Goal: Information Seeking & Learning: Learn about a topic

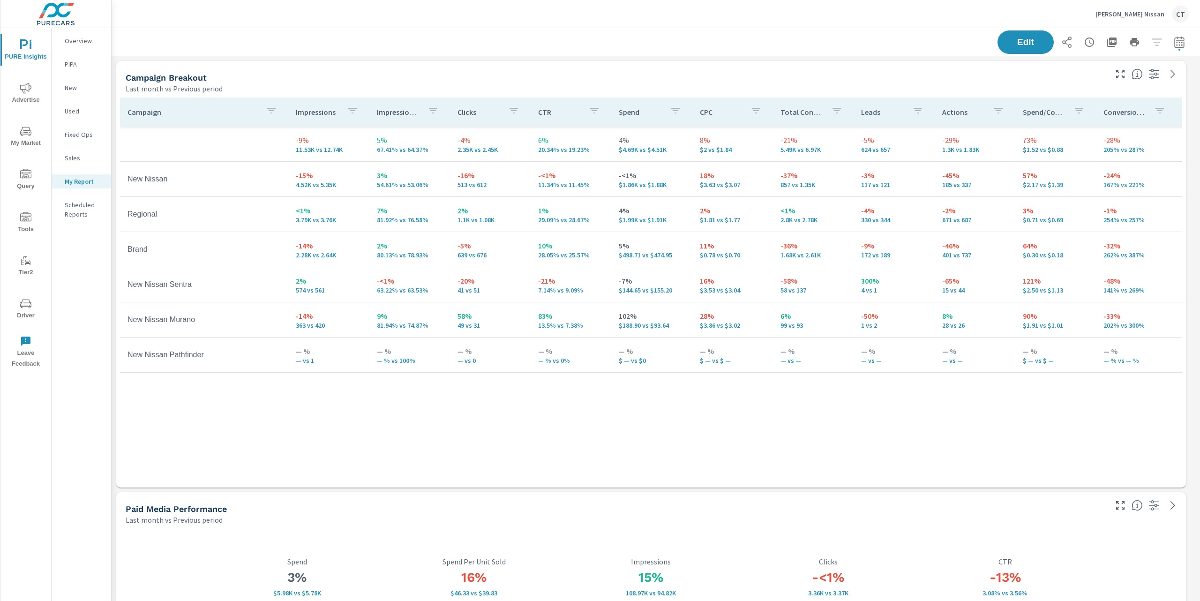
scroll to position [1641, 1098]
click at [598, 64] on div "Campaign Breakout Last month vs Previous period" at bounding box center [612, 77] width 993 height 33
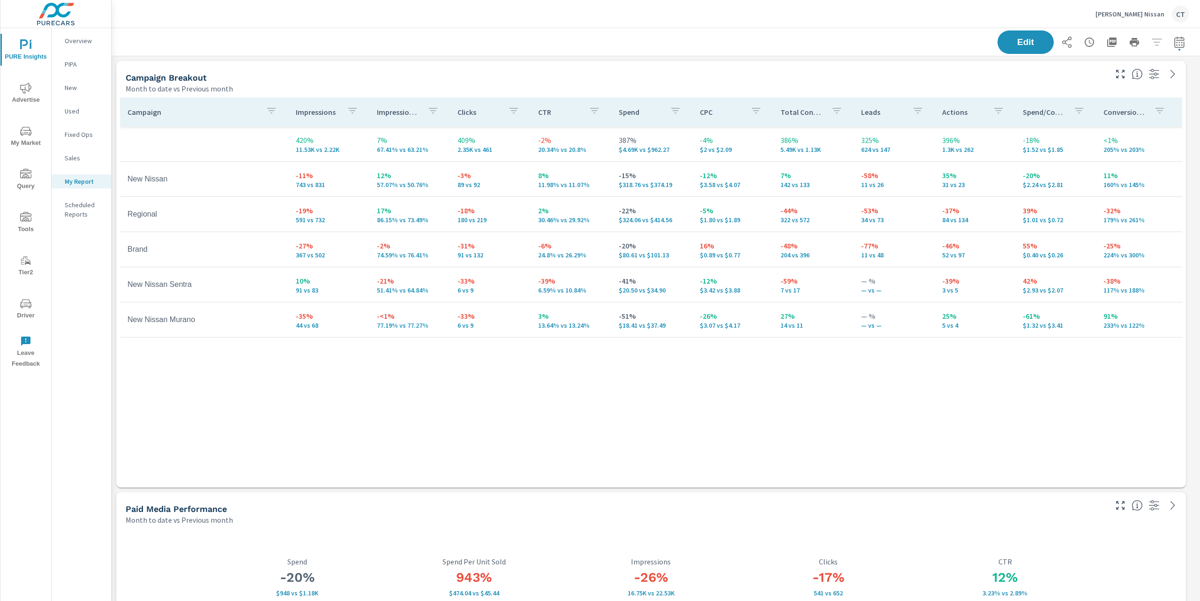
scroll to position [1641, 1098]
click at [765, 52] on div "Edit" at bounding box center [656, 42] width 1066 height 28
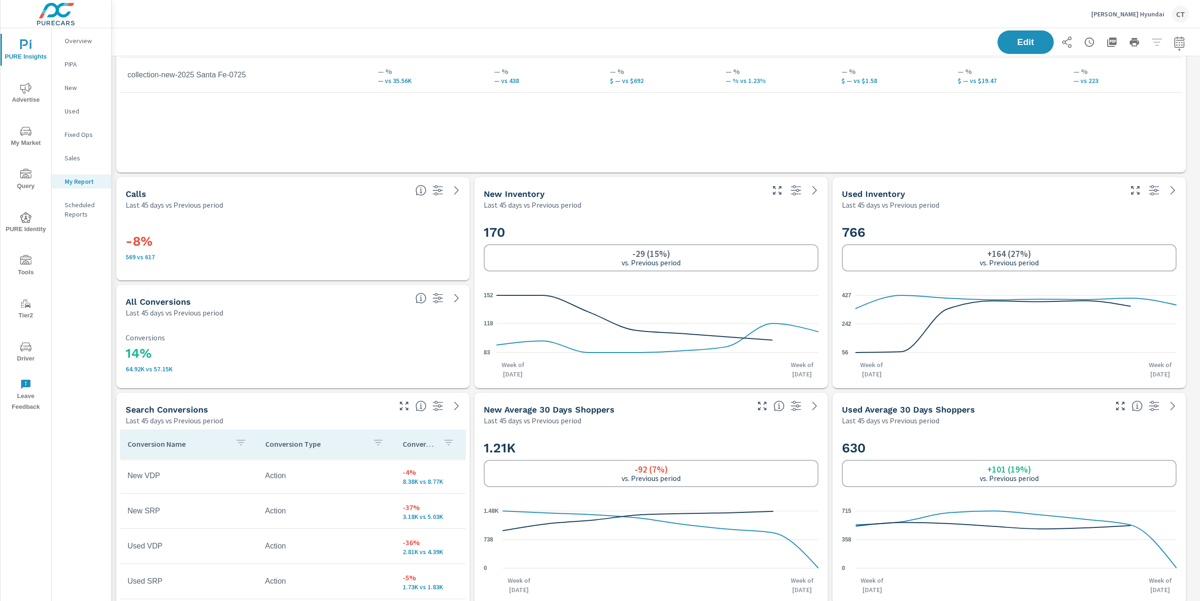
scroll to position [2047, 0]
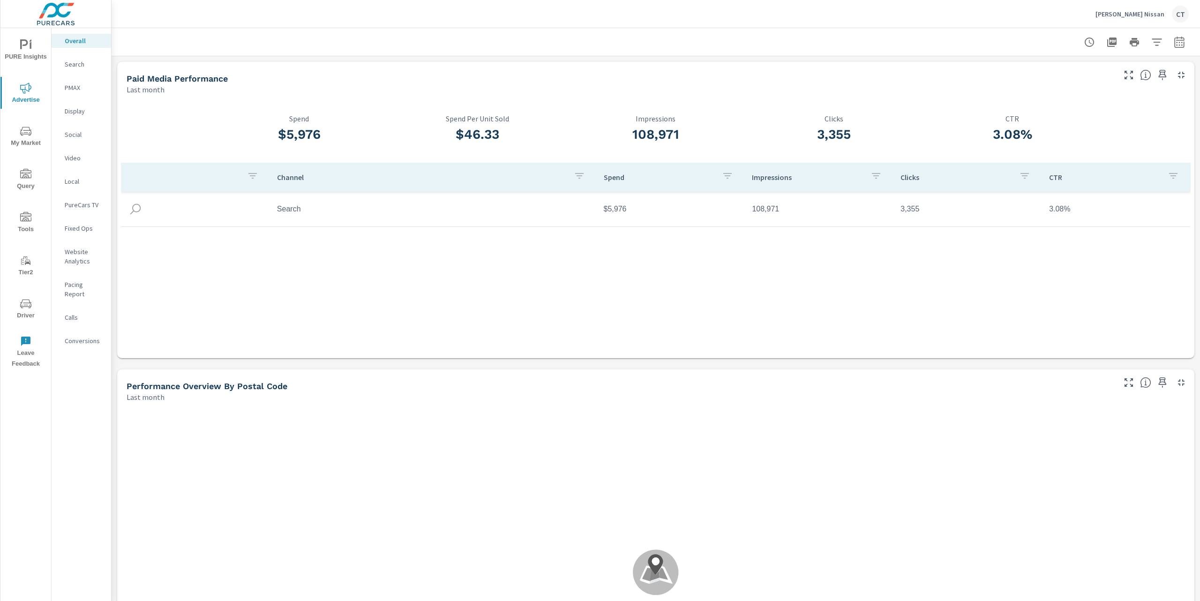
click at [569, 296] on div "Channel Spend Impressions Clicks CTR Search $5,976 108,971 3,355 3.08%" at bounding box center [655, 252] width 1069 height 178
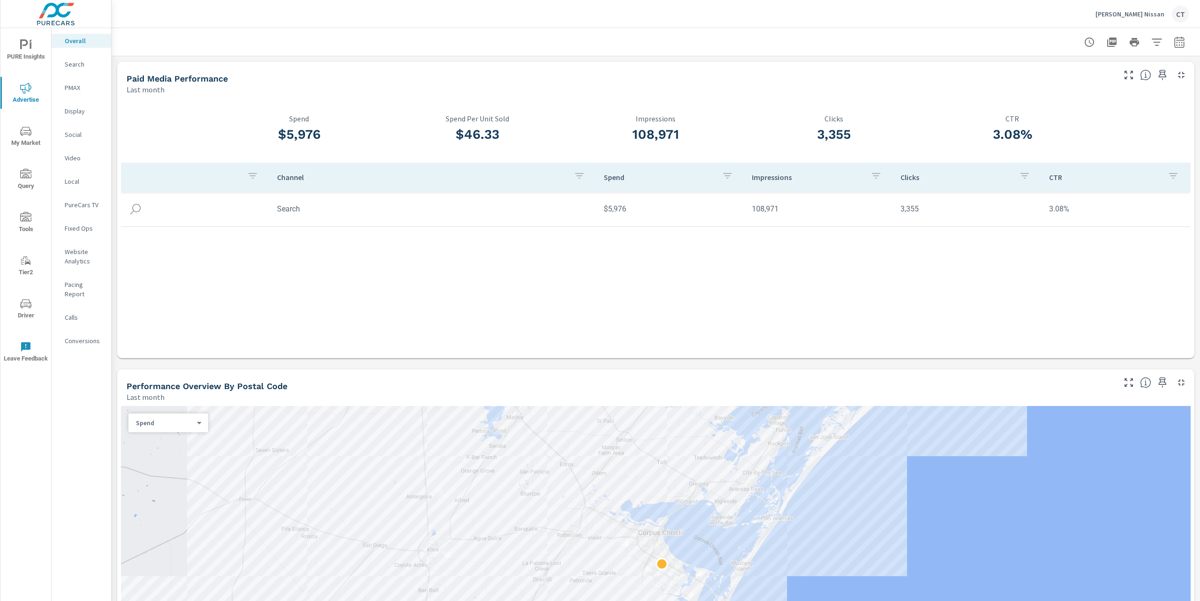
click at [753, 284] on div "Channel Spend Impressions Clicks CTR Search $5,976 108,971 3,355 3.08%" at bounding box center [655, 252] width 1069 height 178
click at [32, 306] on span "Driver" at bounding box center [25, 309] width 45 height 23
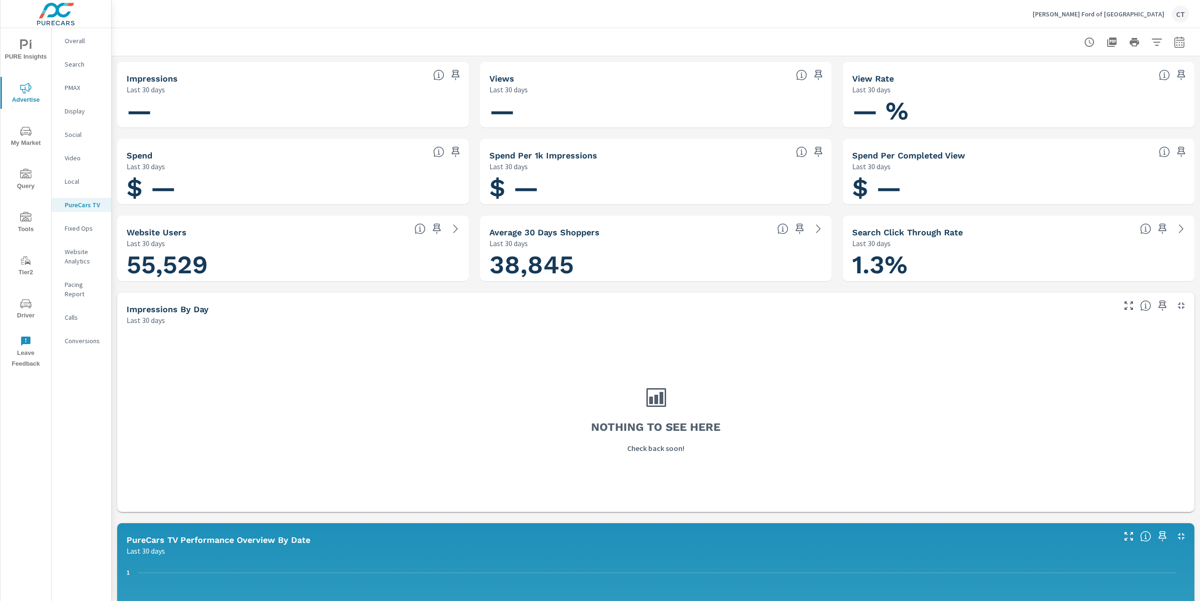
click at [27, 53] on span "PURE Insights" at bounding box center [25, 50] width 45 height 23
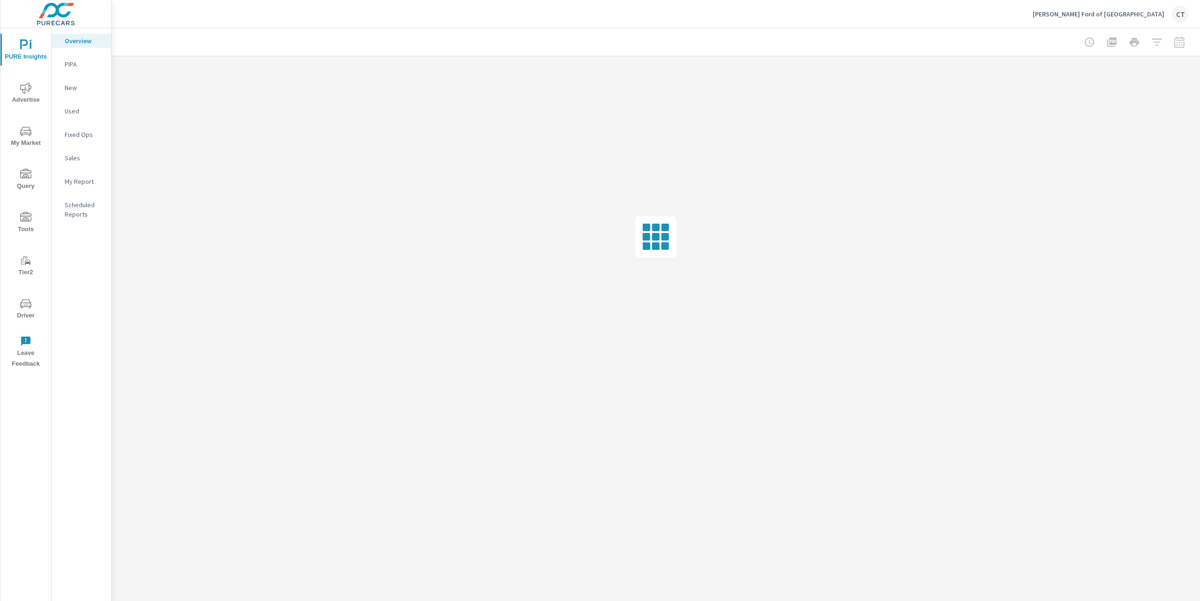
click at [92, 180] on p "My Report" at bounding box center [84, 181] width 39 height 9
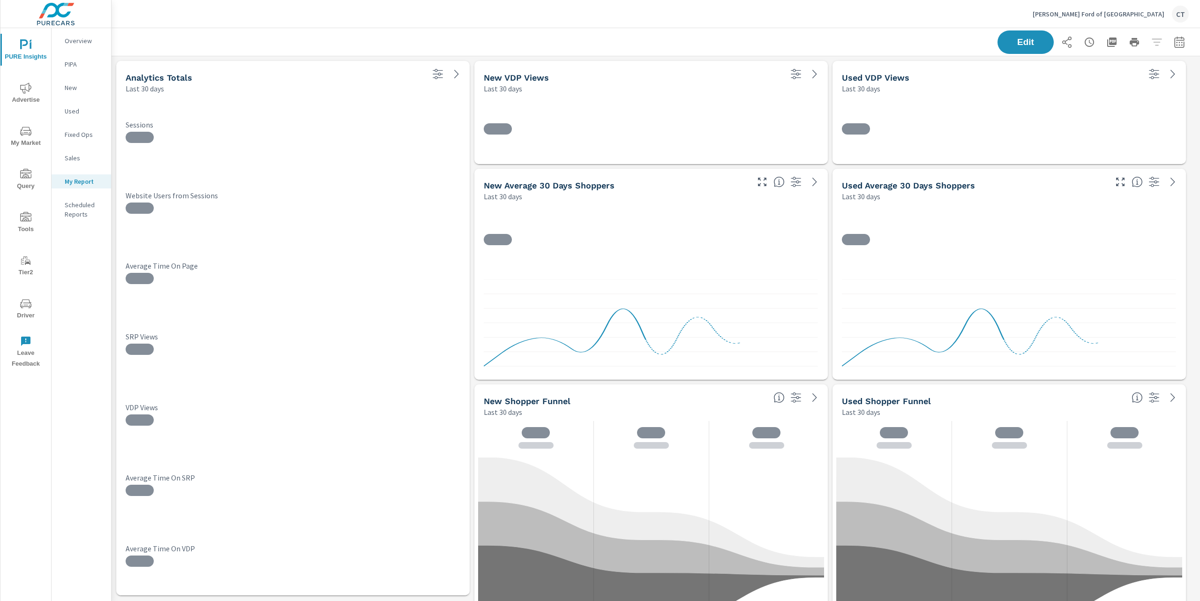
scroll to position [2287, 1098]
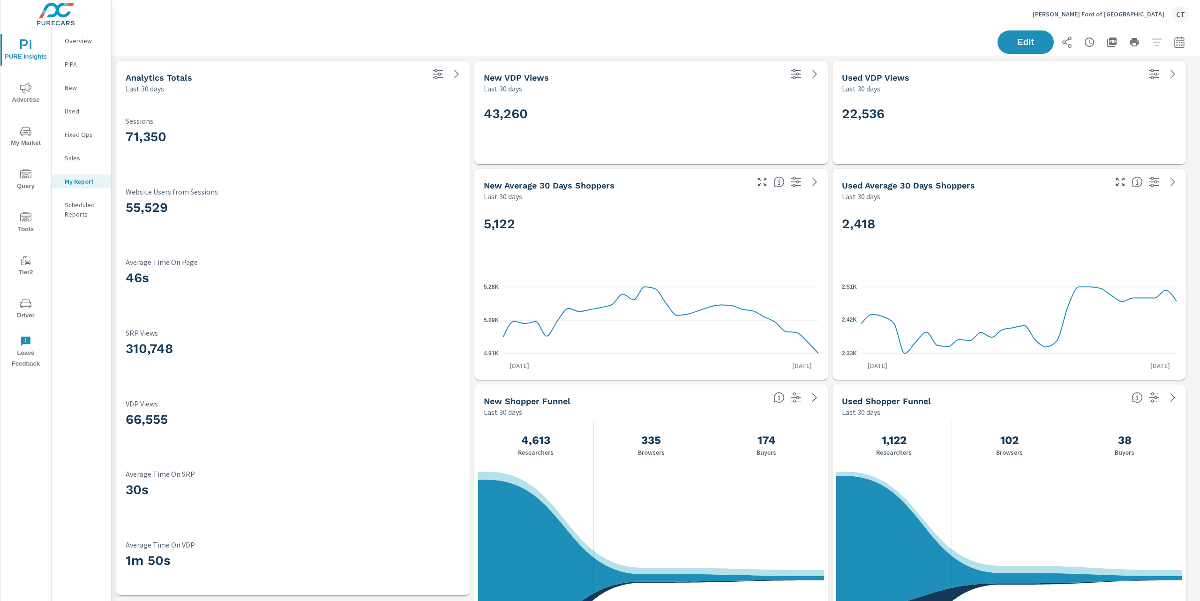
scroll to position [1757, 0]
click at [1180, 40] on div "Edit" at bounding box center [656, 42] width 1088 height 28
click at [1174, 45] on icon "button" at bounding box center [1178, 42] width 11 height 11
click at [1103, 76] on select "Custom Yesterday Last week Last 7 days Last 14 days Last 30 days Last 45 days L…" at bounding box center [1095, 81] width 94 height 19
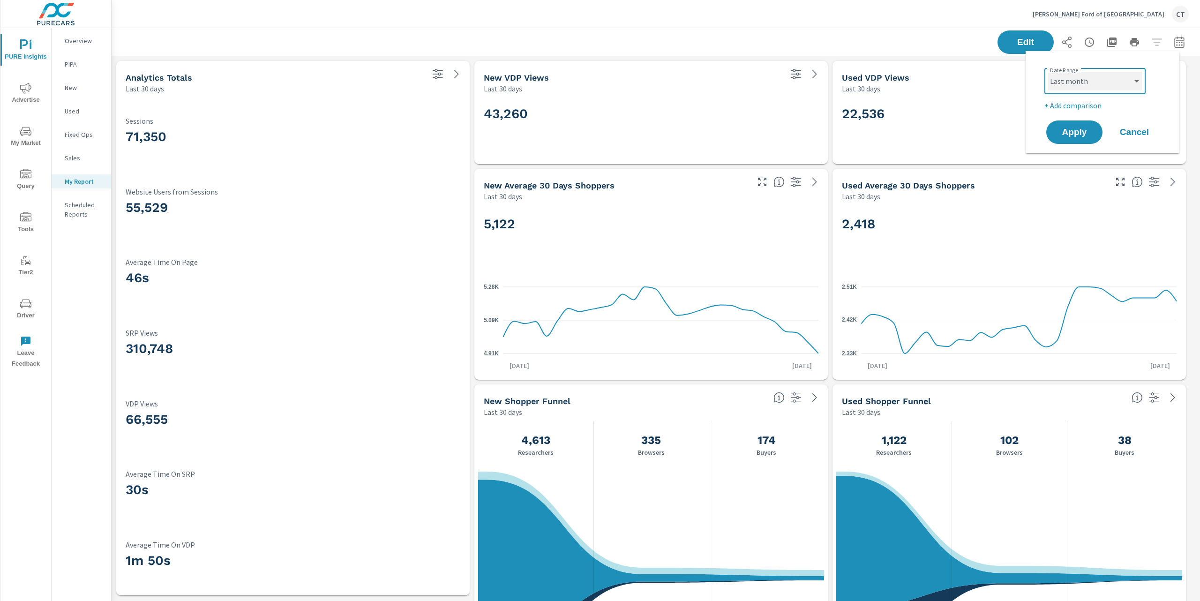
click at [1048, 72] on select "Custom Yesterday Last week Last 7 days Last 14 days Last 30 days Last 45 days L…" at bounding box center [1095, 81] width 94 height 19
select select "Last month"
click at [1093, 105] on p "+ Add comparison" at bounding box center [1104, 105] width 120 height 11
select select "Previous period"
click at [1080, 156] on span "Apply" at bounding box center [1074, 158] width 38 height 9
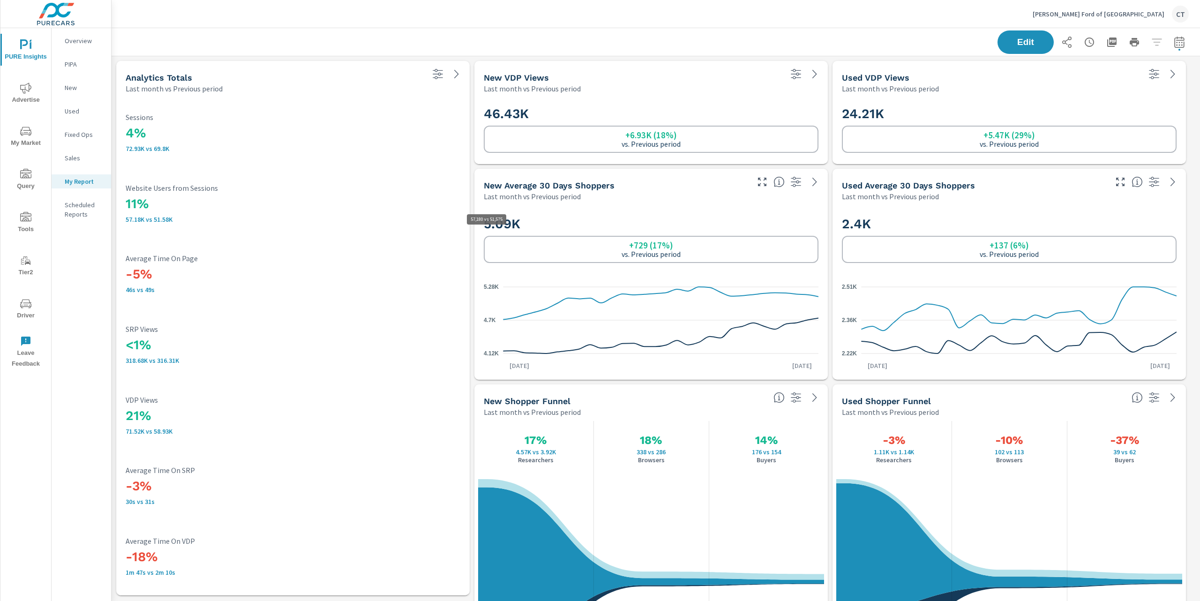
scroll to position [2287, 1098]
click at [405, 264] on div "-5% 46s vs 49s Average Time On Page" at bounding box center [293, 273] width 335 height 39
click at [520, 44] on div "Edit" at bounding box center [656, 42] width 1066 height 28
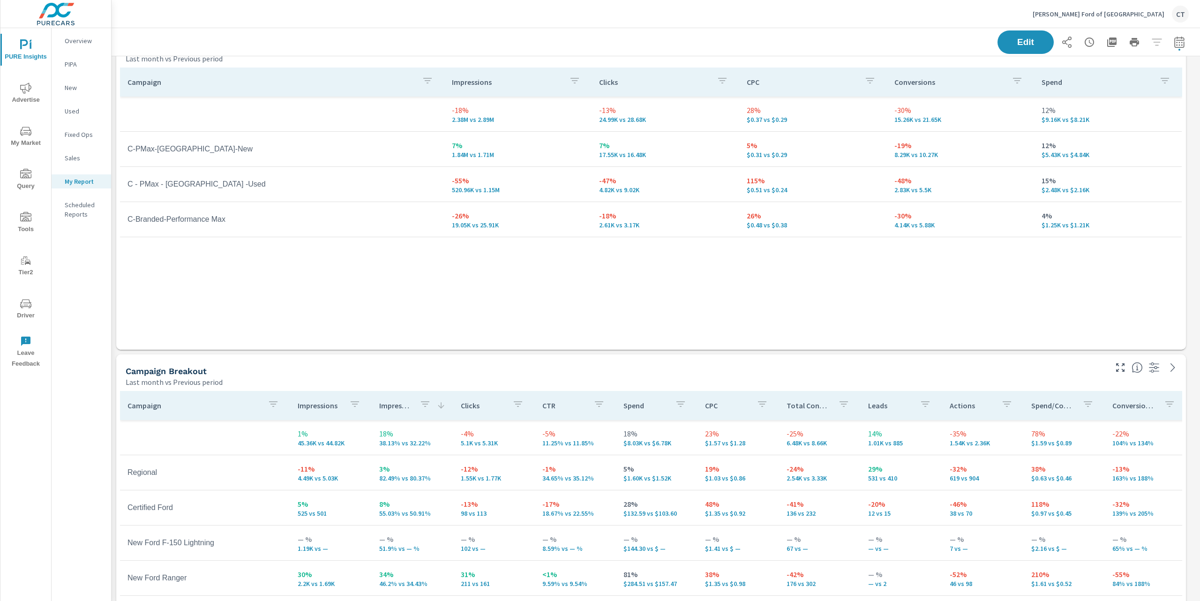
scroll to position [1534, 0]
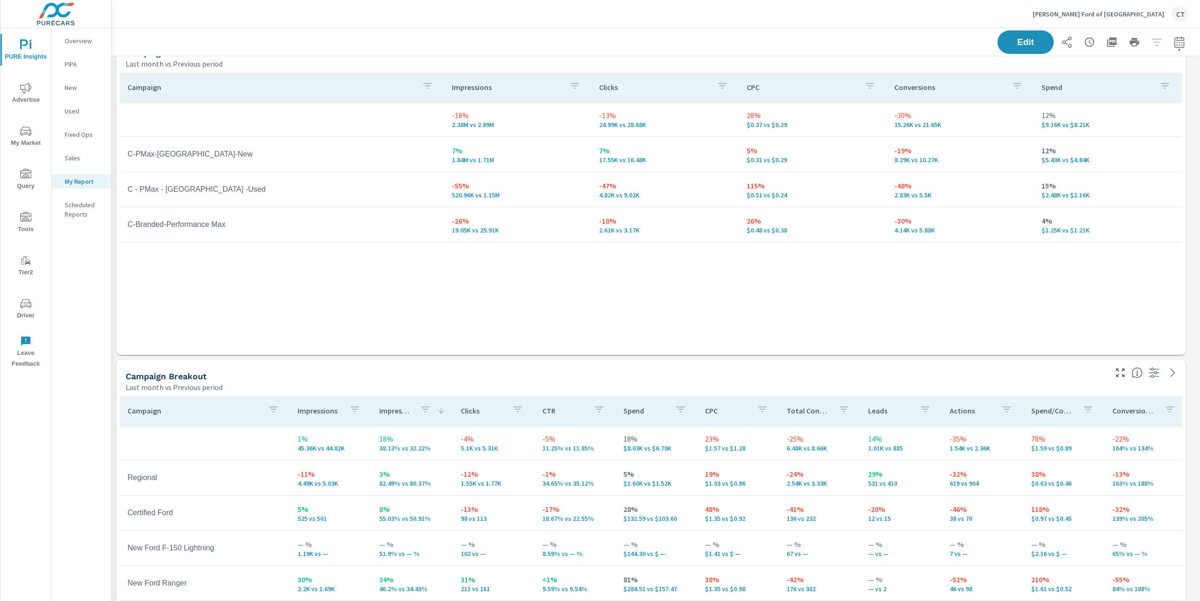
click at [792, 292] on div "Campaign Impressions Clicks CPC Conversions Spend -18% 2.38M vs 2.89M -13% 24.9…" at bounding box center [651, 205] width 1062 height 264
click at [794, 160] on p "$0.31 vs $0.29" at bounding box center [813, 159] width 133 height 7
click at [847, 160] on p "$0.31 vs $0.29" at bounding box center [813, 159] width 133 height 7
click at [788, 195] on p "$0.51 vs $0.24" at bounding box center [813, 194] width 133 height 7
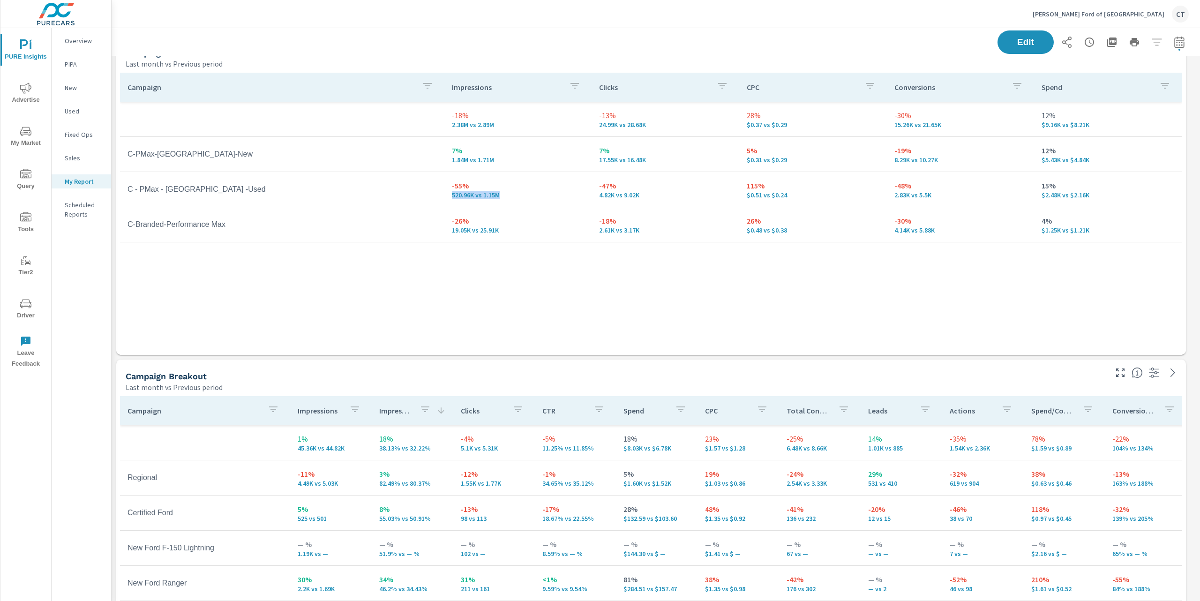
drag, startPoint x: 518, startPoint y: 198, endPoint x: 448, endPoint y: 193, distance: 69.5
click at [444, 192] on td "-55% 520.96K vs 1.15M" at bounding box center [518, 189] width 148 height 34
drag, startPoint x: 801, startPoint y: 194, endPoint x: 745, endPoint y: 194, distance: 56.2
click at [746, 194] on td "115% $0.51 vs $0.24" at bounding box center [813, 189] width 148 height 34
click at [809, 209] on td "26% $0.48 vs $0.38" at bounding box center [813, 225] width 148 height 34
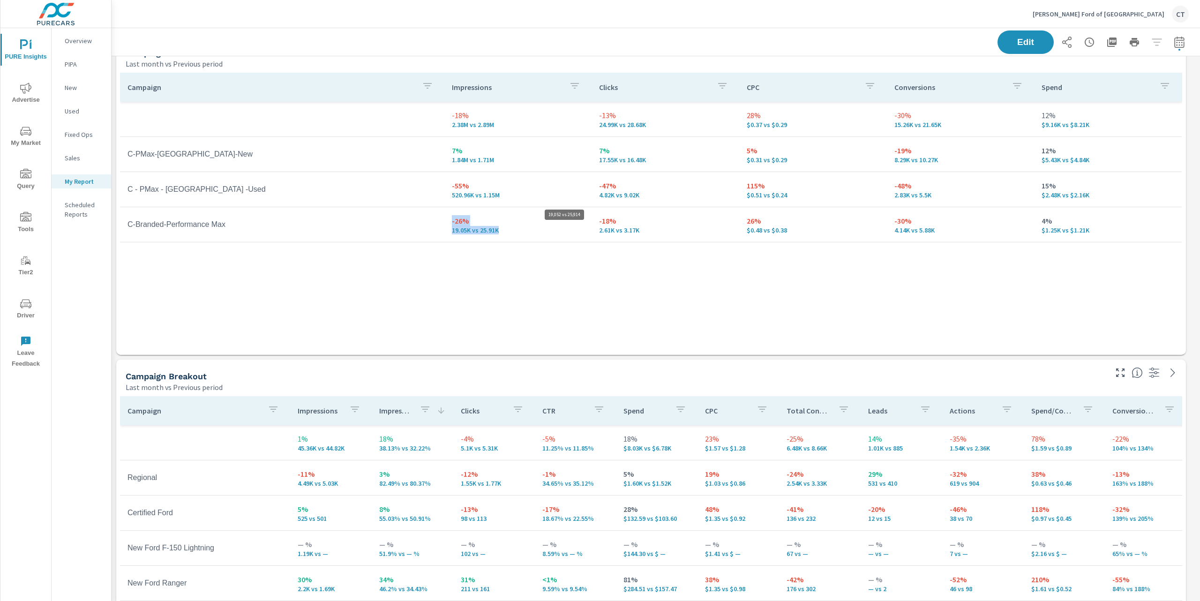
drag, startPoint x: 506, startPoint y: 234, endPoint x: 440, endPoint y: 227, distance: 66.5
click at [440, 227] on tr "C-Branded-Performance Max -26% 19.05K vs 25.91K -18% 2.61K vs 3.17K 26% $0.48 v…" at bounding box center [650, 224] width 1061 height 35
click at [539, 248] on div "Campaign Impressions Clicks CPC Conversions Spend -18% 2.38M vs 2.89M -13% 24.9…" at bounding box center [651, 205] width 1062 height 264
click at [626, 306] on div "Campaign Impressions Clicks CPC Conversions Spend -18% 2.38M vs 2.89M -13% 24.9…" at bounding box center [651, 205] width 1062 height 264
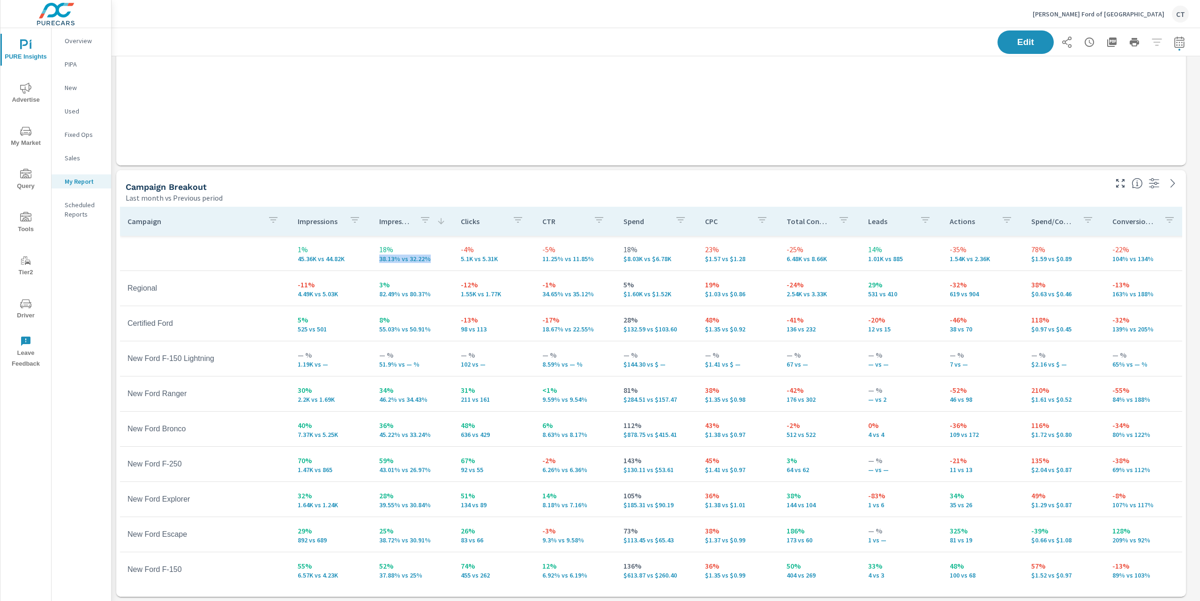
drag, startPoint x: 371, startPoint y: 259, endPoint x: 433, endPoint y: 255, distance: 62.0
click at [433, 255] on td "18% 38.13% vs 32.22%" at bounding box center [413, 253] width 82 height 34
drag, startPoint x: 343, startPoint y: 298, endPoint x: 283, endPoint y: 292, distance: 60.7
click at [283, 292] on tr "Regional -11% 4.49K vs 5.03K 3% 82.49% vs 80.37% -12% 1.55K vs 1.77K -1% 34.65%…" at bounding box center [734, 288] width 1229 height 35
drag, startPoint x: 421, startPoint y: 294, endPoint x: 378, endPoint y: 294, distance: 43.6
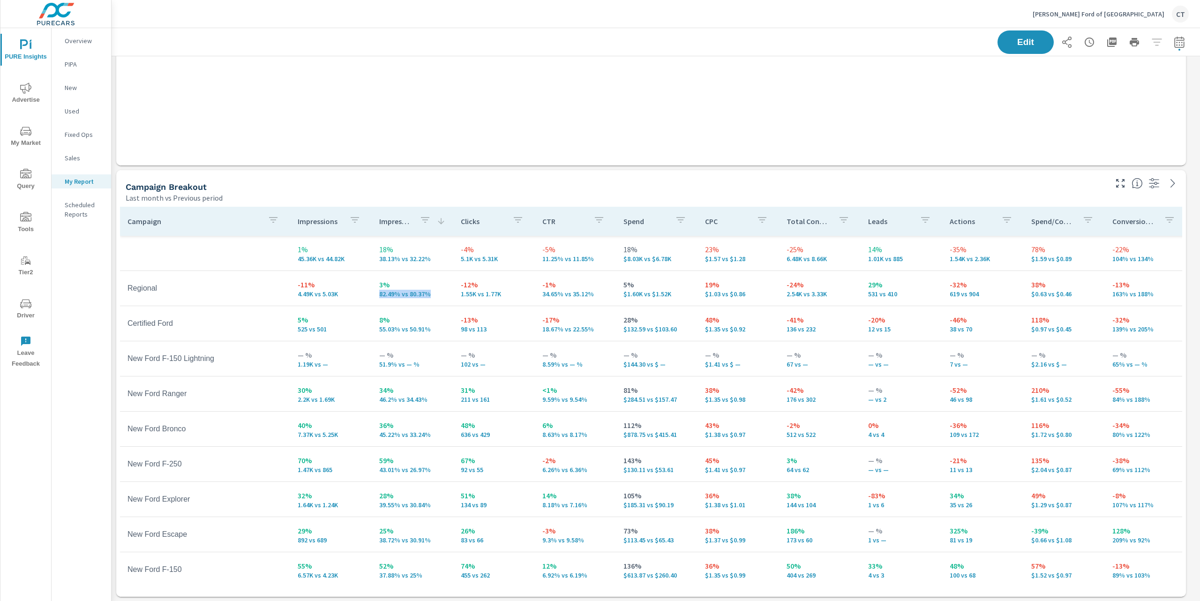
click at [379, 294] on p "82.49% vs 80.37%" at bounding box center [412, 293] width 67 height 7
click at [439, 289] on p "3%" at bounding box center [412, 284] width 67 height 11
drag, startPoint x: 744, startPoint y: 296, endPoint x: 683, endPoint y: 291, distance: 60.6
click at [683, 291] on tr "Regional -11% 4.49K vs 5.03K 3% 82.49% vs 80.37% -12% 1.55K vs 1.77K -1% 34.65%…" at bounding box center [734, 288] width 1229 height 35
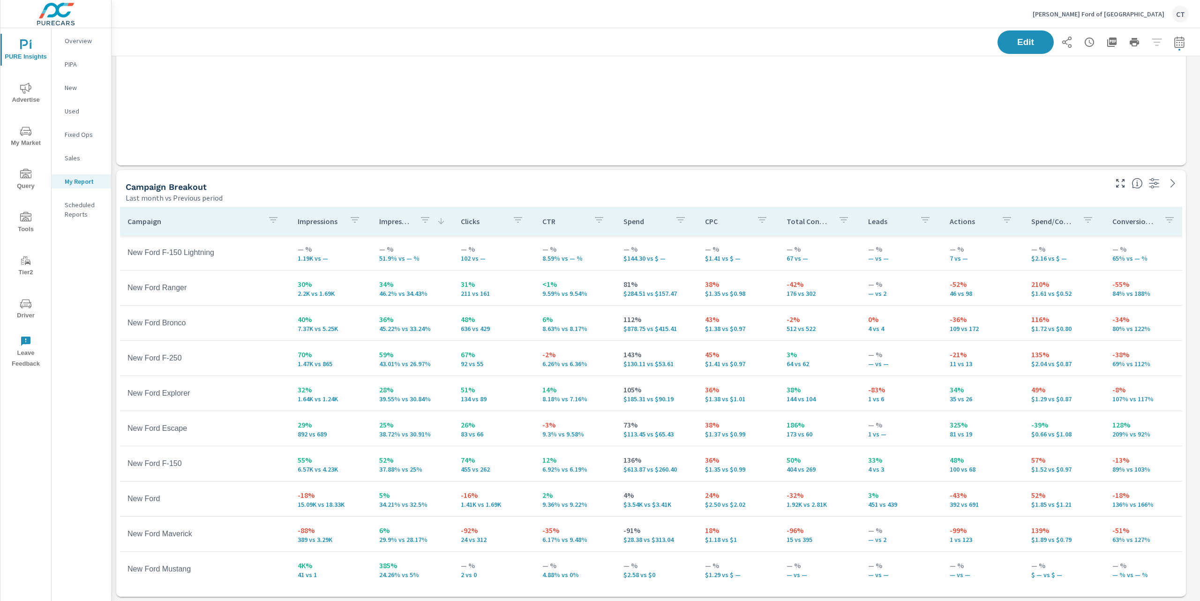
scroll to position [103, 0]
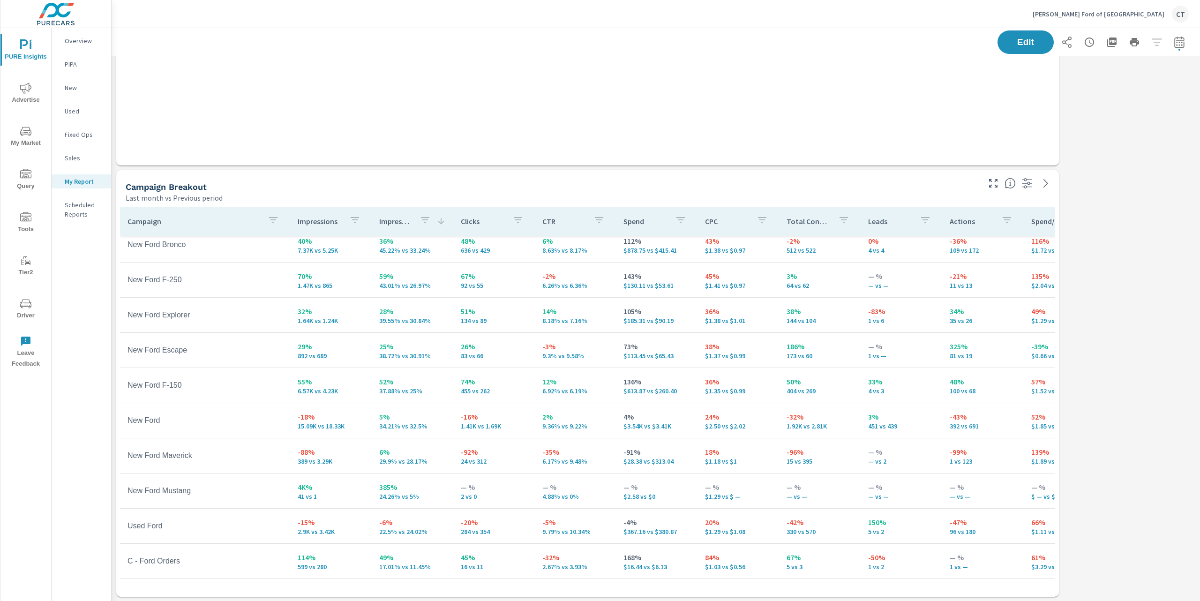
scroll to position [2287, 1098]
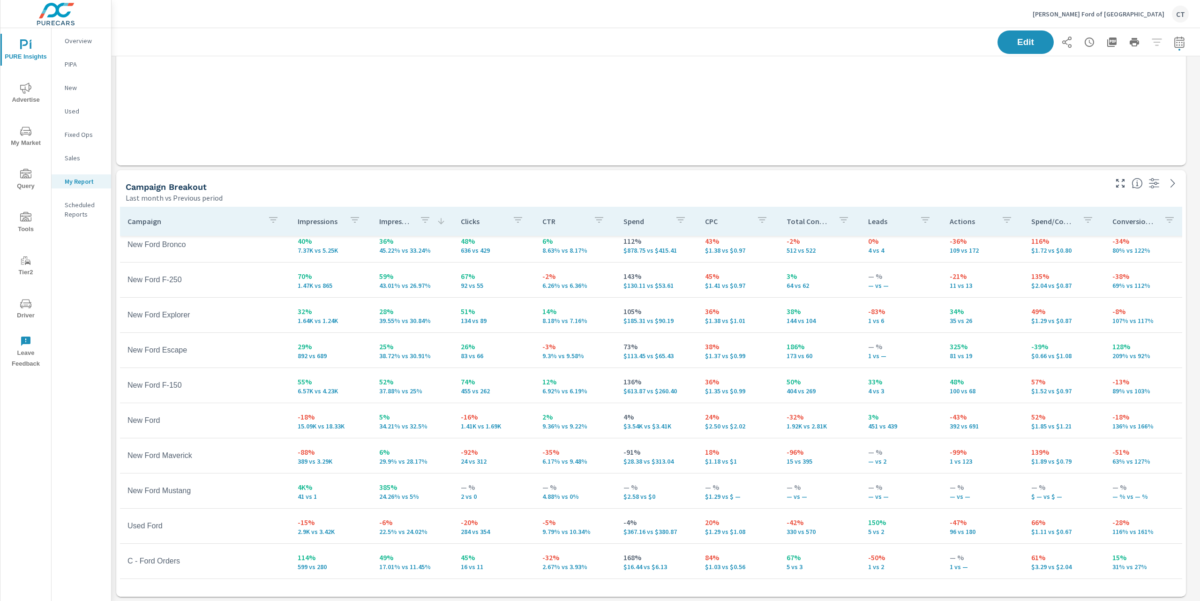
click at [415, 123] on div "Campaign Impressions Clicks CPC Conversions Spend -18% 2.38M vs 2.89M -13% 24.9…" at bounding box center [651, 15] width 1062 height 264
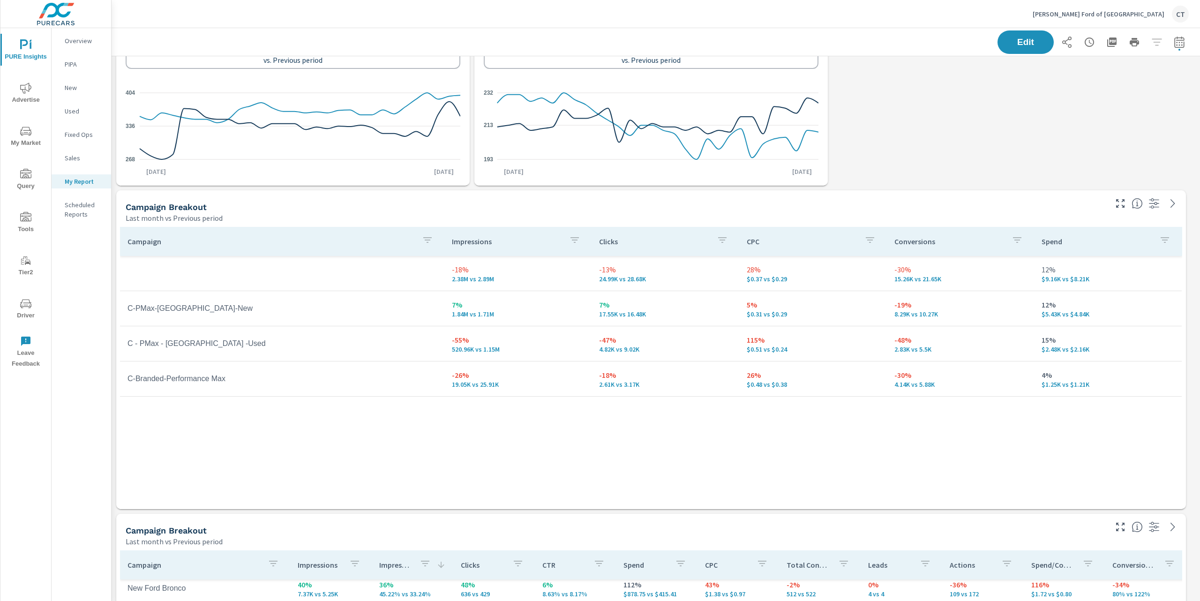
click at [382, 414] on div "Campaign Impressions Clicks CPC Conversions Spend -18% 2.38M vs 2.89M -13% 24.9…" at bounding box center [651, 359] width 1062 height 264
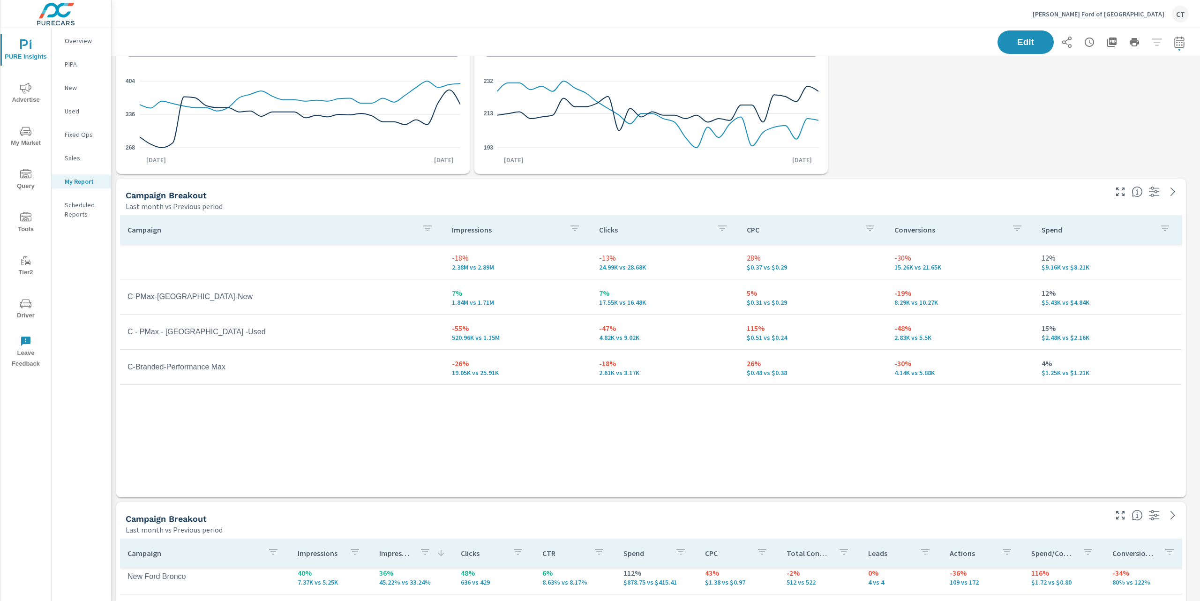
scroll to position [1396, 0]
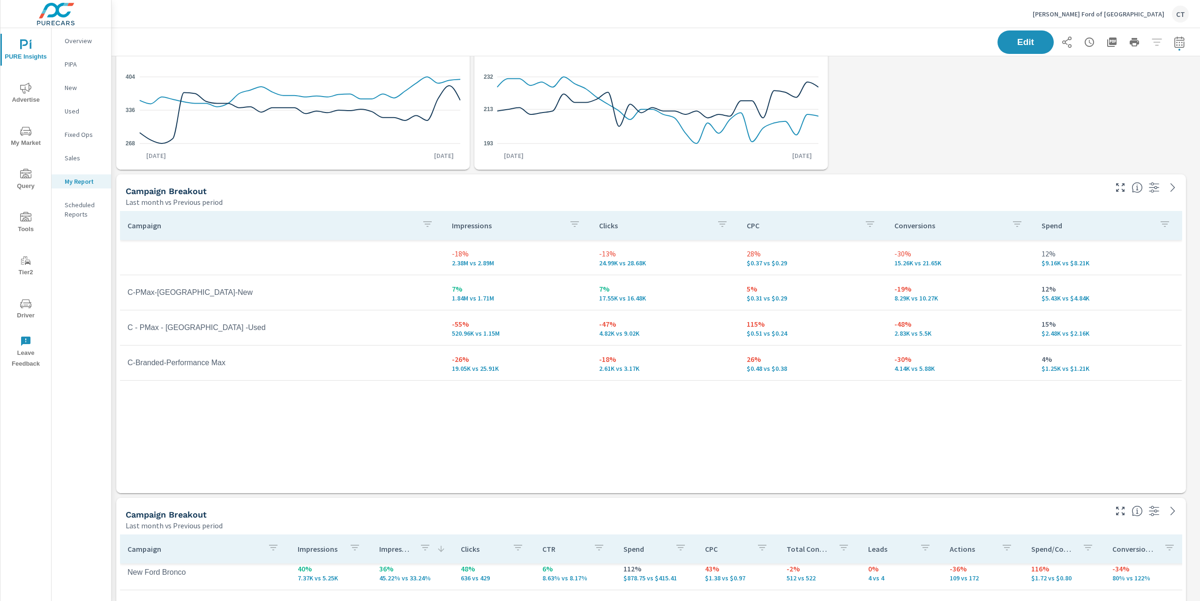
drag, startPoint x: 126, startPoint y: 397, endPoint x: 266, endPoint y: 406, distance: 140.4
click at [266, 406] on div "Campaign Impressions Clicks CPC Conversions Spend -18% 2.38M vs 2.89M -13% 24.9…" at bounding box center [651, 343] width 1062 height 264
click at [577, 420] on div "Campaign Impressions Clicks CPC Conversions Spend -18% 2.38M vs 2.89M -13% 24.9…" at bounding box center [651, 343] width 1062 height 264
click at [1174, 40] on icon "button" at bounding box center [1179, 41] width 10 height 11
select select "Last month"
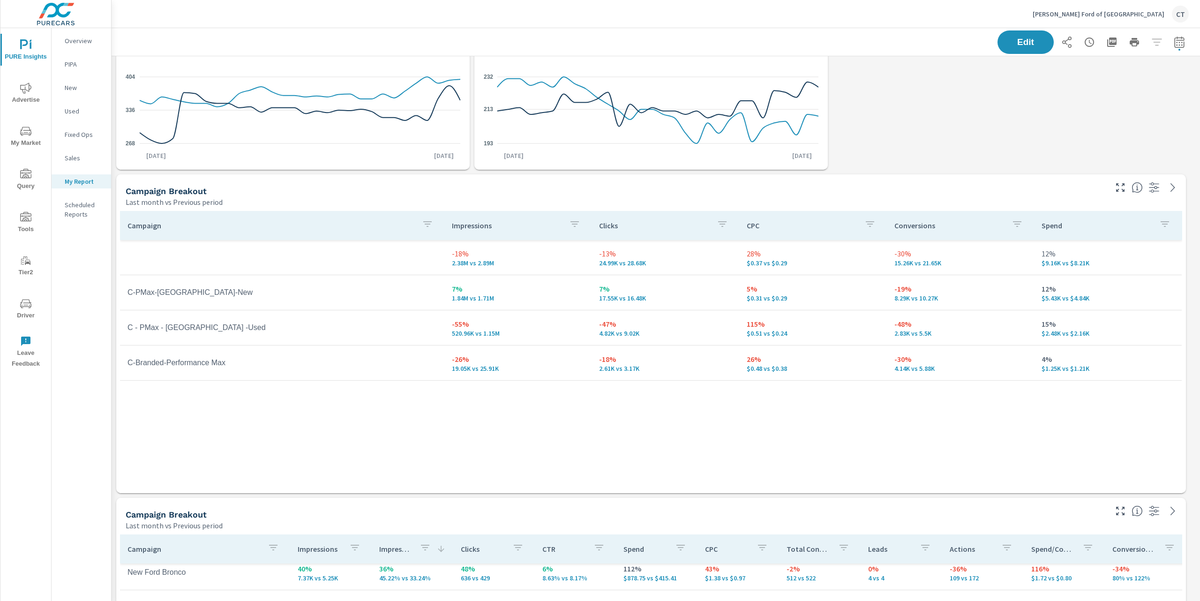
select select "Previous period"
click at [1101, 85] on select "Custom Yesterday Last week Last 7 days Last 14 days Last 30 days Last 45 days L…" at bounding box center [1095, 81] width 94 height 19
click at [1048, 72] on select "Custom Yesterday Last week Last 7 days Last 14 days Last 30 days Last 45 days L…" at bounding box center [1095, 81] width 94 height 19
select select "Month to date"
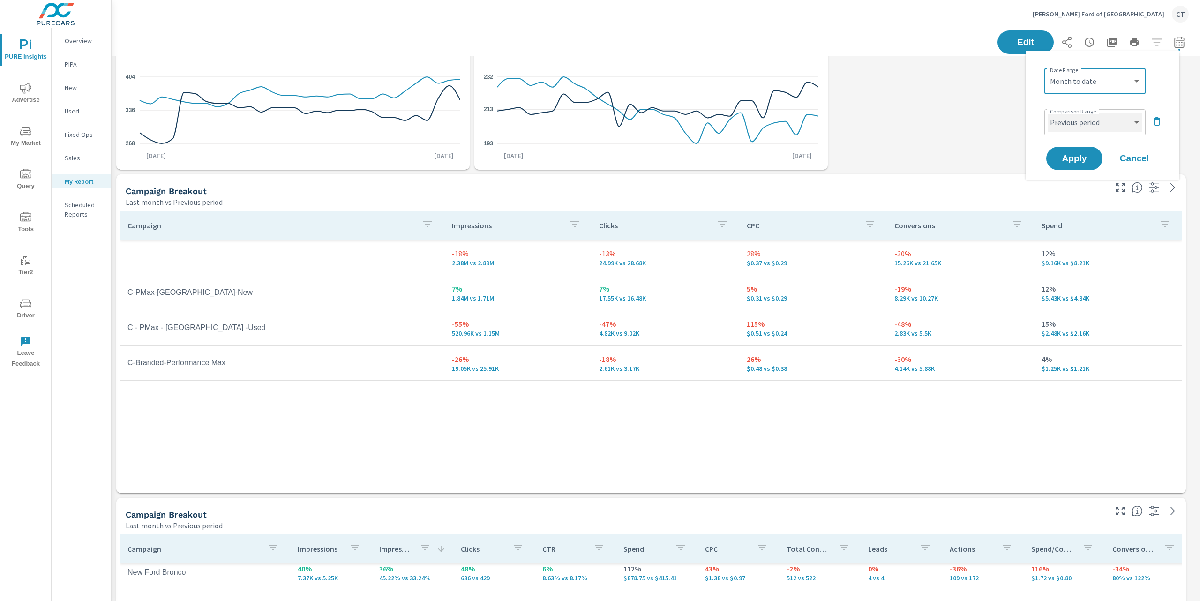
click at [1115, 125] on select "Custom Previous period Previous month Previous year" at bounding box center [1095, 122] width 94 height 19
click at [1048, 113] on select "Custom Previous period Previous month Previous year" at bounding box center [1095, 122] width 94 height 19
select select "Previous month"
click at [1078, 157] on span "Apply" at bounding box center [1074, 158] width 38 height 9
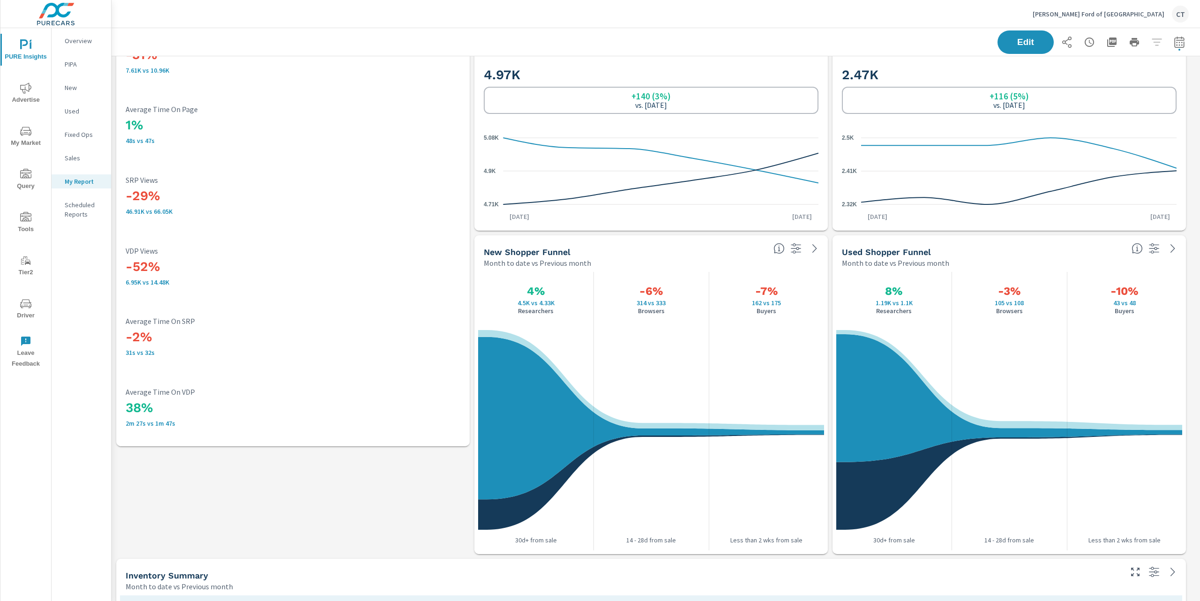
scroll to position [2287, 1098]
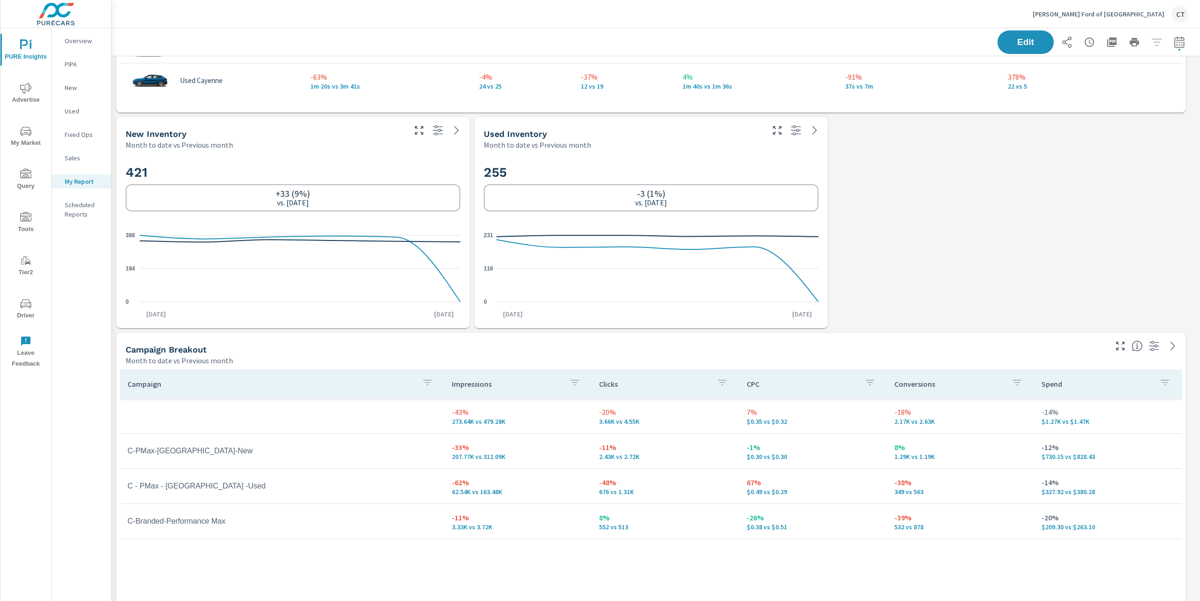
scroll to position [1234, 0]
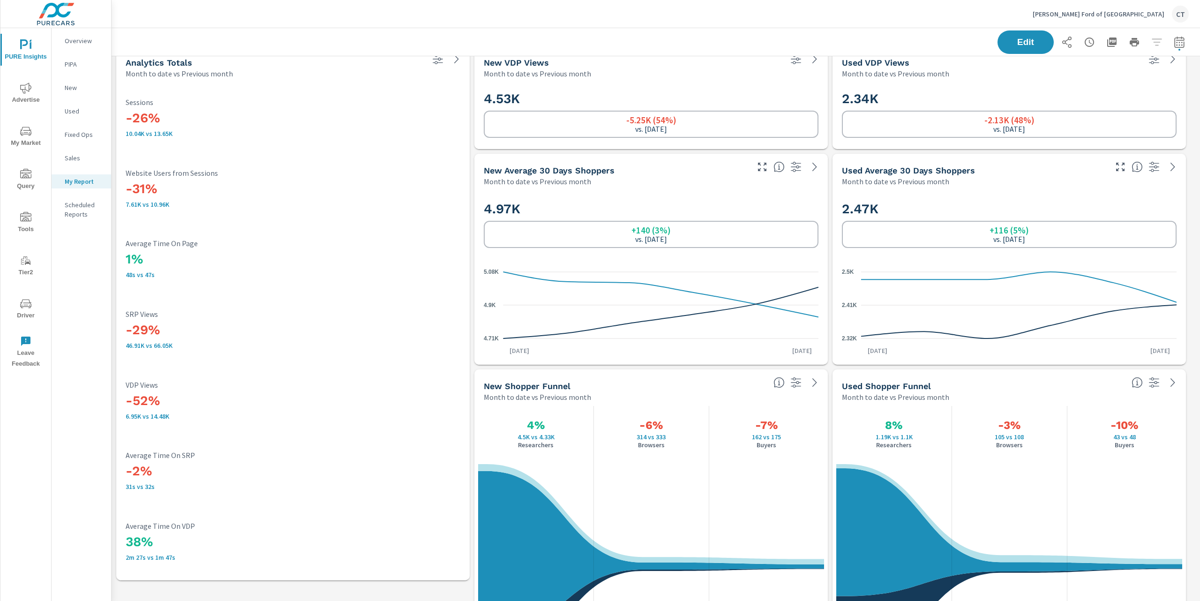
scroll to position [0, 0]
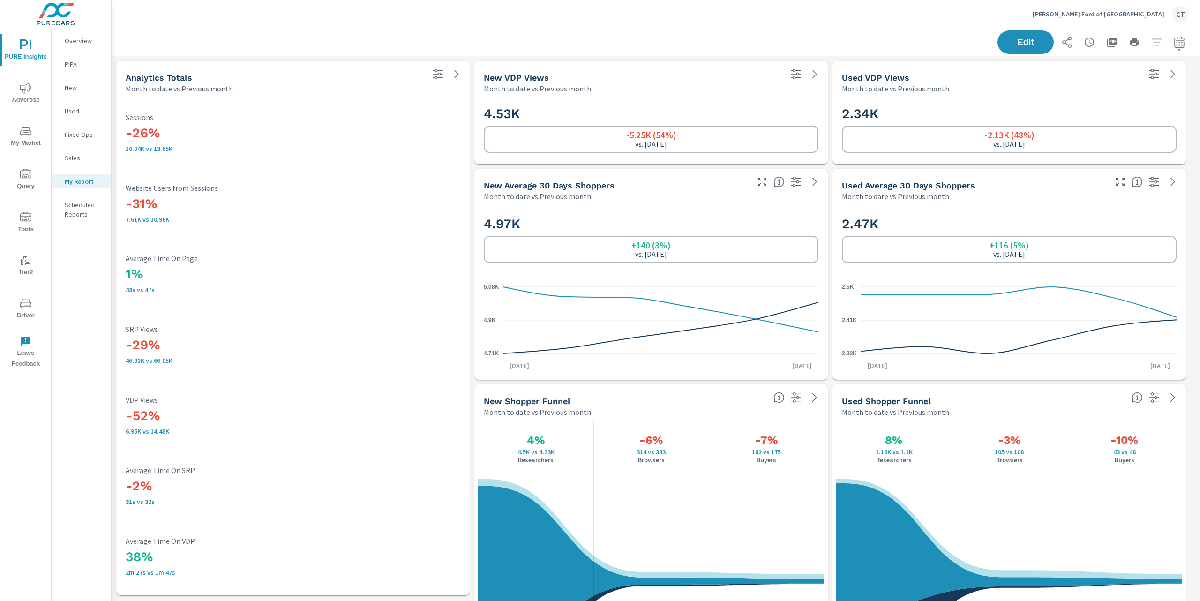
click at [394, 175] on div "-31% 7.61K vs 10.96K Website Users from Sessions" at bounding box center [293, 204] width 335 height 60
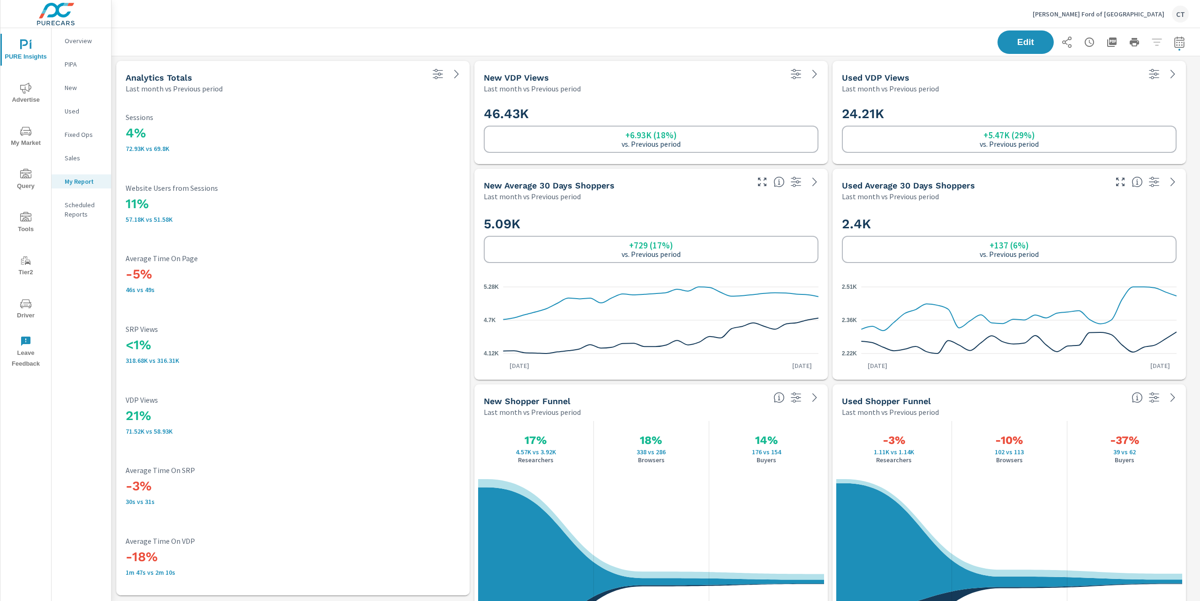
scroll to position [1757, 0]
click at [26, 80] on button "Advertise" at bounding box center [25, 93] width 51 height 32
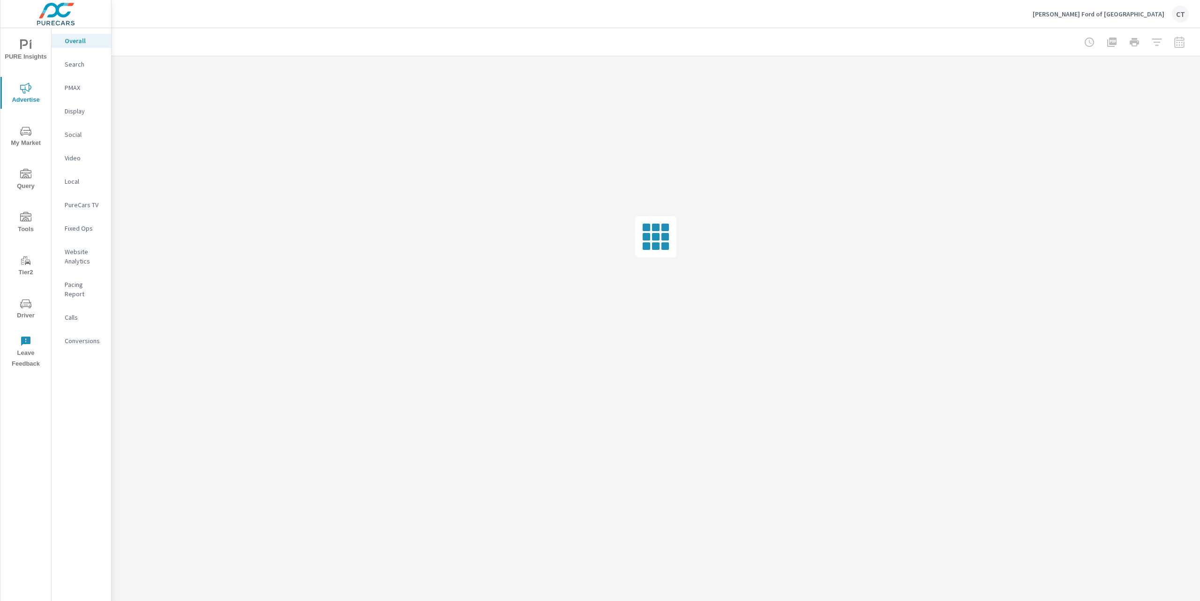
click at [82, 261] on p "Website Analytics" at bounding box center [84, 256] width 39 height 19
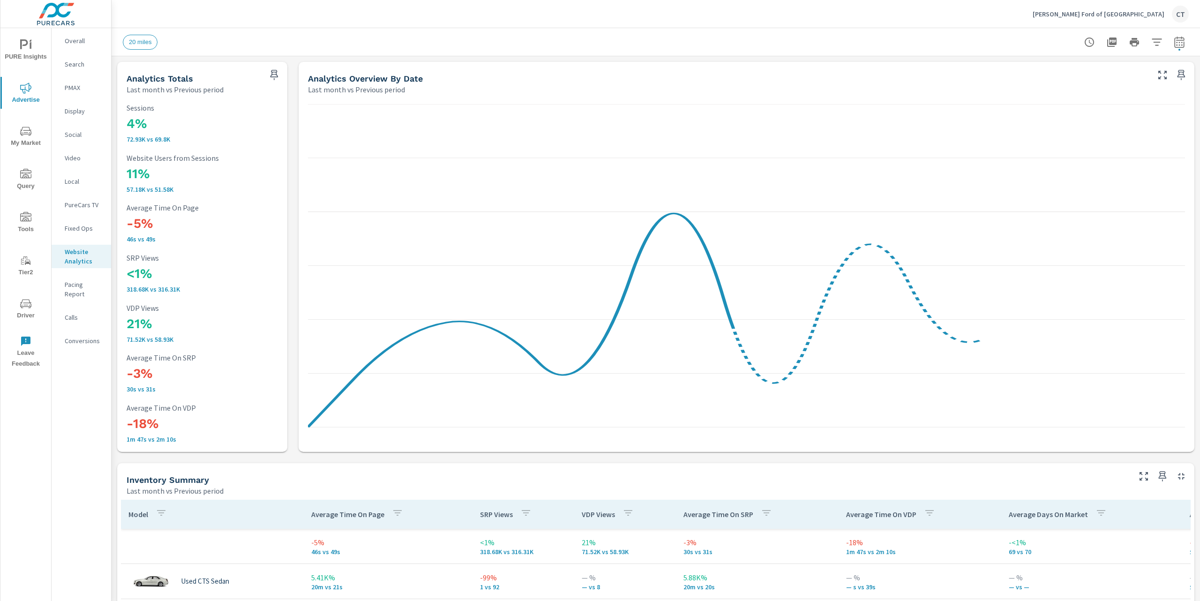
click at [702, 21] on div "[PERSON_NAME] Ford of [GEOGRAPHIC_DATA]" at bounding box center [656, 14] width 1066 height 28
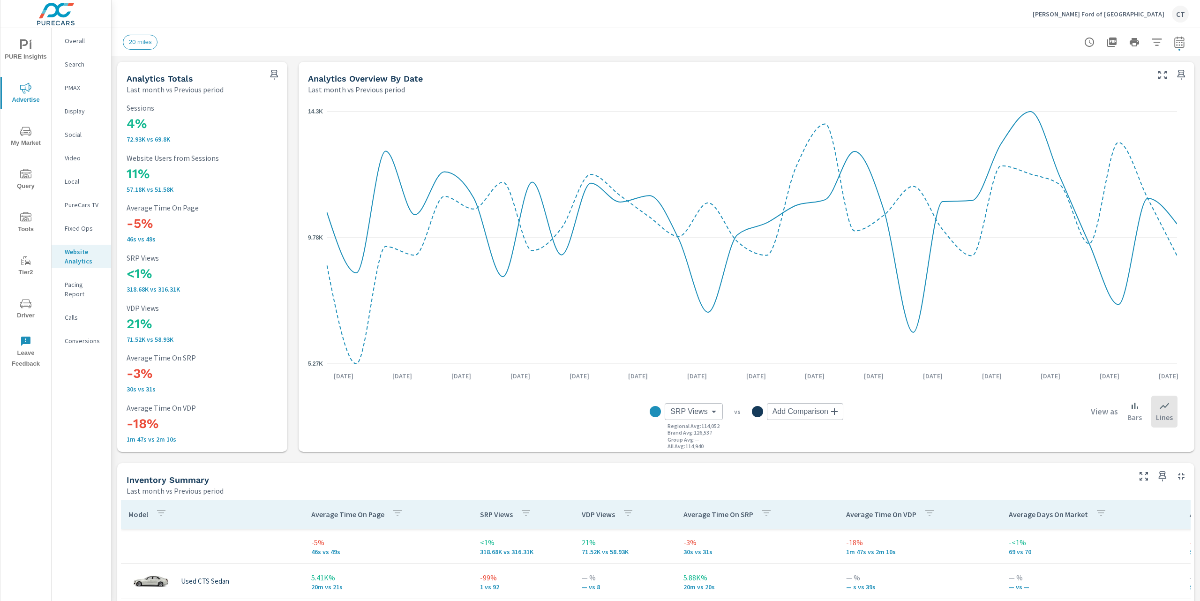
scroll to position [7, 0]
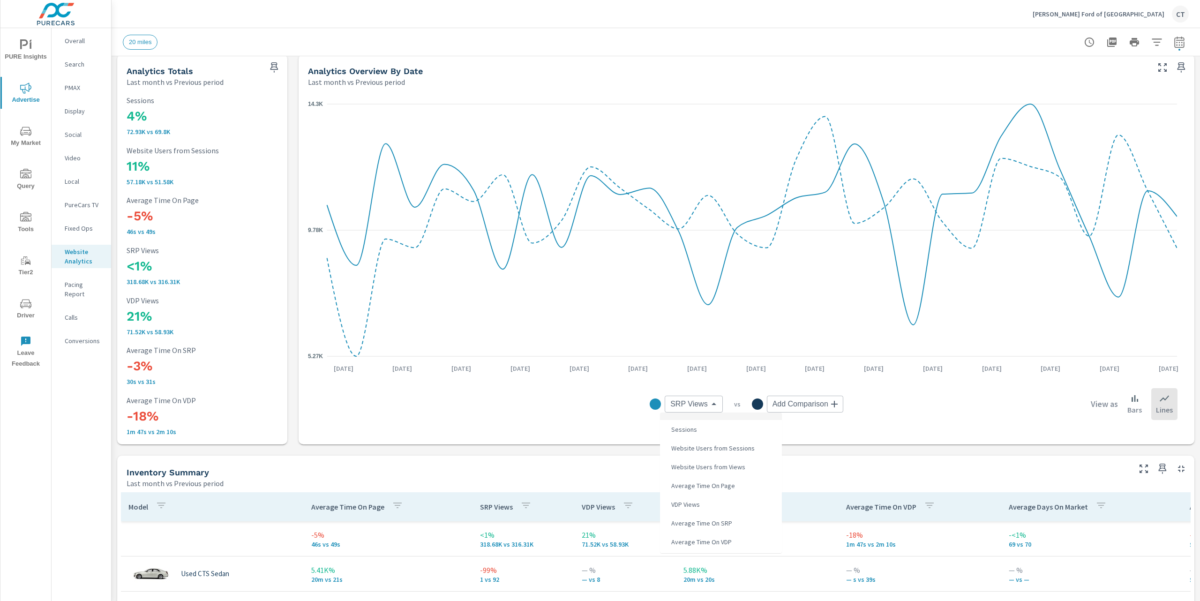
click at [699, 402] on body "PURE Insights Advertise My Market Query Tools Tier2 Driver Leave Feedback Overa…" at bounding box center [600, 300] width 1200 height 601
click at [735, 487] on li "Average Time On Page" at bounding box center [721, 485] width 122 height 19
type input "Average Time On Page"
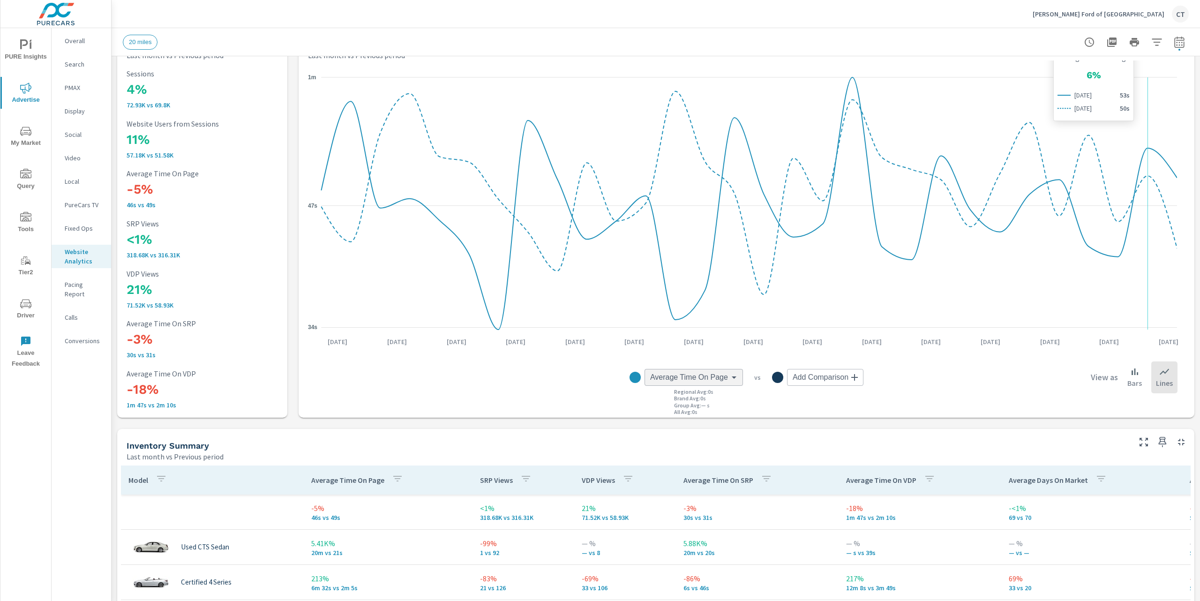
scroll to position [31, 0]
click at [1149, 50] on button "button" at bounding box center [1156, 42] width 19 height 19
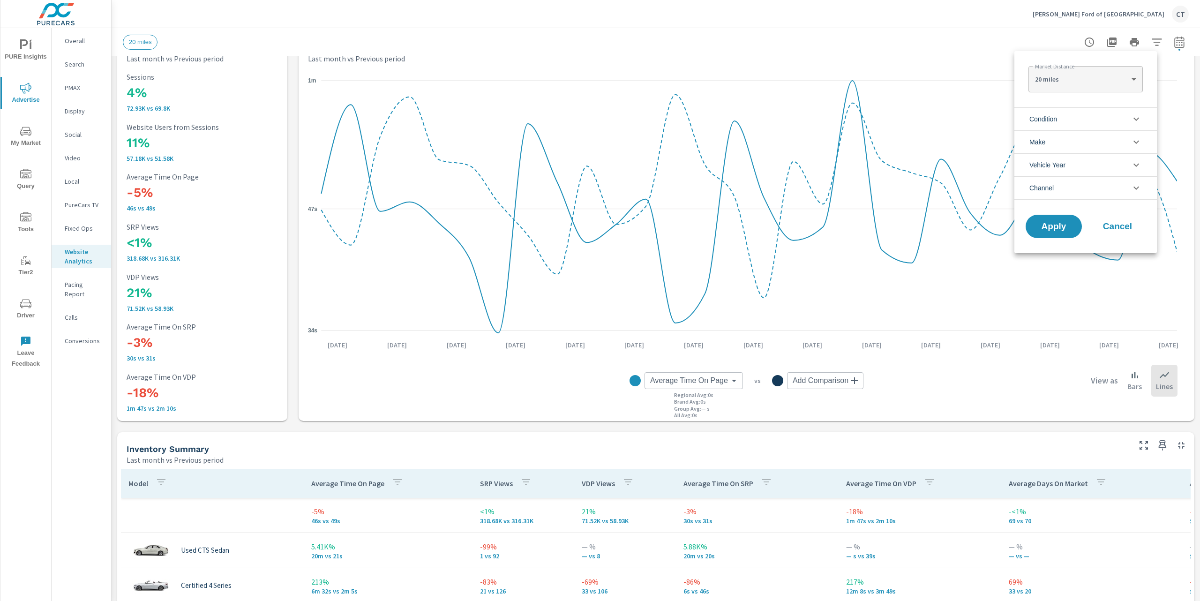
click at [1096, 106] on ul "Condition New Used Certified No Condition Make Ford No Make Chevrolet Jeep Toyo…" at bounding box center [1085, 154] width 142 height 100
click at [1093, 110] on li "Condition" at bounding box center [1085, 118] width 142 height 23
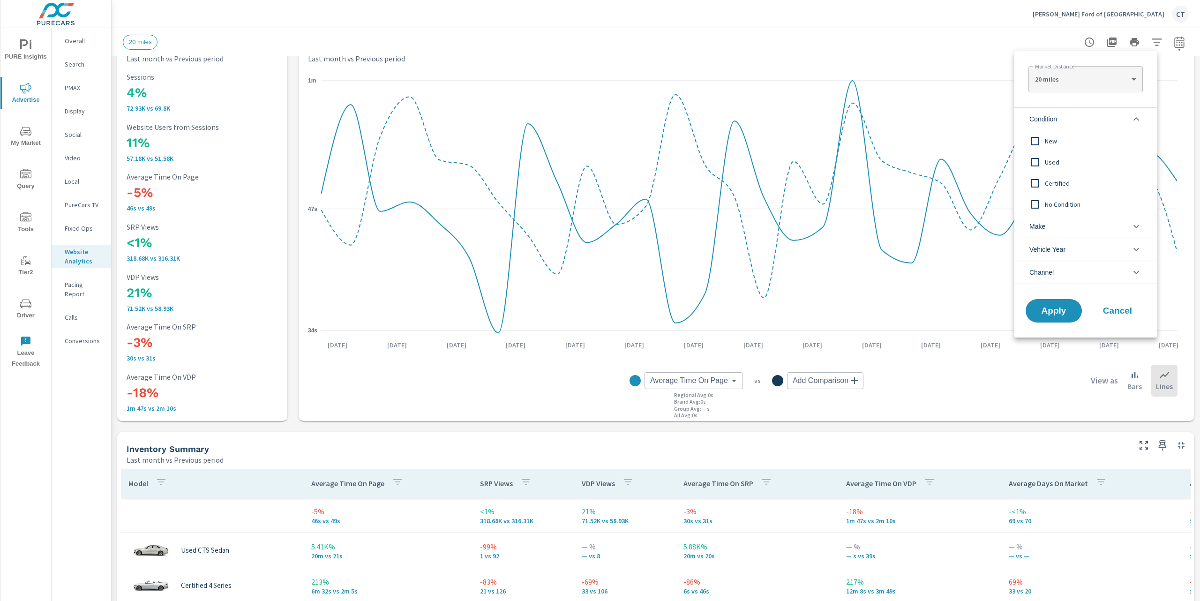
click at [1039, 138] on input "filter options" at bounding box center [1035, 141] width 20 height 20
click at [1061, 307] on span "Apply" at bounding box center [1053, 310] width 38 height 9
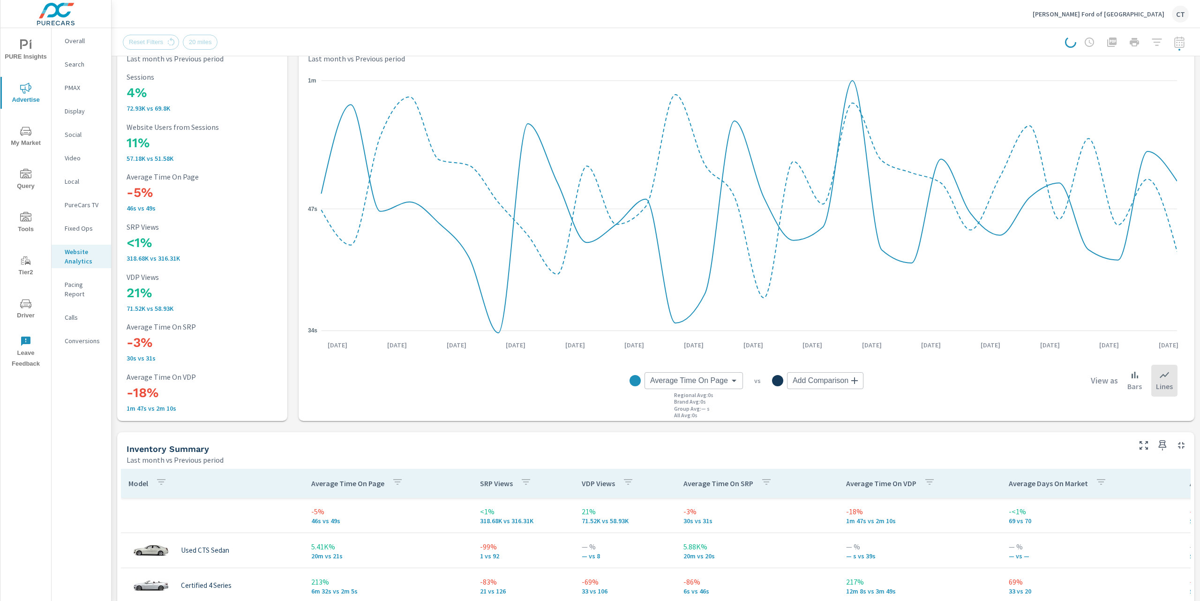
click at [668, 28] on div "Reset Filters 20 miles" at bounding box center [656, 42] width 1066 height 28
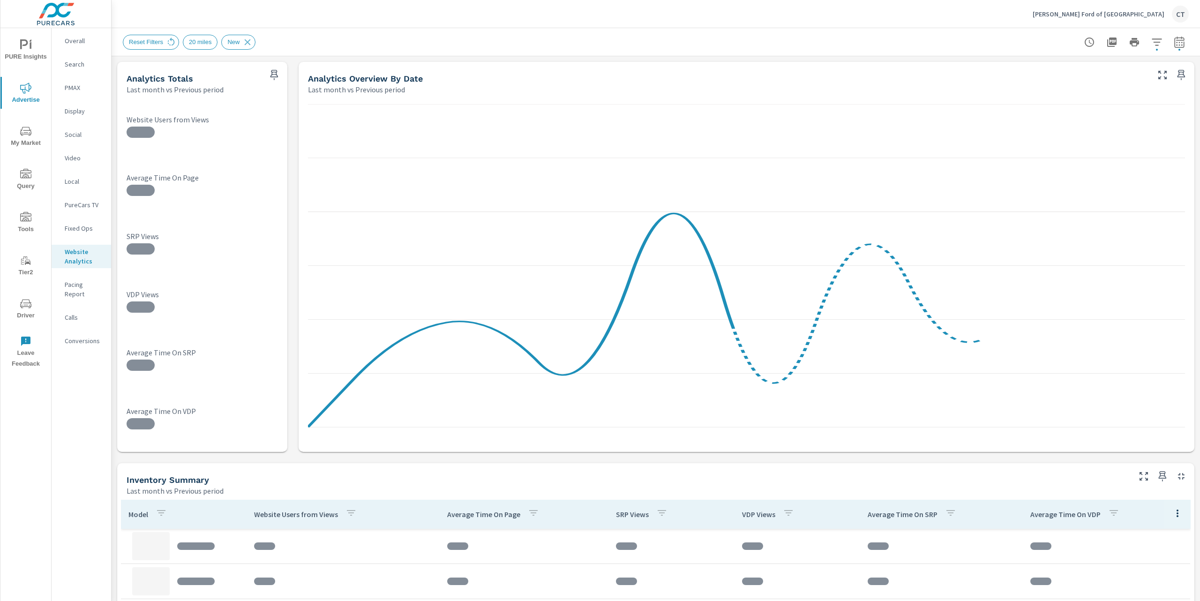
click at [963, 56] on header "Reset Filters 20 miles New" at bounding box center [656, 42] width 1088 height 28
click at [1151, 37] on icon "button" at bounding box center [1156, 42] width 11 height 11
click at [1124, 75] on body "PURE Insights Advertise My Market Query Tools Tier2 Driver Leave Feedback Overa…" at bounding box center [600, 300] width 1200 height 601
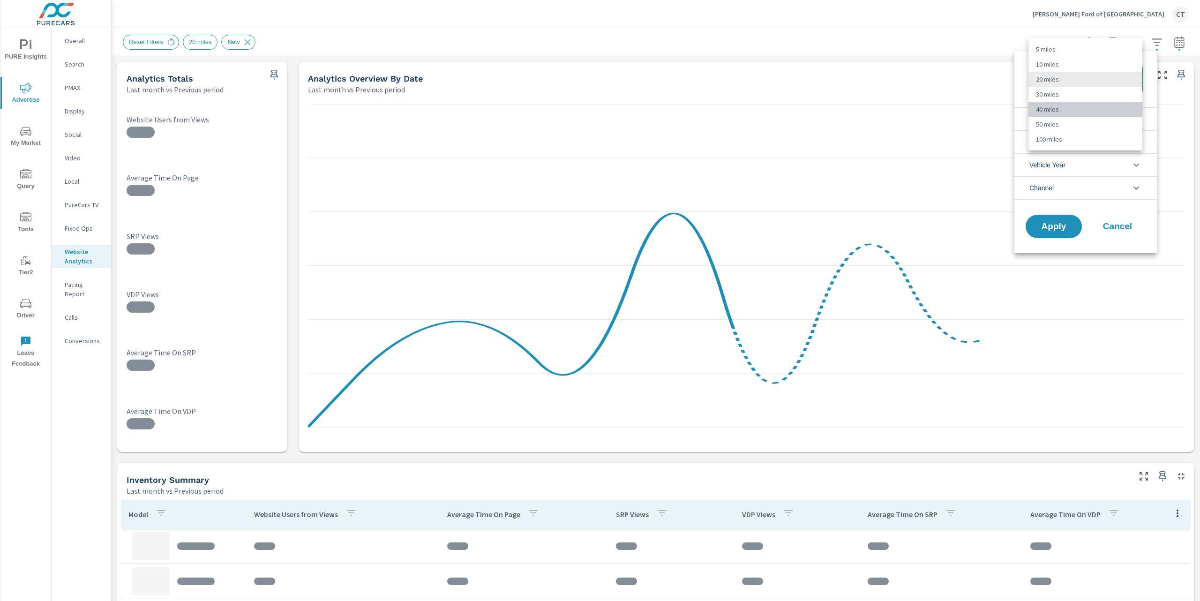
click at [1083, 109] on li "40 miles" at bounding box center [1085, 109] width 114 height 15
type Distance "40"
drag, startPoint x: 1061, startPoint y: 218, endPoint x: 1059, endPoint y: 233, distance: 14.7
click at [1061, 218] on button "Apply" at bounding box center [1053, 226] width 58 height 24
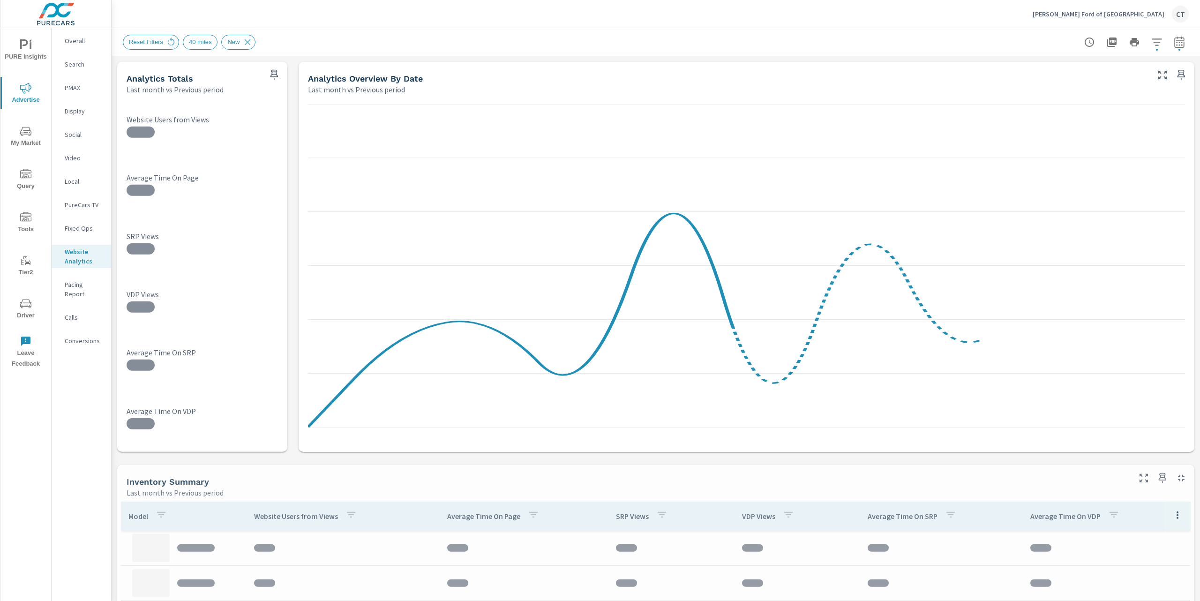
click at [955, 35] on div "Reset Filters 40 miles New" at bounding box center [590, 42] width 934 height 15
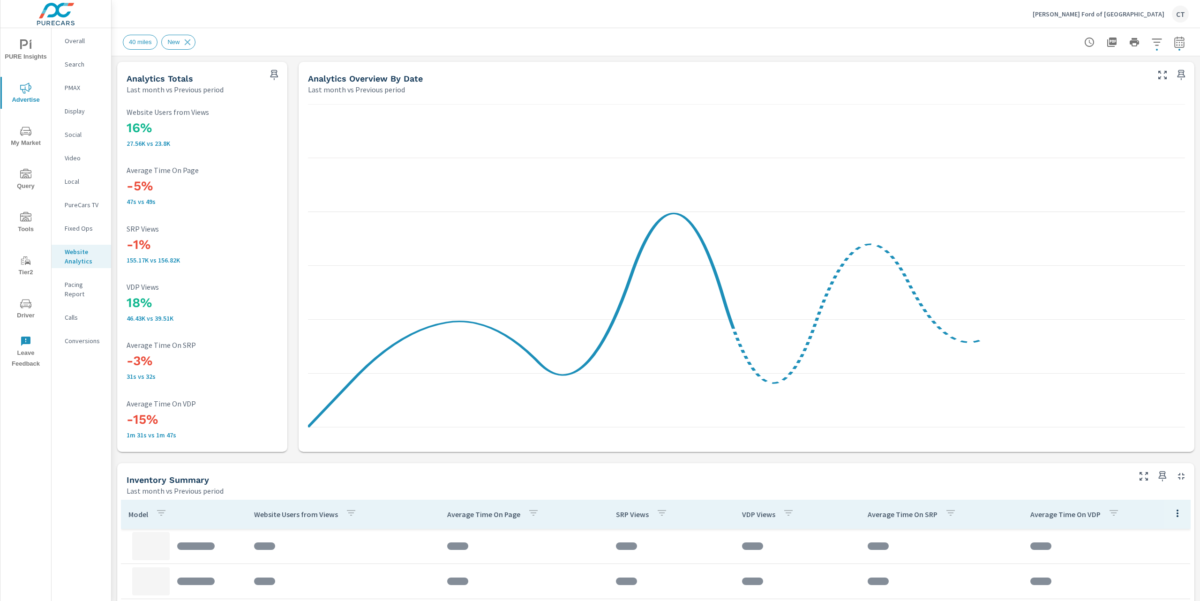
click at [1155, 42] on button "button" at bounding box center [1156, 42] width 19 height 19
click at [1075, 118] on li "Condition" at bounding box center [1085, 118] width 142 height 23
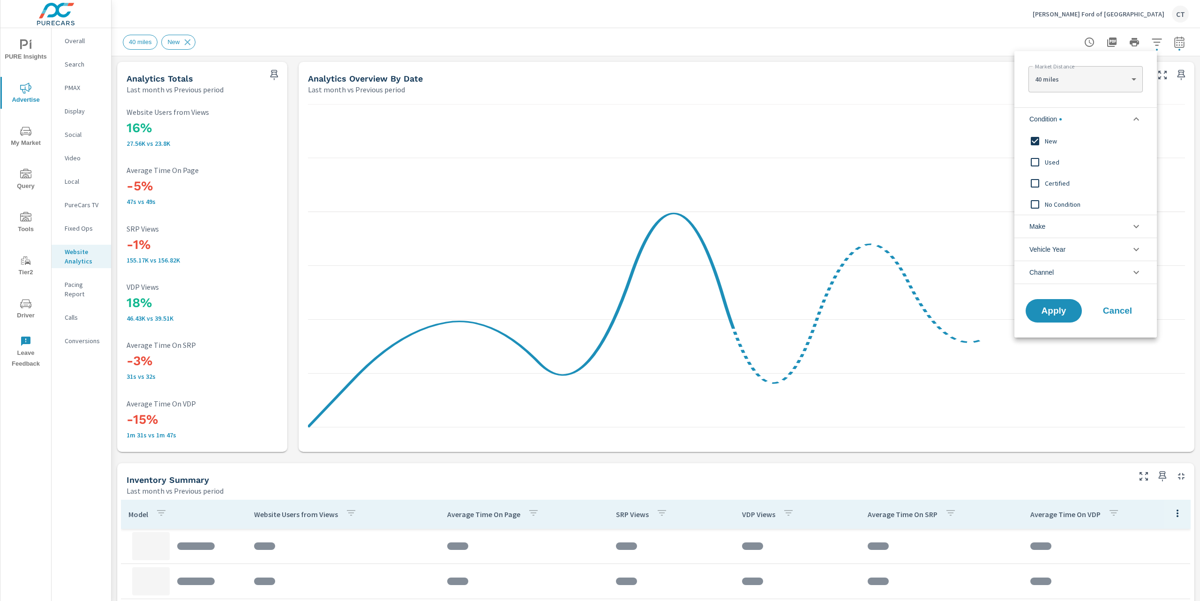
click at [1055, 160] on span "Used" at bounding box center [1096, 162] width 103 height 11
click at [1051, 184] on span "Certified" at bounding box center [1096, 183] width 103 height 11
click at [1045, 128] on span "Condition" at bounding box center [1045, 119] width 32 height 22
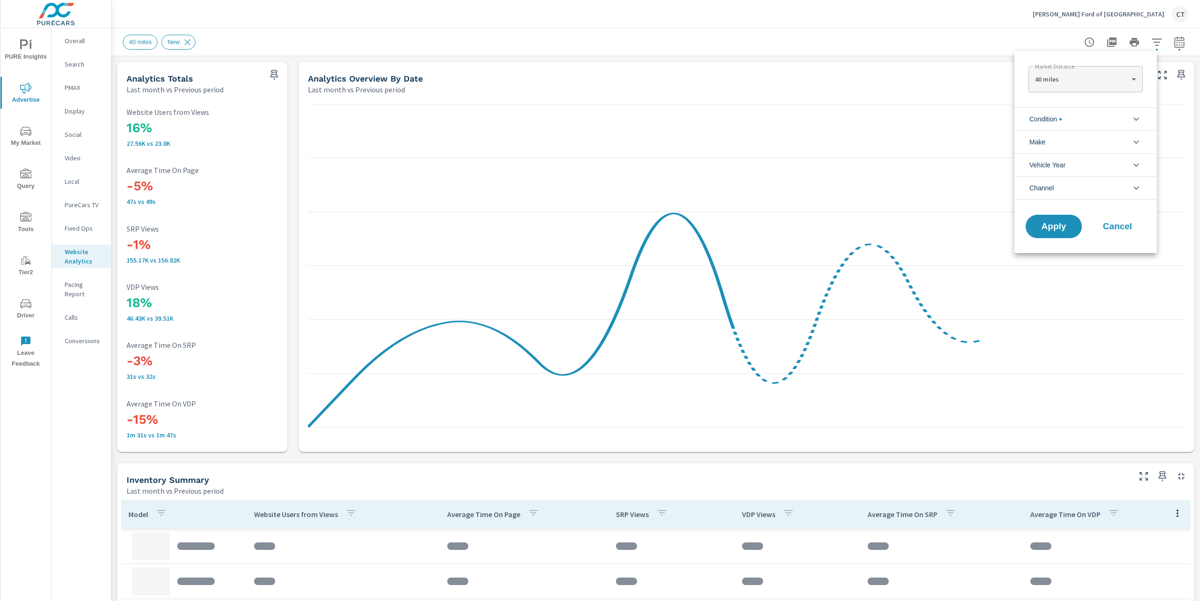
click at [1054, 116] on span "Condition" at bounding box center [1045, 119] width 32 height 22
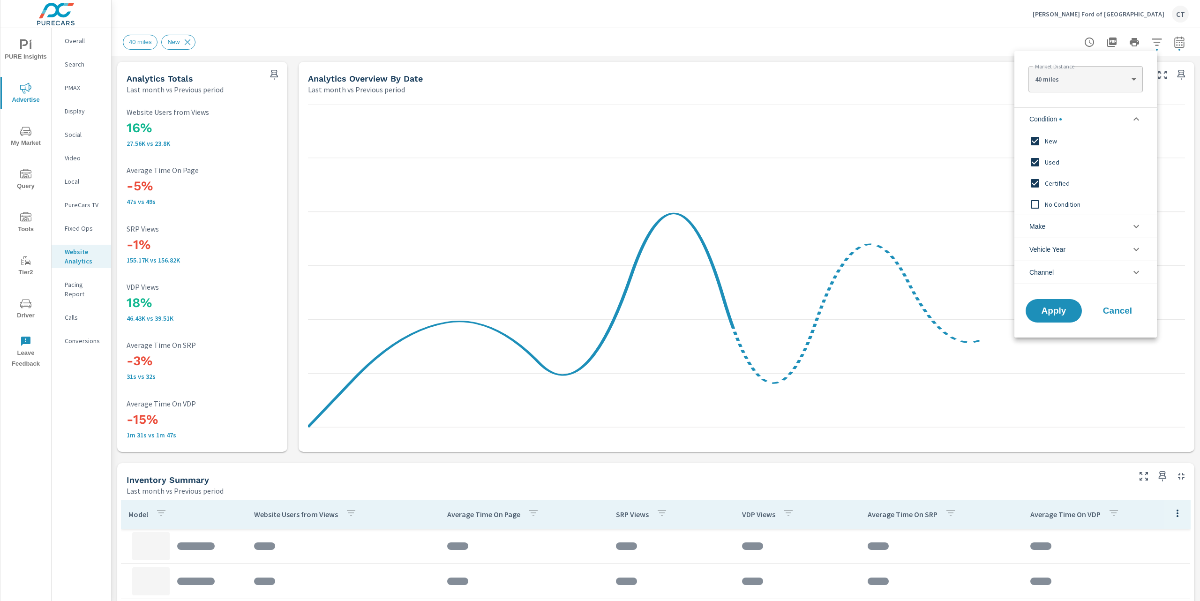
click at [1046, 143] on span "New" at bounding box center [1096, 140] width 103 height 11
click at [1063, 313] on span "Apply" at bounding box center [1053, 310] width 38 height 9
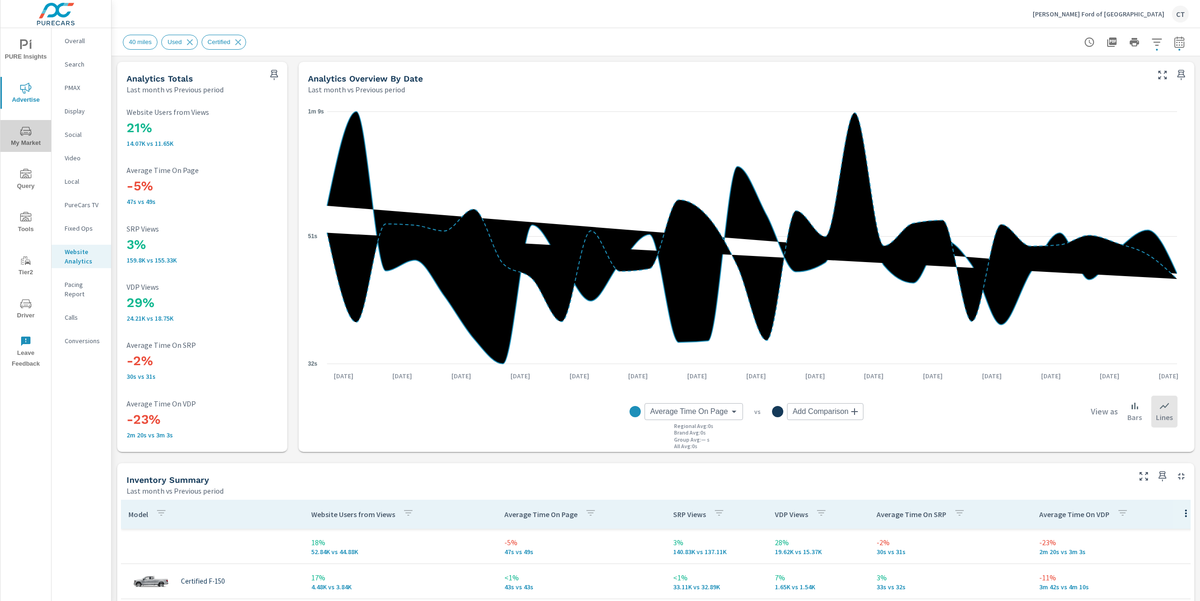
click at [26, 120] on button "My Market" at bounding box center [25, 136] width 51 height 32
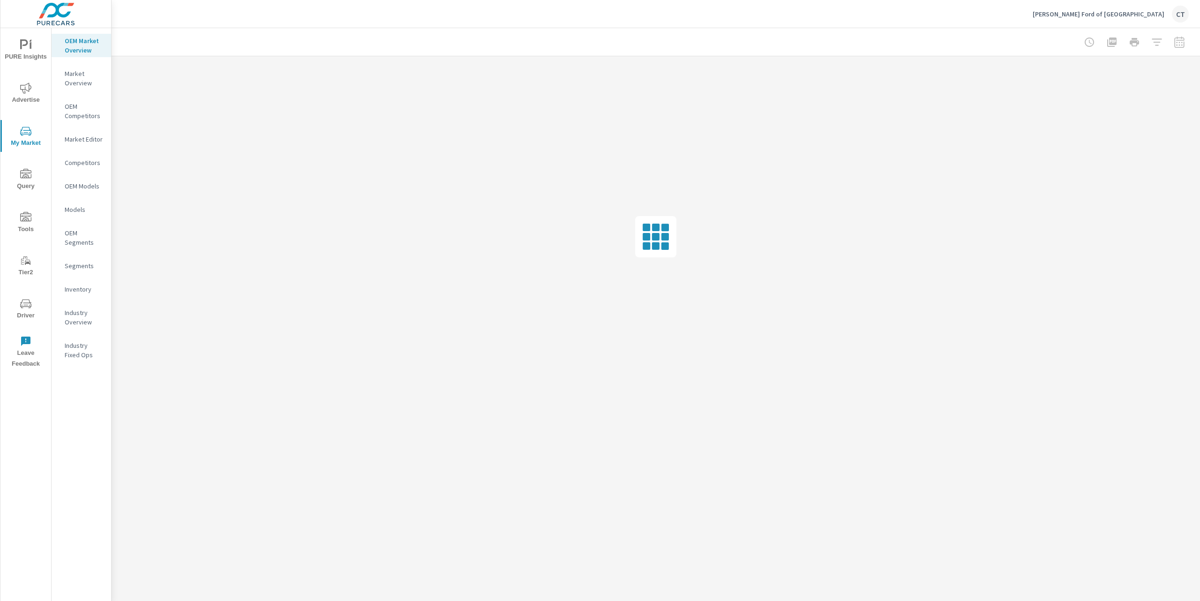
click at [78, 298] on nav "OEM Market Overview Market Overview OEM Competitors Market Editor Competitors O…" at bounding box center [82, 201] width 60 height 347
click at [78, 294] on div "Inventory" at bounding box center [82, 289] width 60 height 14
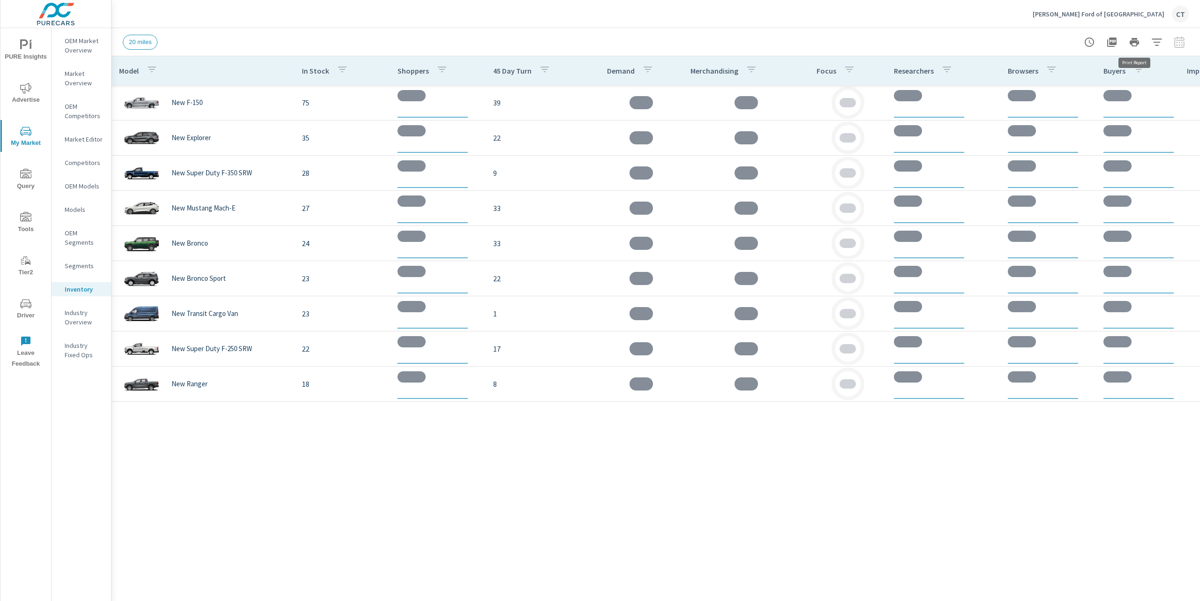
click at [1155, 37] on icon "button" at bounding box center [1156, 42] width 11 height 11
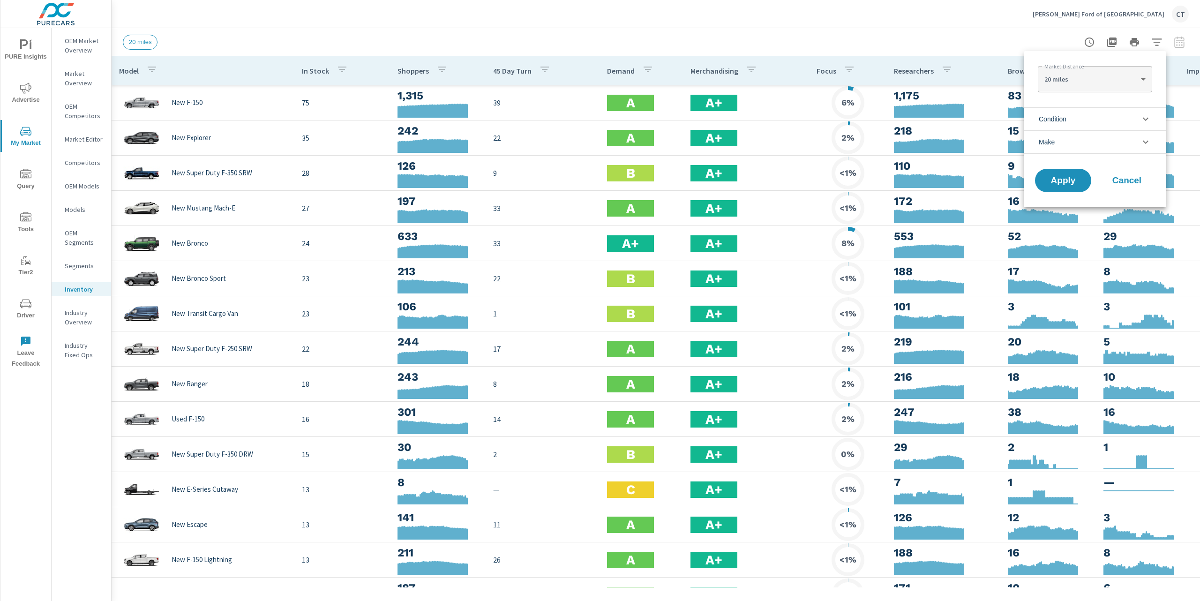
click at [1104, 77] on p "20 miles" at bounding box center [1090, 79] width 92 height 8
click at [1084, 112] on li "40 miles" at bounding box center [1095, 109] width 114 height 15
type Distance "40"
click at [1066, 179] on span "Apply" at bounding box center [1063, 180] width 38 height 9
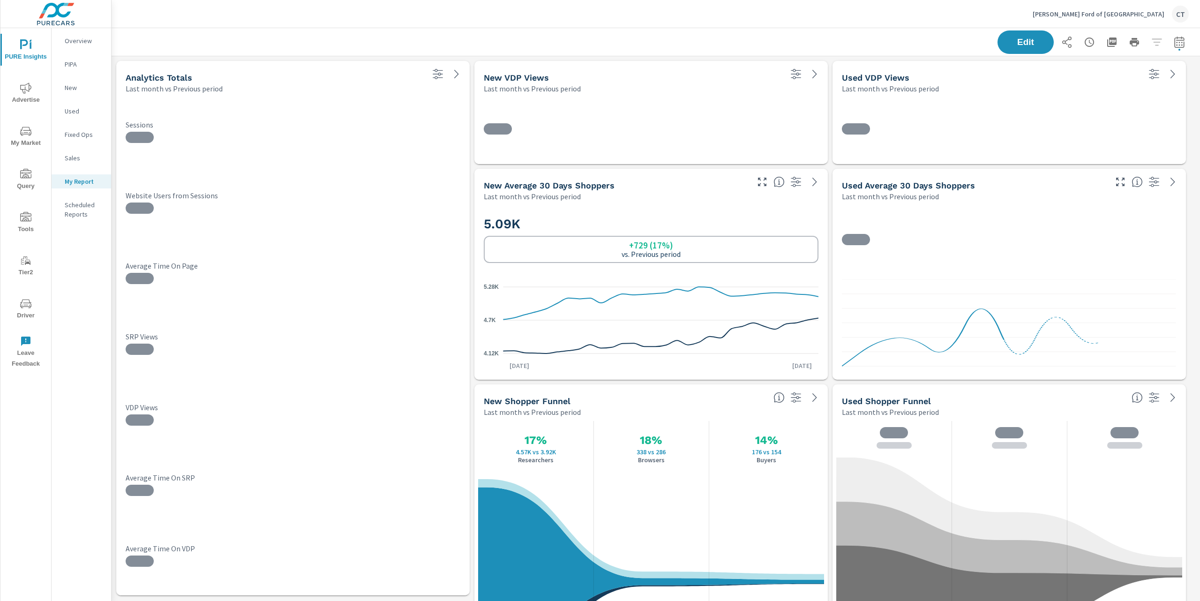
scroll to position [2287, 1098]
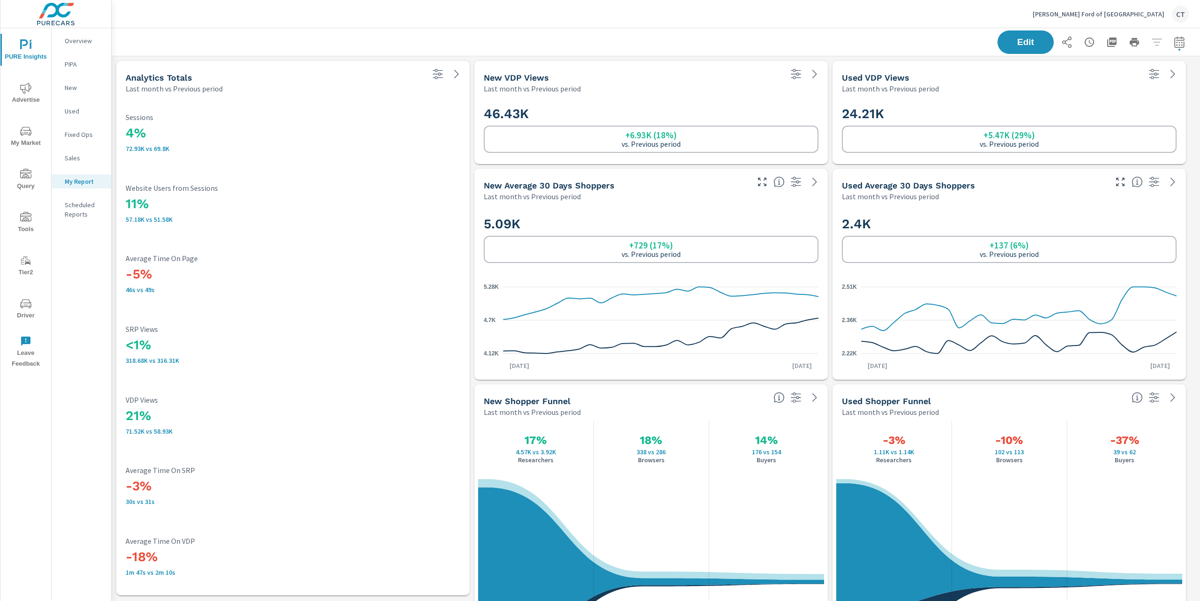
click at [35, 134] on span "My Market" at bounding box center [25, 137] width 45 height 23
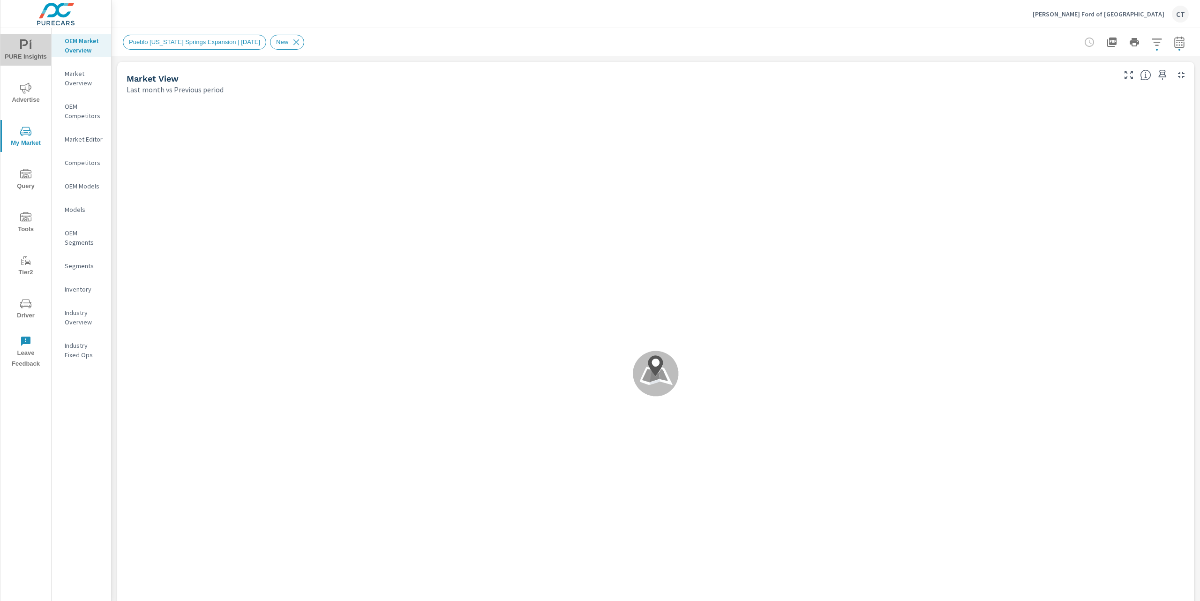
click at [14, 55] on span "PURE Insights" at bounding box center [25, 50] width 45 height 23
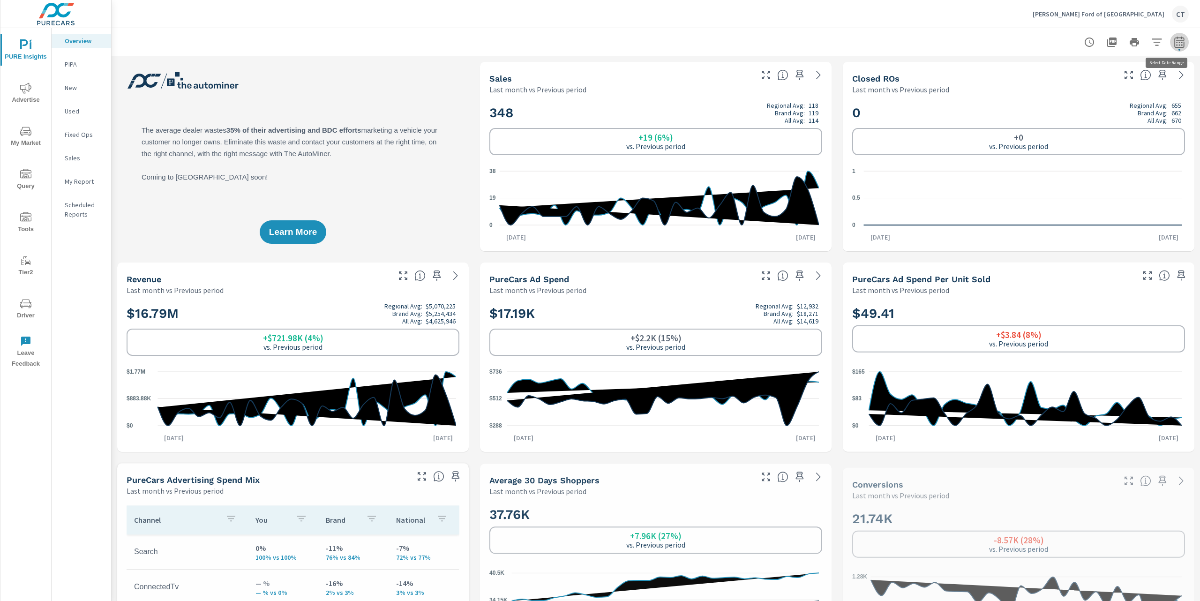
click at [1173, 40] on icon "button" at bounding box center [1178, 42] width 11 height 11
select select "Last month"
select select "Previous period"
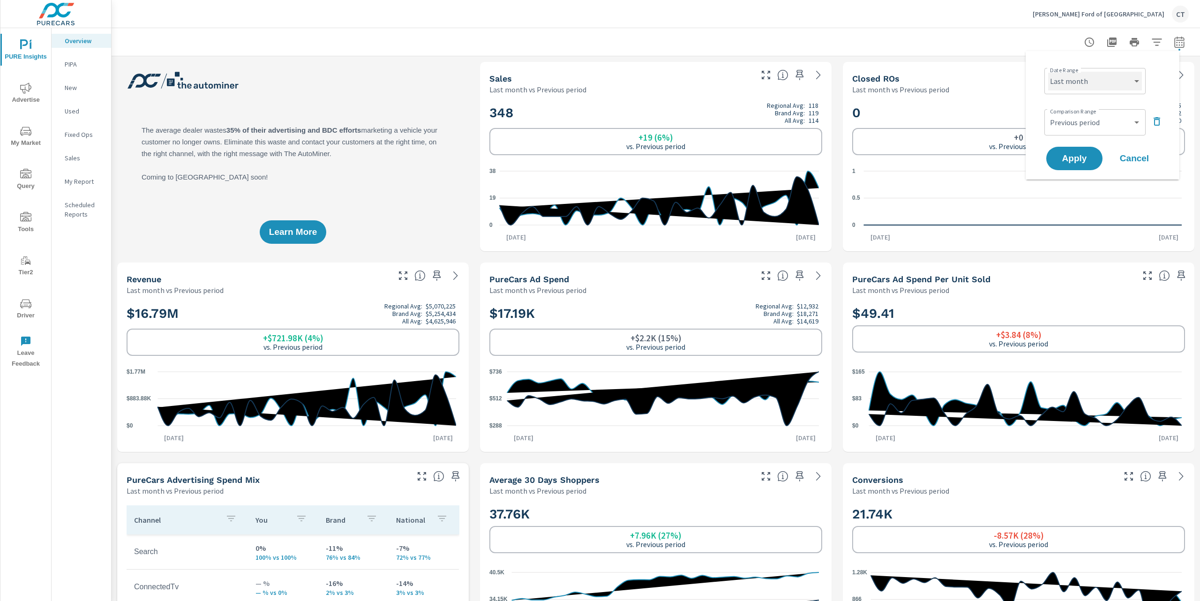
click at [1130, 72] on select "Custom [DATE] Last week Last 7 days Last 14 days Last 30 days Last 45 days Last…" at bounding box center [1095, 81] width 94 height 19
click at [1048, 72] on select "Custom [DATE] Last week Last 7 days Last 14 days Last 30 days Last 45 days Last…" at bounding box center [1095, 81] width 94 height 19
select select "Last 6 months"
click at [1078, 163] on span "Apply" at bounding box center [1074, 158] width 38 height 9
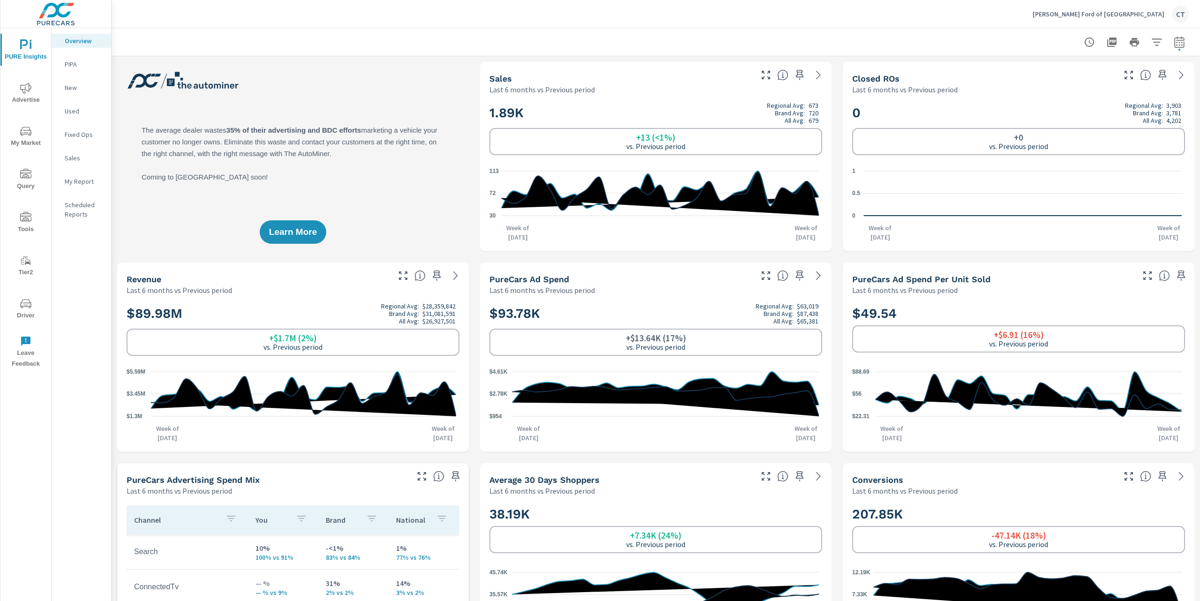
click at [22, 142] on span "My Market" at bounding box center [25, 137] width 45 height 23
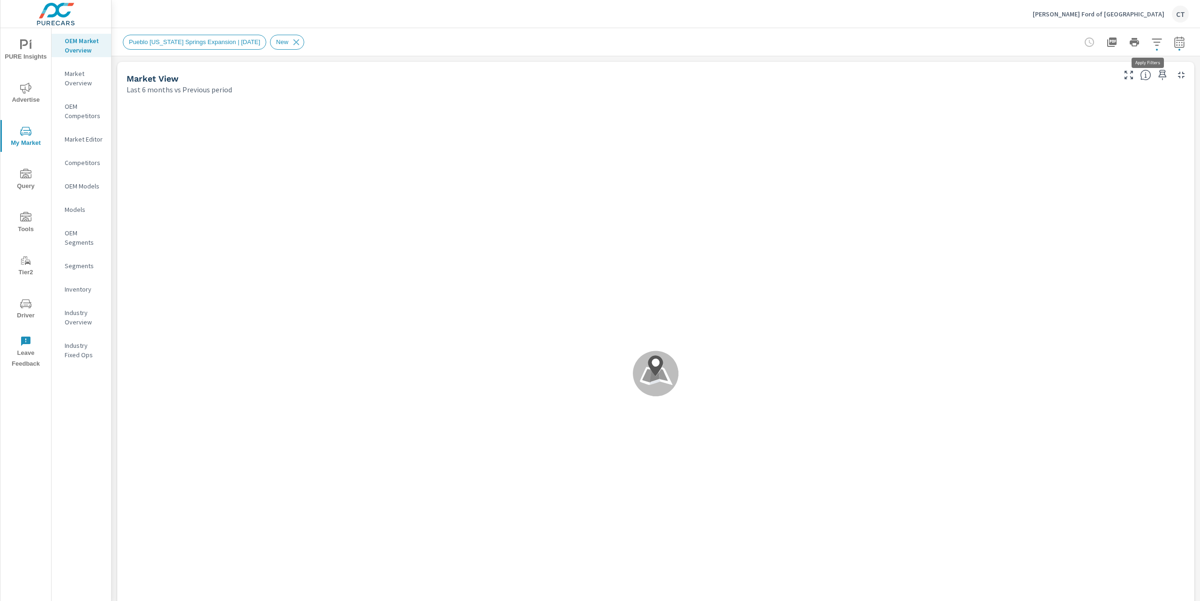
click at [1151, 41] on icon "button" at bounding box center [1156, 42] width 11 height 11
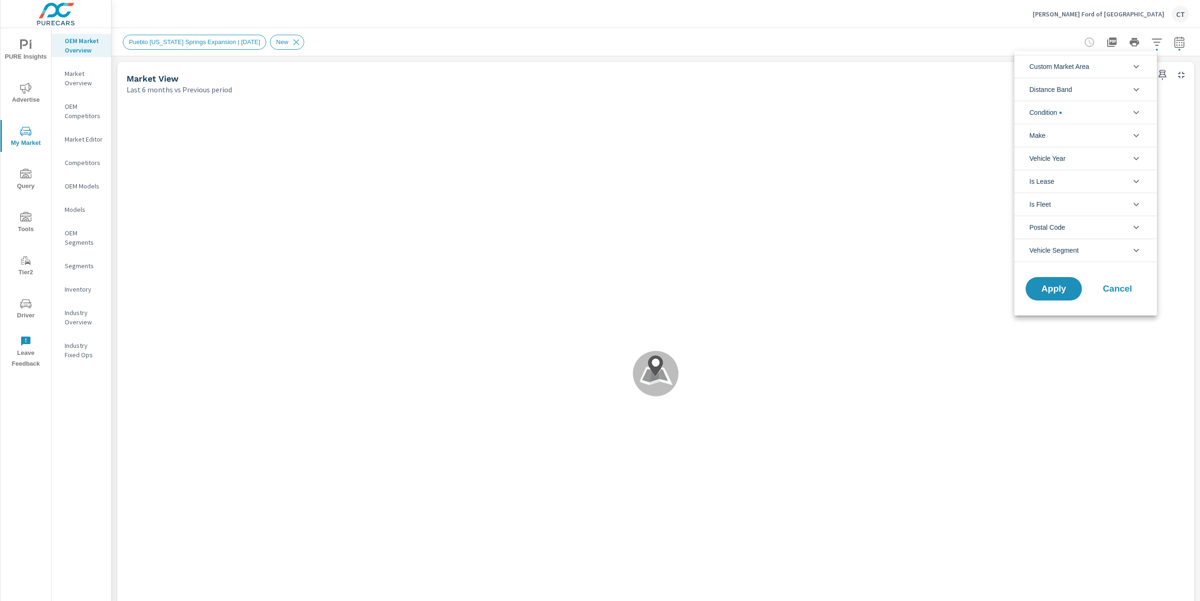
click at [1065, 58] on span "Custom Market Area" at bounding box center [1059, 66] width 60 height 22
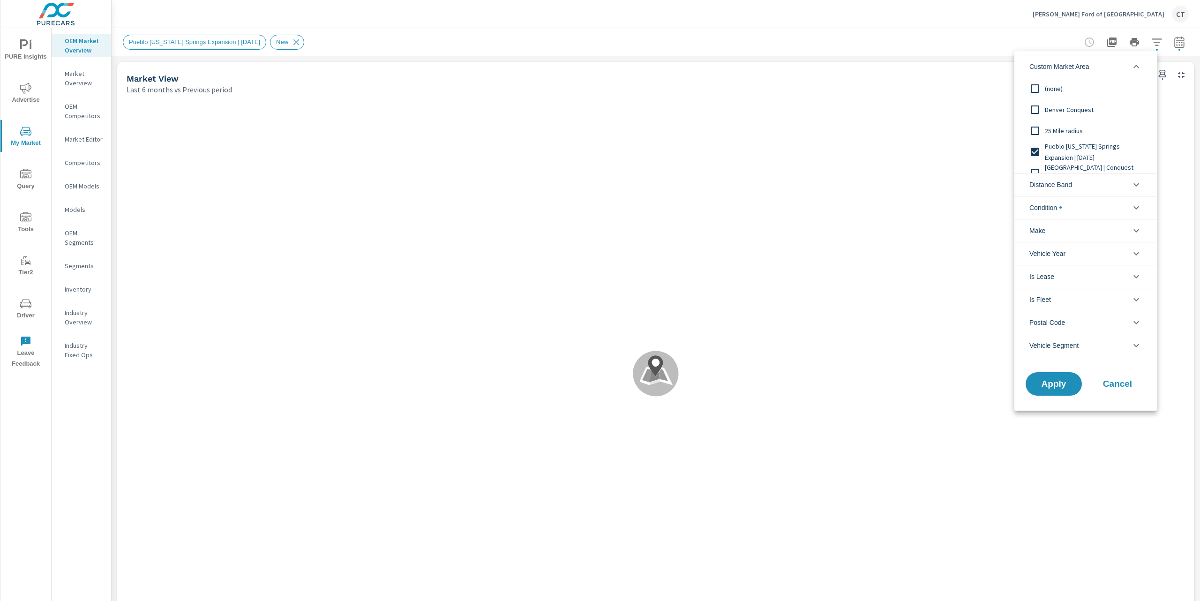
click at [1068, 128] on span "25 Mile radius" at bounding box center [1096, 130] width 103 height 11
click at [1044, 383] on span "Apply" at bounding box center [1053, 383] width 38 height 9
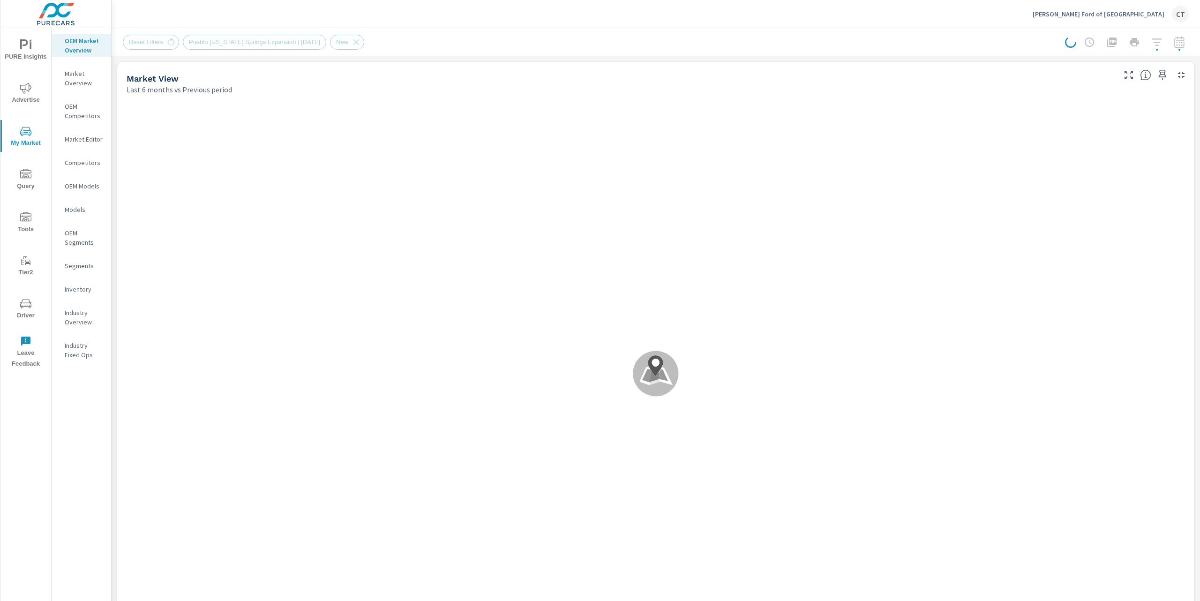
click at [933, 46] on div "Reset Filters [GEOGRAPHIC_DATA][US_STATE] Expansion | [DATE] New" at bounding box center [582, 42] width 919 height 15
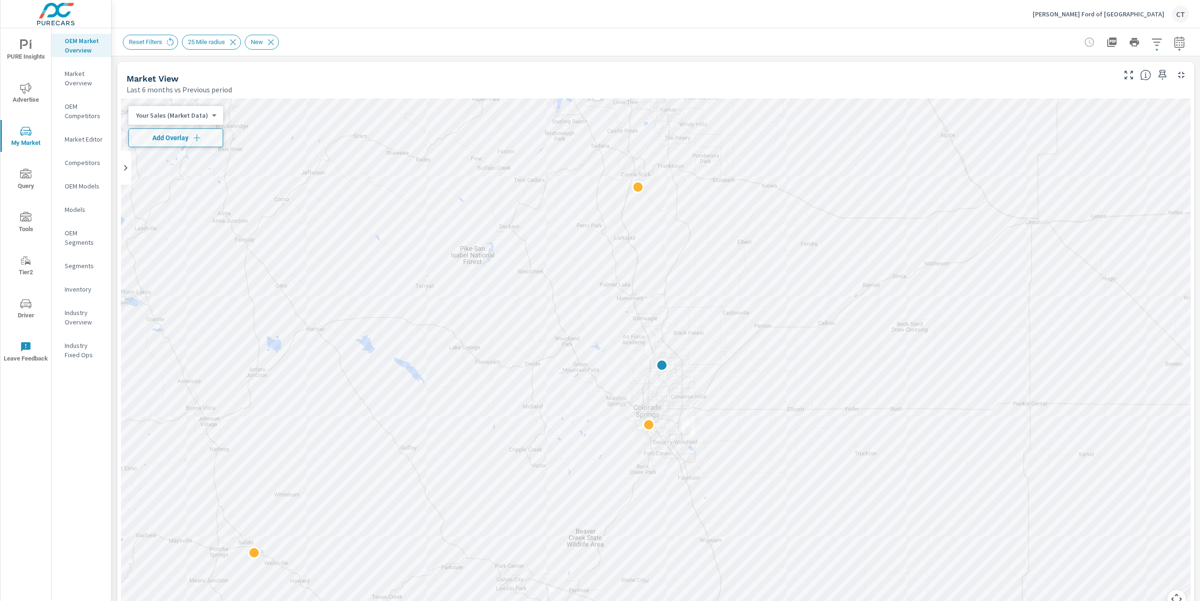
click at [177, 117] on body "PURE Insights Advertise My Market Query Tools Tier2 Driver Leave Feedback OEM M…" at bounding box center [600, 300] width 1200 height 601
click at [184, 143] on li "Total Market Sales" at bounding box center [173, 145] width 91 height 15
click at [179, 140] on span "Add Overlay" at bounding box center [170, 137] width 74 height 9
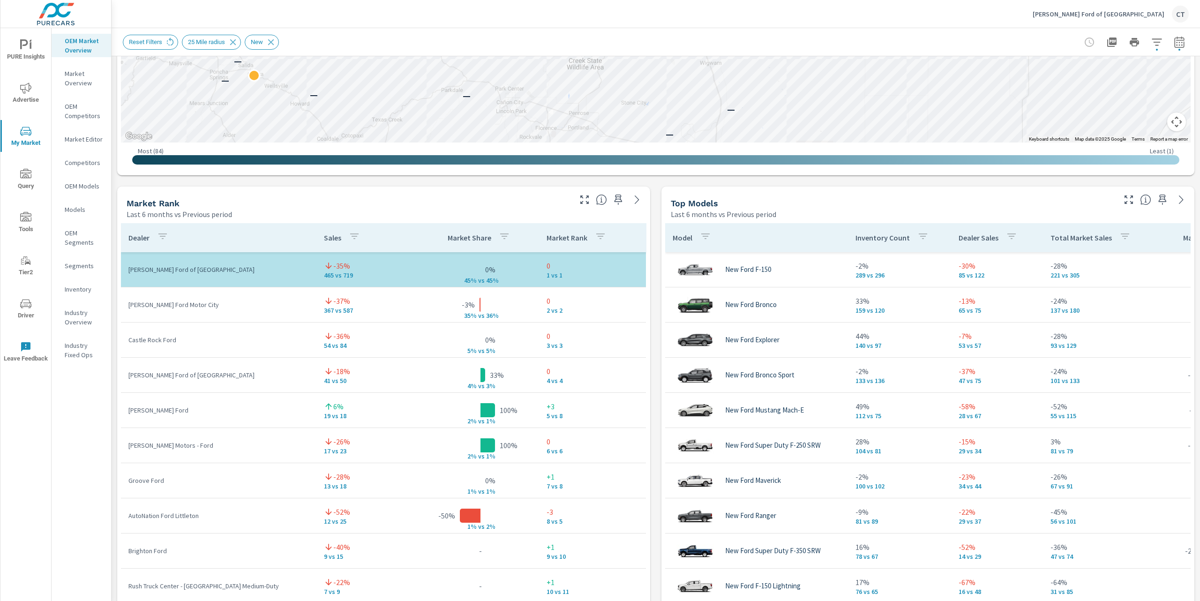
scroll to position [598, 0]
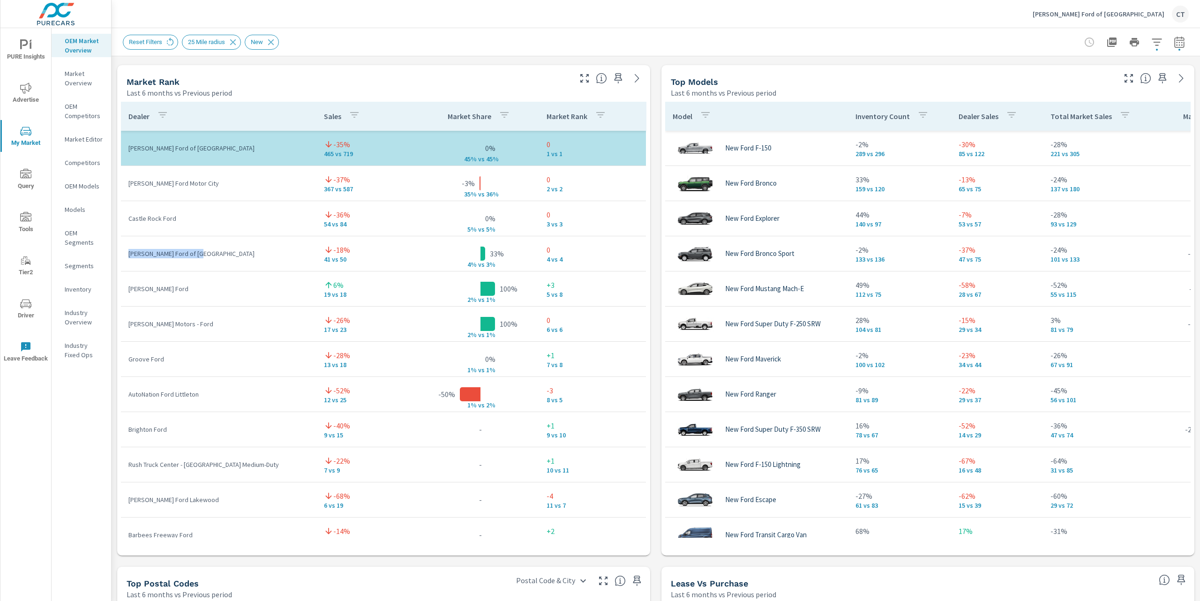
drag, startPoint x: 185, startPoint y: 257, endPoint x: 138, endPoint y: 258, distance: 46.9
click at [129, 256] on p "Phil Long Ford of Denver" at bounding box center [218, 253] width 180 height 9
click at [195, 288] on p "Schomp Ford" at bounding box center [218, 288] width 180 height 9
drag, startPoint x: 171, startPoint y: 284, endPoint x: 193, endPoint y: 286, distance: 21.7
click at [193, 286] on td "Schomp Ford" at bounding box center [218, 288] width 195 height 24
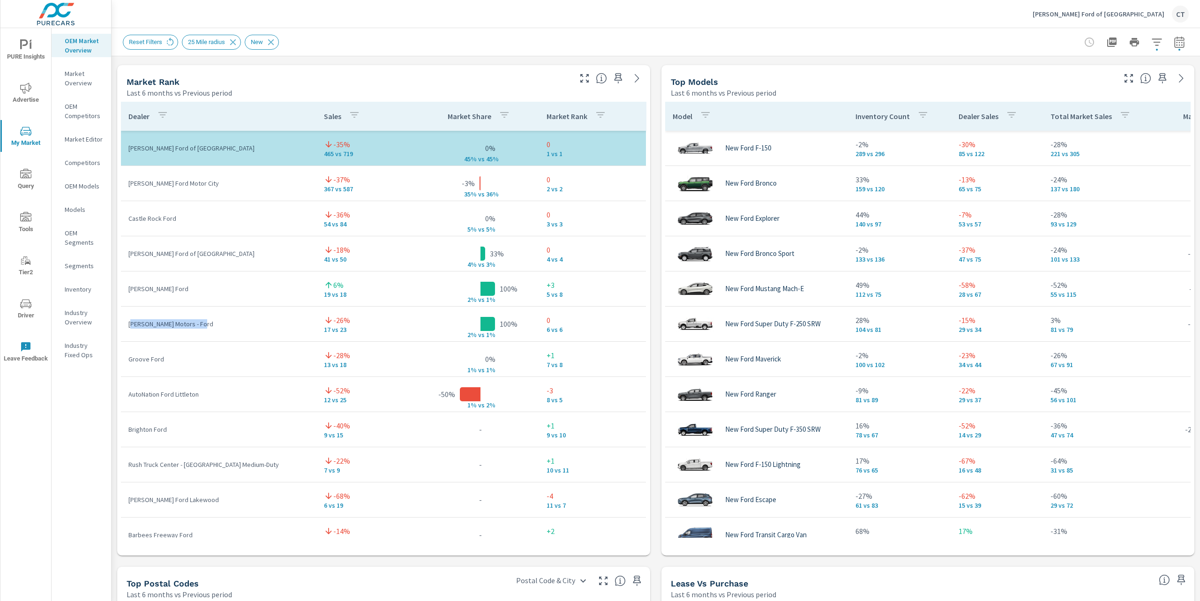
drag, startPoint x: 206, startPoint y: 322, endPoint x: 131, endPoint y: 327, distance: 75.2
click at [131, 327] on p "Sill-TerHar Motors - Ford" at bounding box center [218, 323] width 180 height 9
click at [425, 334] on tr "Sill-TerHar Motors - Ford -26% 17 vs 23 100% 2% v s 1% 0 6 vs 6" at bounding box center [383, 323] width 525 height 35
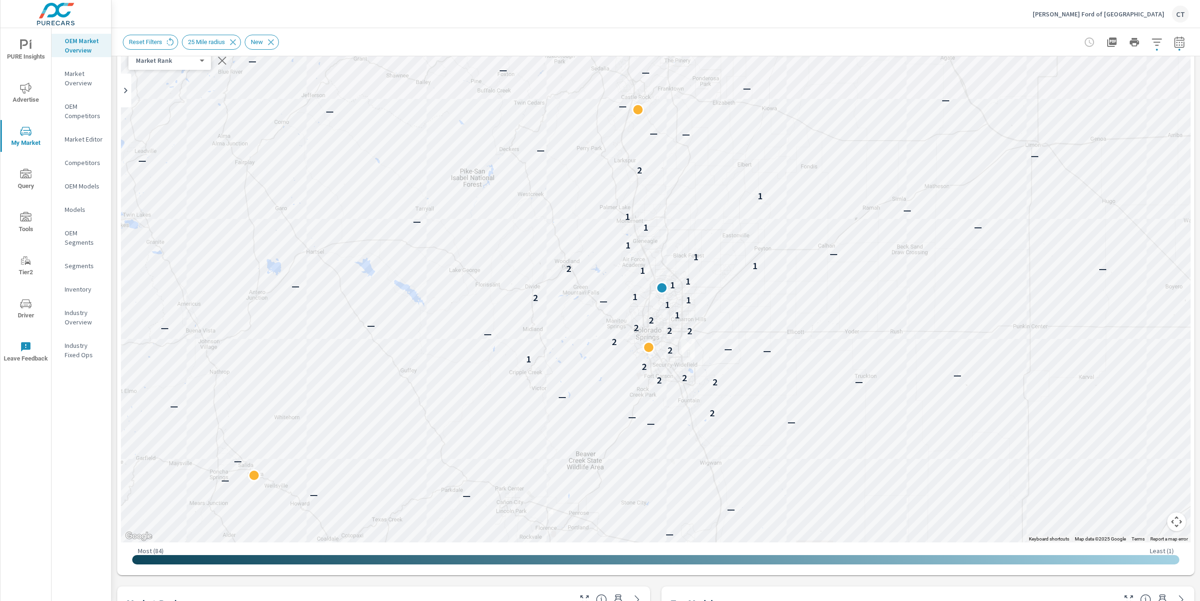
scroll to position [36, 0]
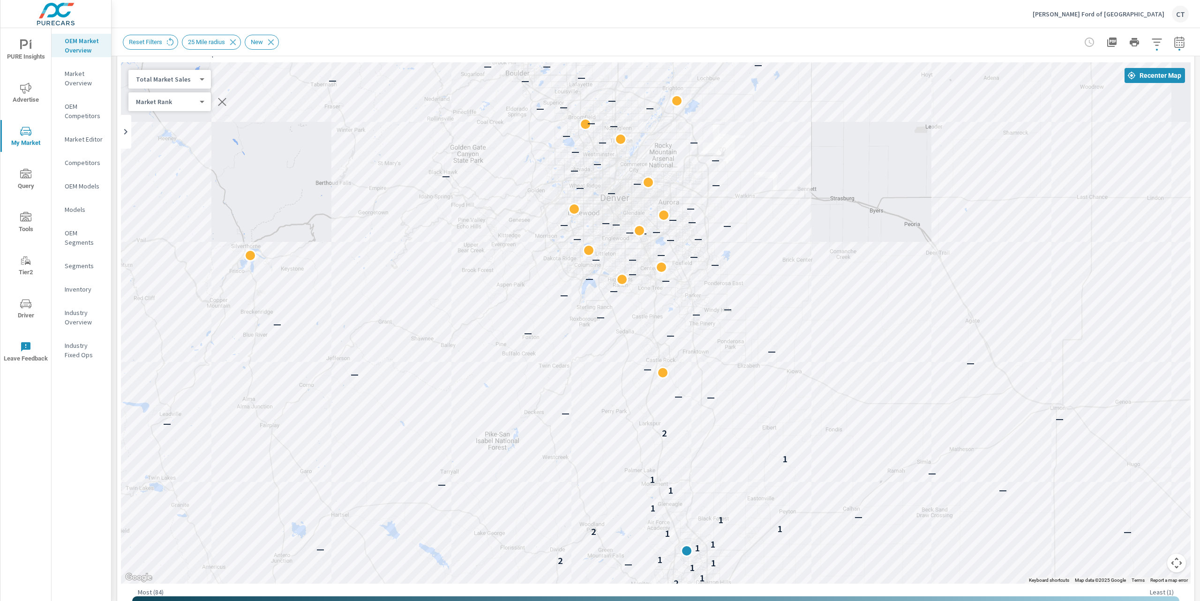
drag, startPoint x: 942, startPoint y: 225, endPoint x: 971, endPoint y: 426, distance: 203.7
click at [971, 427] on div "— — — — — — — — — — — — — — — — — — — — — — — — — — — 2 — — 2 — 2 2 — 2 1 — 2 —…" at bounding box center [655, 322] width 1069 height 521
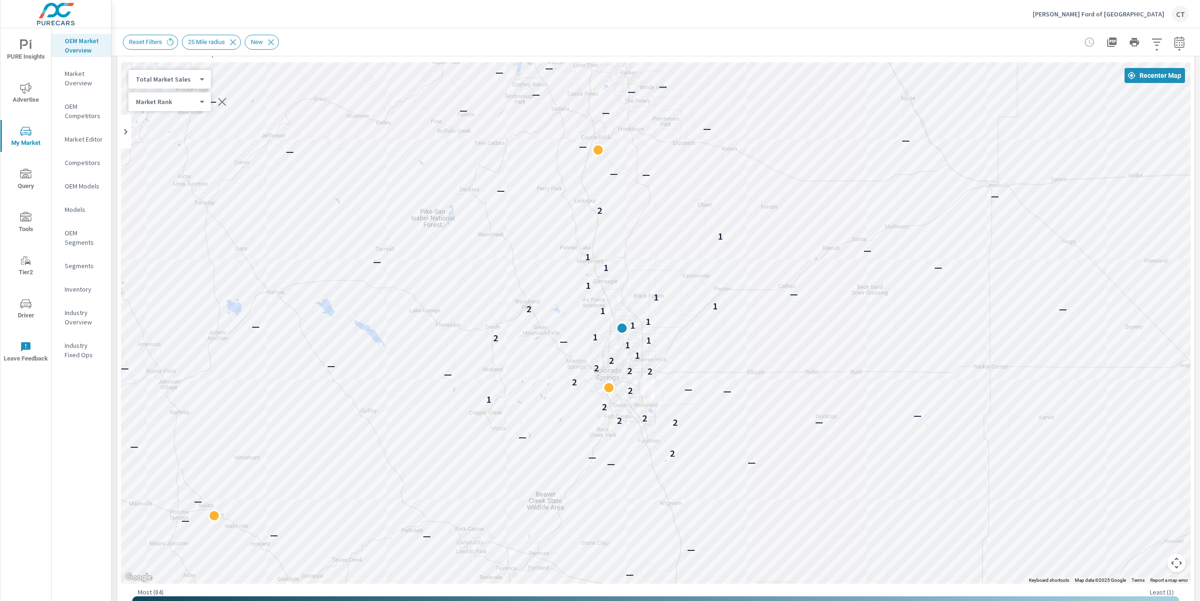
drag, startPoint x: 1032, startPoint y: 424, endPoint x: 965, endPoint y: 207, distance: 227.0
click at [965, 207] on div "— — — — — — — — — — — — — — — — — — — 2 — — 2 — 2 2 — 2 1 — 2 — 2 — 2 2 2 — — 2…" at bounding box center [1040, 360] width 900 height 506
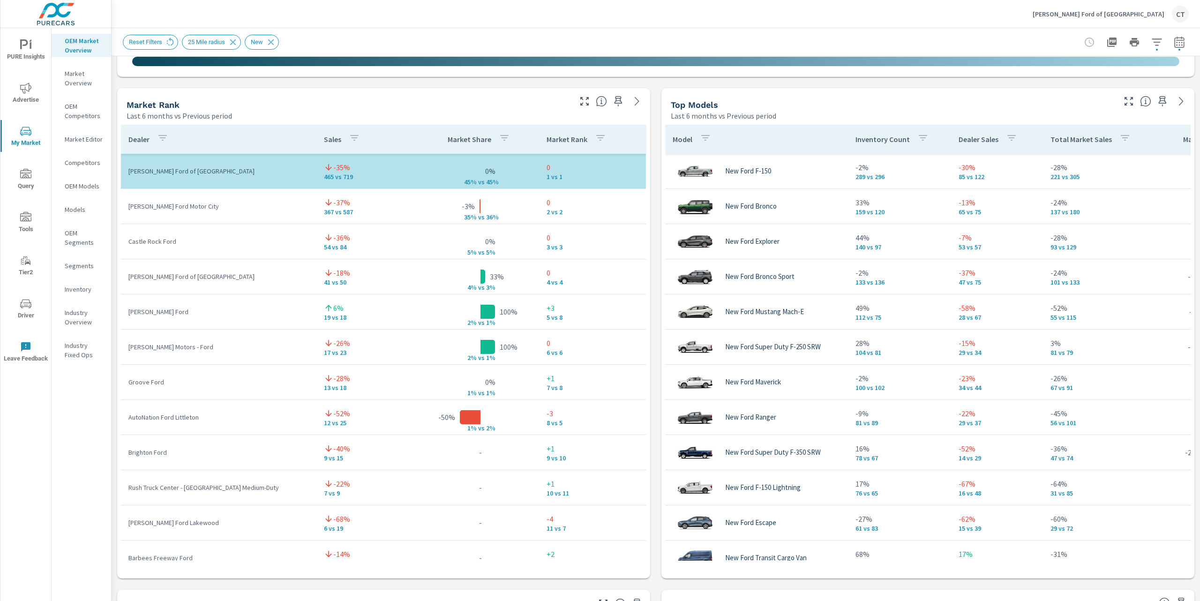
scroll to position [583, 0]
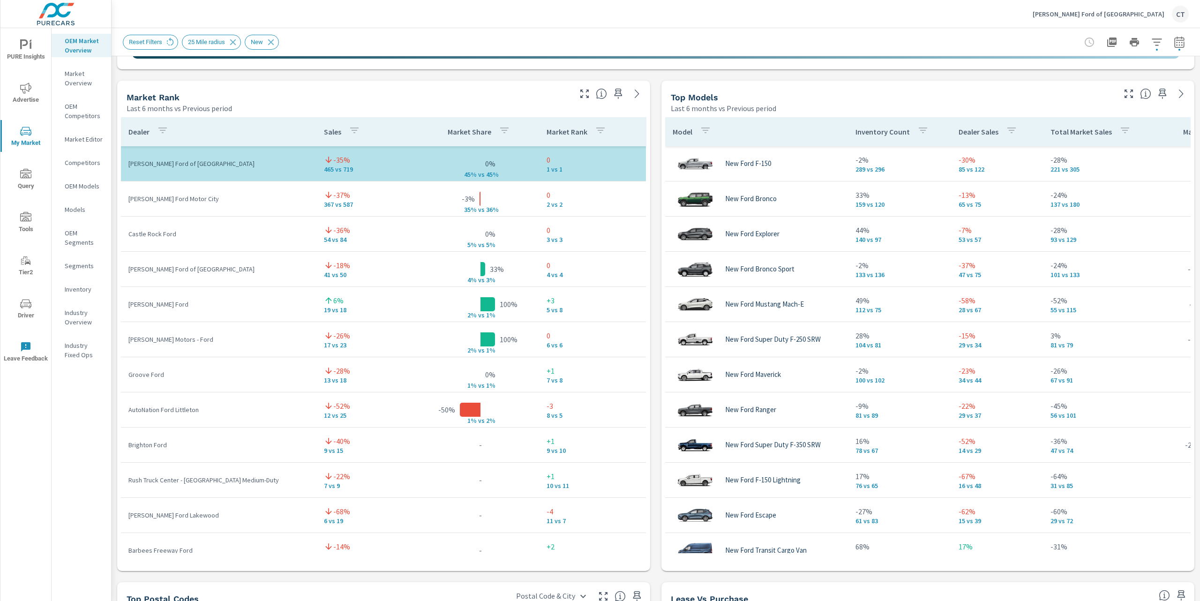
click at [655, 202] on div "Market View Last 6 months vs Previous period ← Move left → Move right ↑ Move up…" at bounding box center [656, 275] width 1088 height 1605
drag, startPoint x: 209, startPoint y: 268, endPoint x: 118, endPoint y: 270, distance: 91.4
click at [118, 270] on div "Dealer Sales Market Share Market Rank Phil Long Ford of Chapel Hills -35% 465 v…" at bounding box center [383, 341] width 533 height 457
click at [277, 297] on td "[PERSON_NAME] Ford" at bounding box center [218, 304] width 195 height 24
drag, startPoint x: 184, startPoint y: 304, endPoint x: 130, endPoint y: 305, distance: 54.4
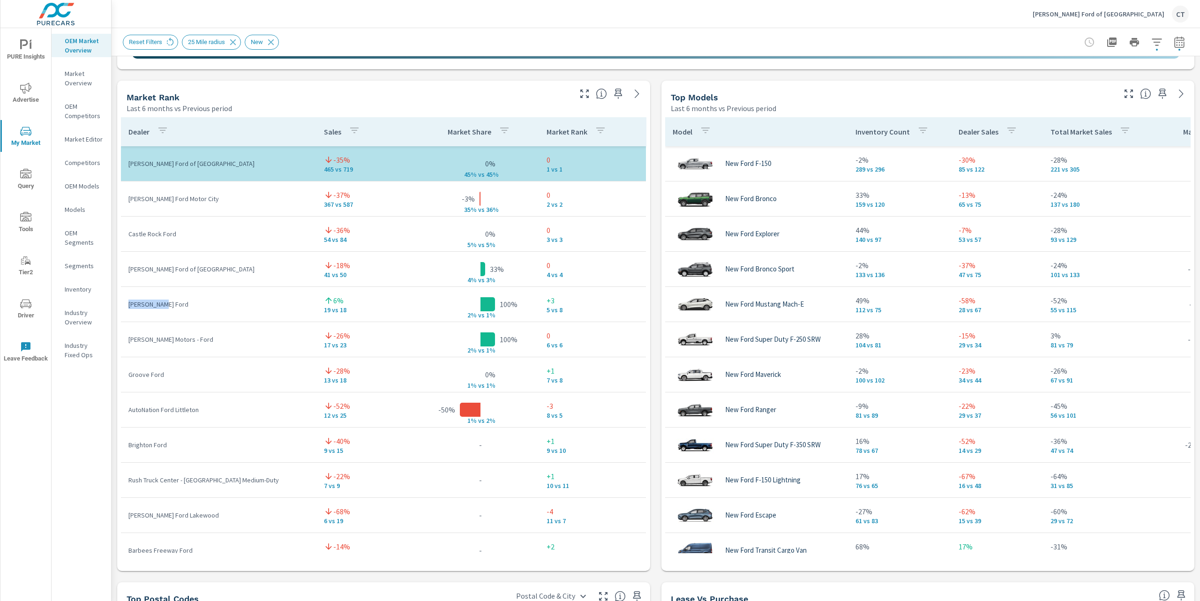
click at [130, 305] on p "[PERSON_NAME] Ford" at bounding box center [218, 303] width 180 height 9
click at [210, 310] on td "[PERSON_NAME] Ford" at bounding box center [218, 304] width 195 height 24
drag, startPoint x: 191, startPoint y: 272, endPoint x: 124, endPoint y: 271, distance: 67.0
click at [124, 271] on td "[PERSON_NAME] Ford of [GEOGRAPHIC_DATA]" at bounding box center [218, 269] width 195 height 24
click at [251, 245] on td "Castle Rock Ford" at bounding box center [218, 234] width 195 height 24
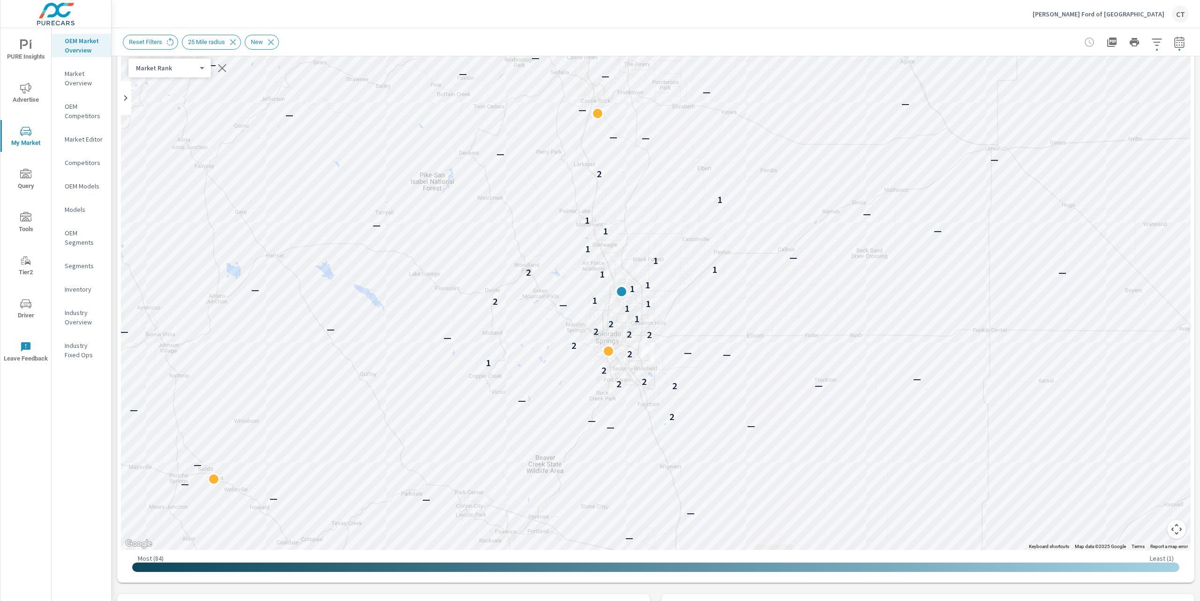
scroll to position [68, 0]
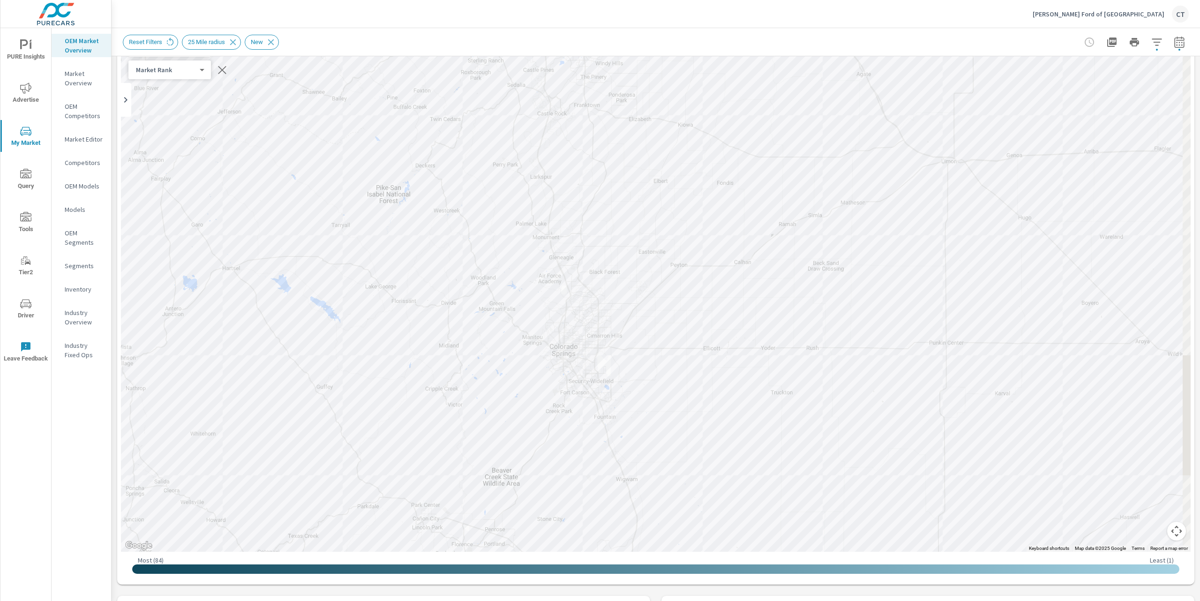
drag, startPoint x: 1042, startPoint y: 520, endPoint x: 1037, endPoint y: 521, distance: 5.2
click at [1037, 521] on div "— — — — — — — — — — — — — — — — — — — — — — — — — — — 2 — — 2 — 2 2 — 2 1 — 2 —…" at bounding box center [1062, 555] width 900 height 506
drag, startPoint x: 1094, startPoint y: 498, endPoint x: 1089, endPoint y: 503, distance: 7.3
click at [1089, 503] on div "— — — — — — — — — — — — — — — — — — — — — — — — — — — 2 — — 2 — 2 2 — 2 1 — 2 —…" at bounding box center [1104, 546] width 900 height 506
click at [988, 37] on div "Reset Filters 25 Mile radius New" at bounding box center [590, 42] width 934 height 15
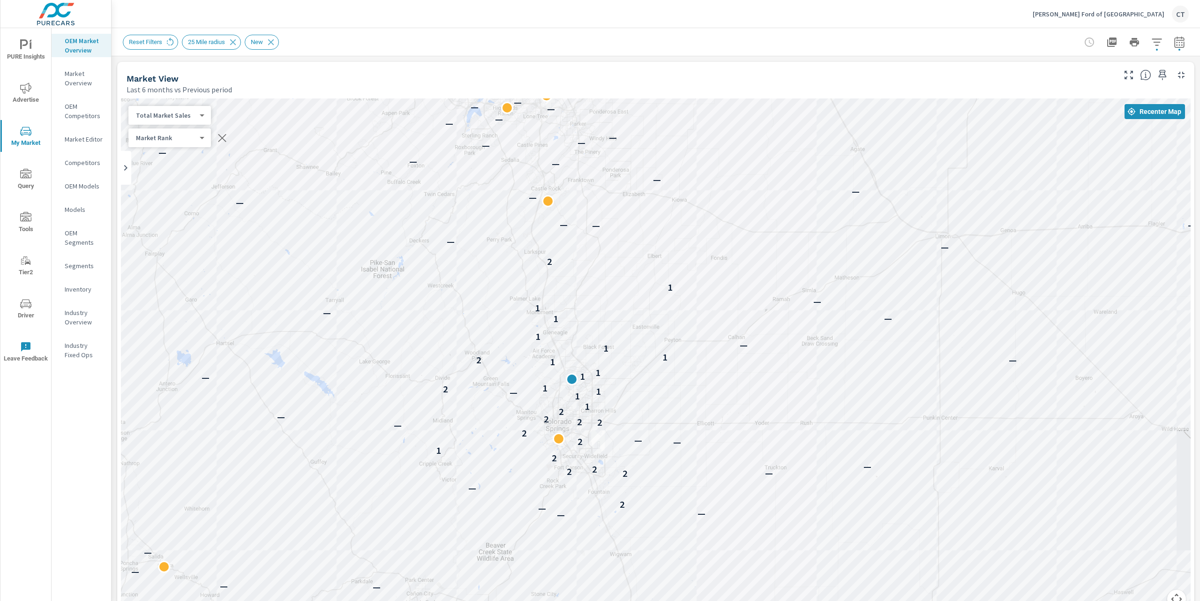
click at [194, 110] on div "Total Market Sales 2 ​" at bounding box center [169, 115] width 82 height 19
click at [200, 115] on body "PURE Insights Advertise My Market Query Tools Tier2 Driver Leave Feedback OEM M…" at bounding box center [600, 300] width 1200 height 601
click at [195, 99] on li "Your Sales (DMS)" at bounding box center [173, 100] width 91 height 15
drag, startPoint x: 649, startPoint y: 182, endPoint x: 706, endPoint y: 230, distance: 74.2
click at [706, 230] on div "— — — — — — — — — — — — — — — — — — — — — — — — — — — 2 — — 2 — 2 2 — 2 1 — 2 —…" at bounding box center [655, 358] width 1069 height 521
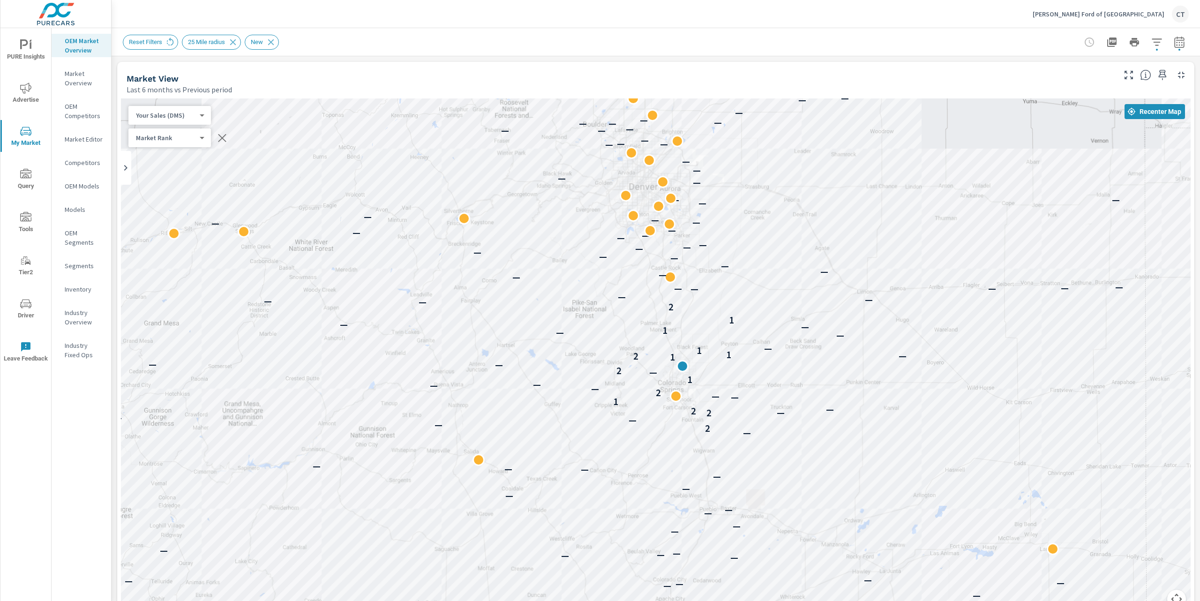
drag, startPoint x: 748, startPoint y: 224, endPoint x: 740, endPoint y: 260, distance: 37.1
click at [740, 265] on div "— — — — — — — — — — — — — — — — — — — — — — — — — — — — — — — — — — — — — — — —…" at bounding box center [655, 358] width 1069 height 521
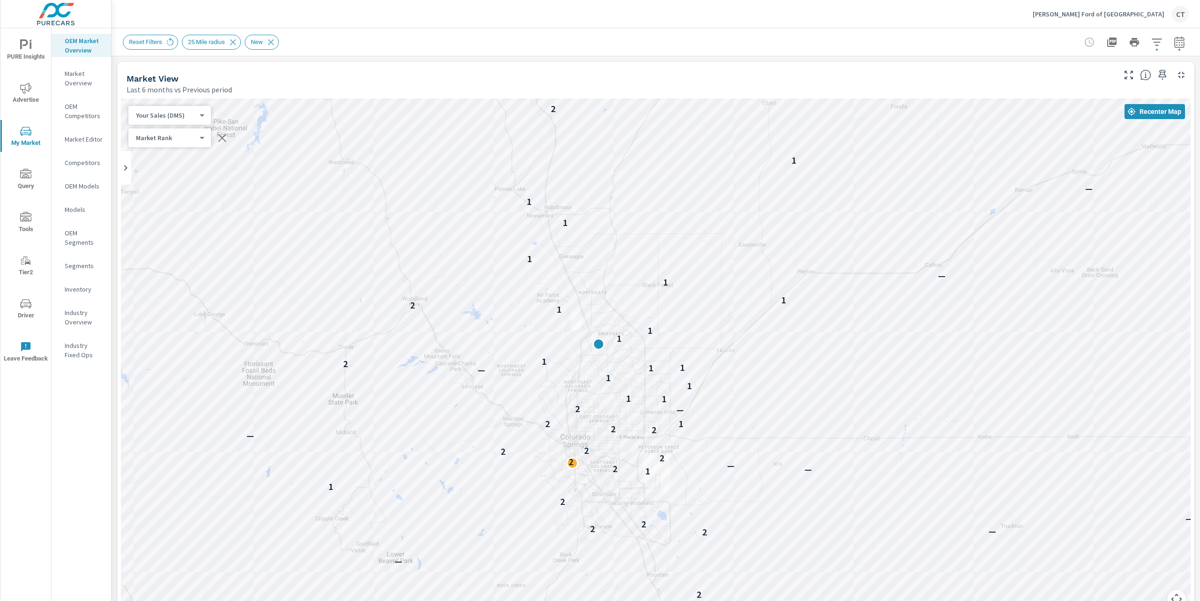
drag, startPoint x: 737, startPoint y: 361, endPoint x: 866, endPoint y: 204, distance: 202.8
click at [196, 113] on body "PURE Insights Advertise My Market Query Tools Tier2 Driver Leave Feedback OEM M…" at bounding box center [600, 300] width 1200 height 601
click at [177, 132] on li "Total Market Sales" at bounding box center [173, 130] width 91 height 15
drag, startPoint x: 1014, startPoint y: 526, endPoint x: 1002, endPoint y: 449, distance: 78.1
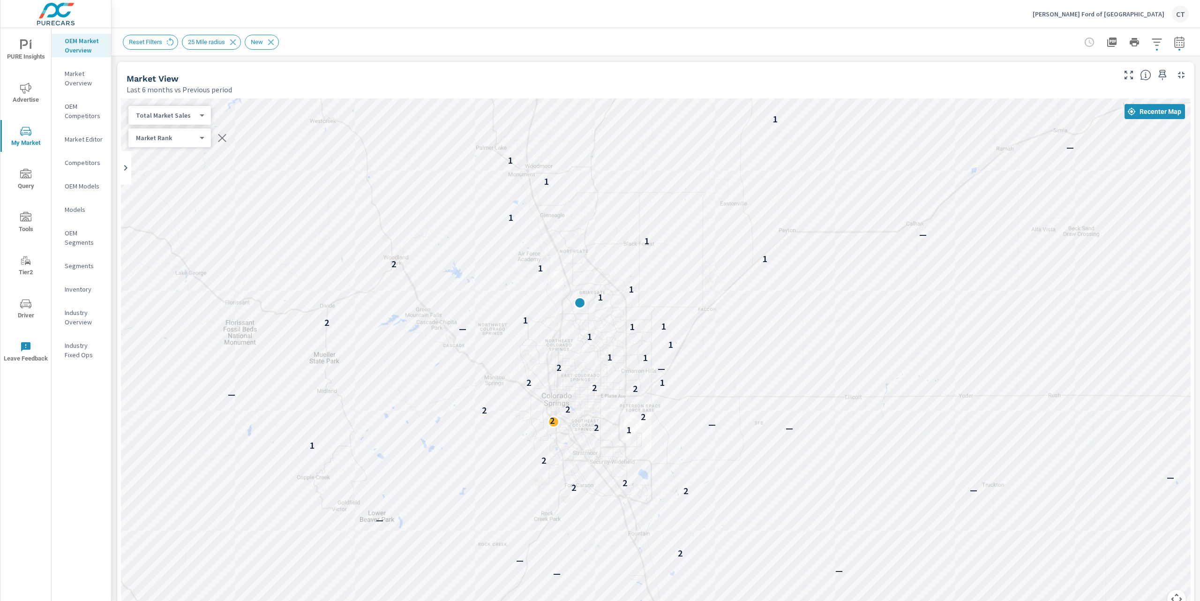
click at [998, 465] on div "— — — — — — — — — — 2 — 2 — 2 2 — 2 1 1 — 2 — 2 2 2 2 — 2 2 2 1 — — 2 1 1 1 1 —…" at bounding box center [1086, 572] width 900 height 506
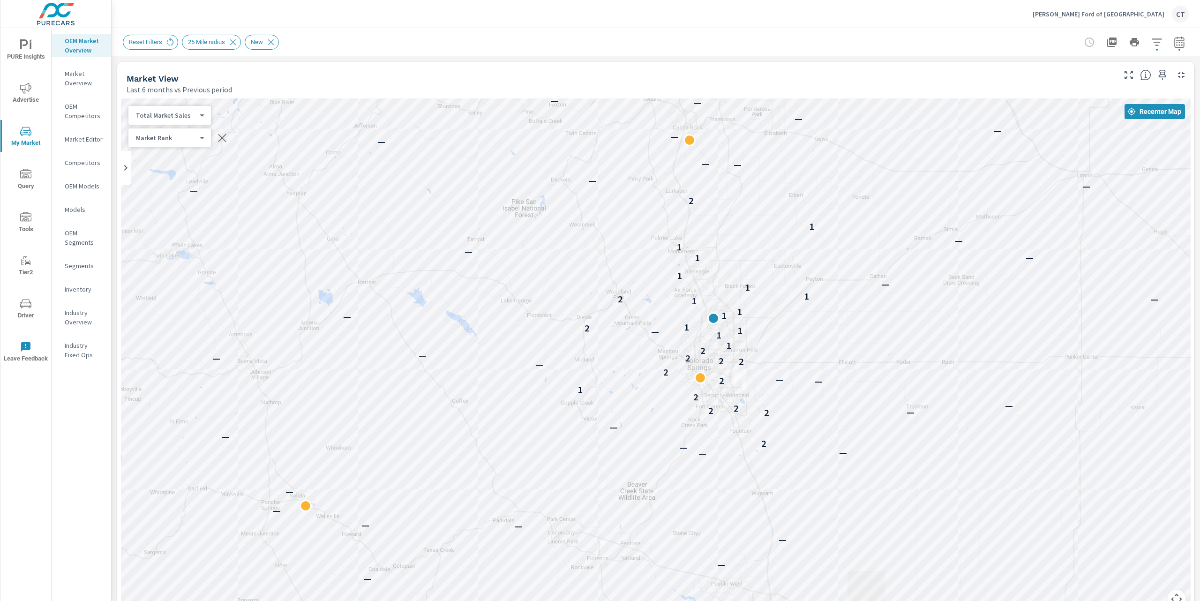
drag, startPoint x: 955, startPoint y: 413, endPoint x: 936, endPoint y: 399, distance: 23.5
click at [936, 399] on div "— — — — — — — — — — — — — — — — — — — — — — — — — — — 2 — — 2 — 2 2 — 2 1 — 2 —…" at bounding box center [1068, 571] width 900 height 506
click at [545, 63] on div "Market View Last 6 months vs Previous period" at bounding box center [617, 78] width 1000 height 33
drag, startPoint x: 1017, startPoint y: 351, endPoint x: 943, endPoint y: 312, distance: 83.9
click at [943, 312] on div "— — — — — — — — — — — — — — — — — — — — — — — — — — — — — — 2 — — 2 — 2 2 — 2 1…" at bounding box center [655, 358] width 1069 height 521
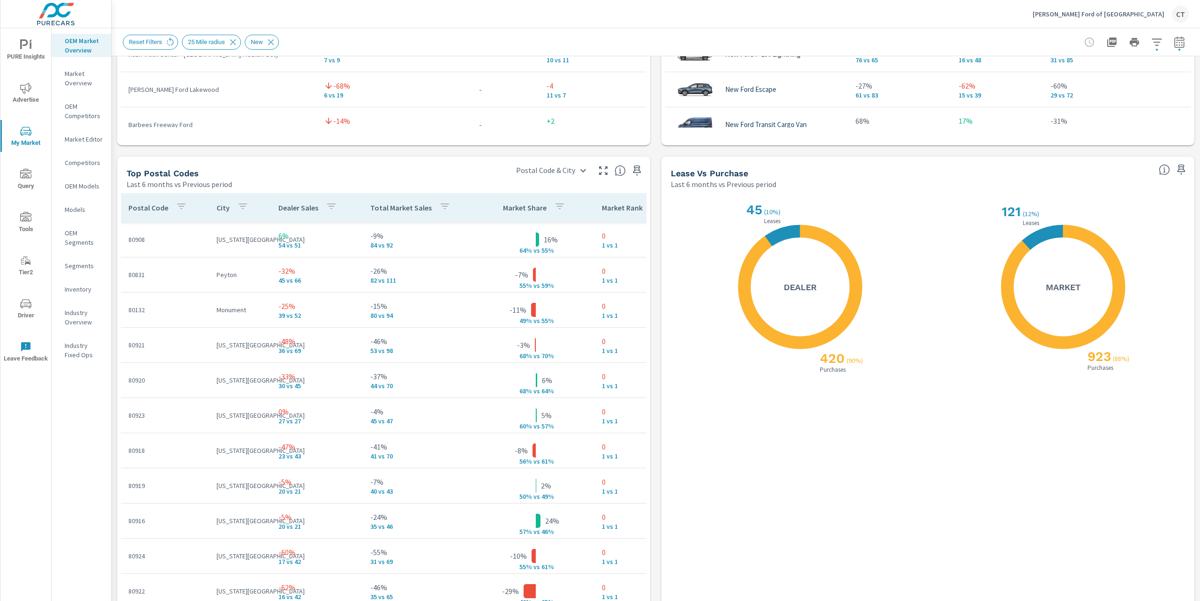
scroll to position [1011, 0]
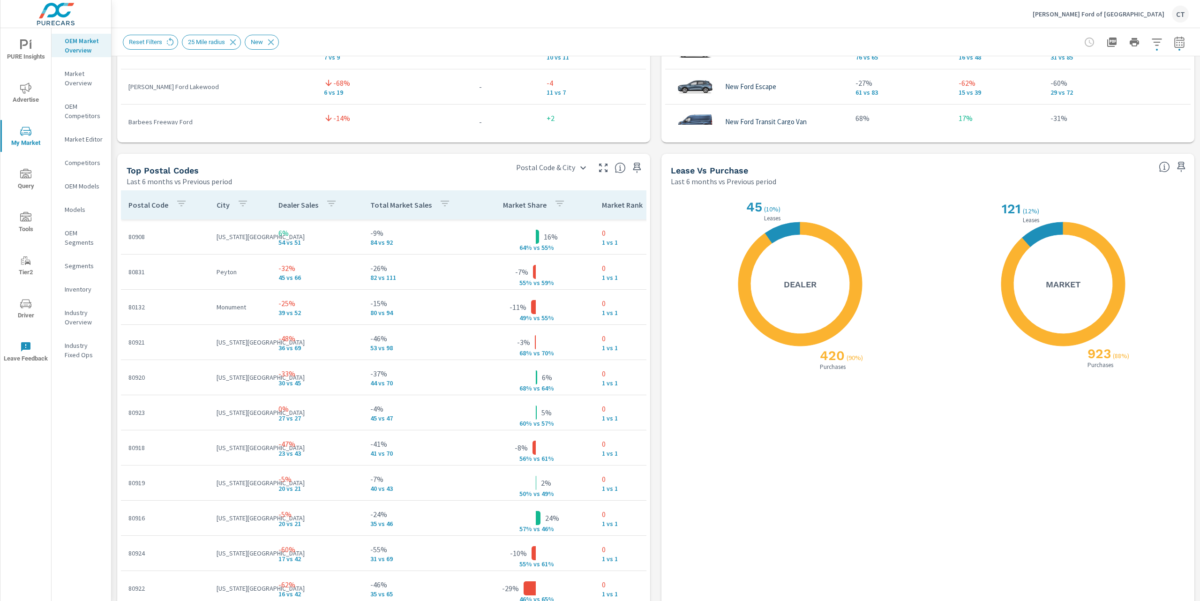
click at [1009, 478] on div "X X 923 ( 88% ) Purchases 121 ( 12% ) Leases Market" at bounding box center [1060, 415] width 252 height 439
click at [969, 349] on div "X X 923 ( 88% ) Purchases 121 ( 12% ) Leases Market" at bounding box center [1063, 284] width 244 height 176
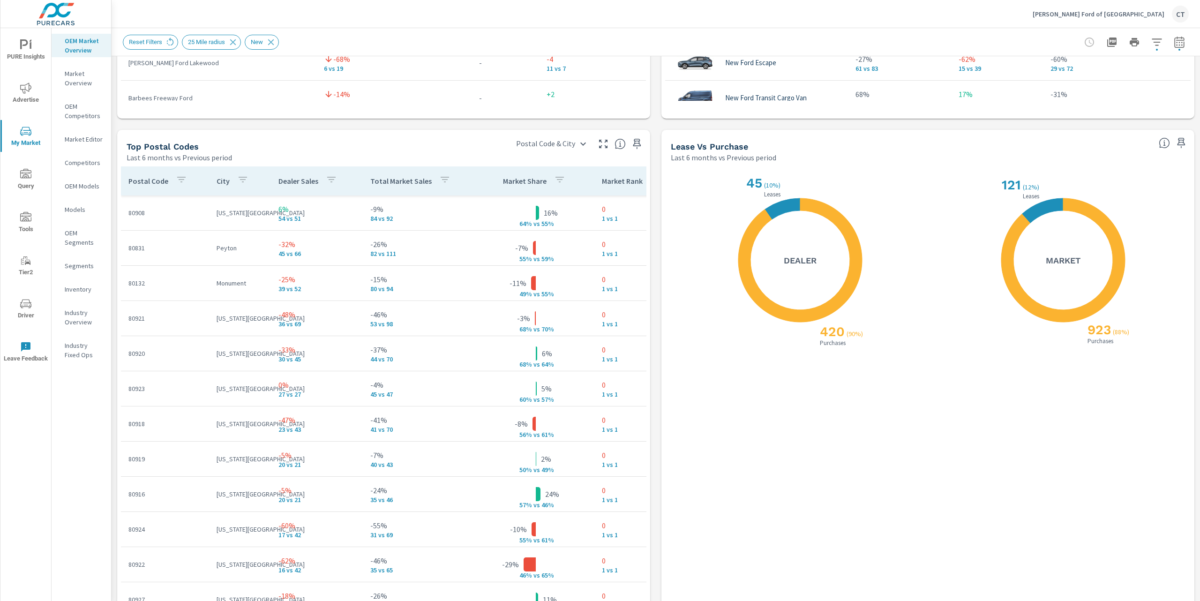
scroll to position [1060, 0]
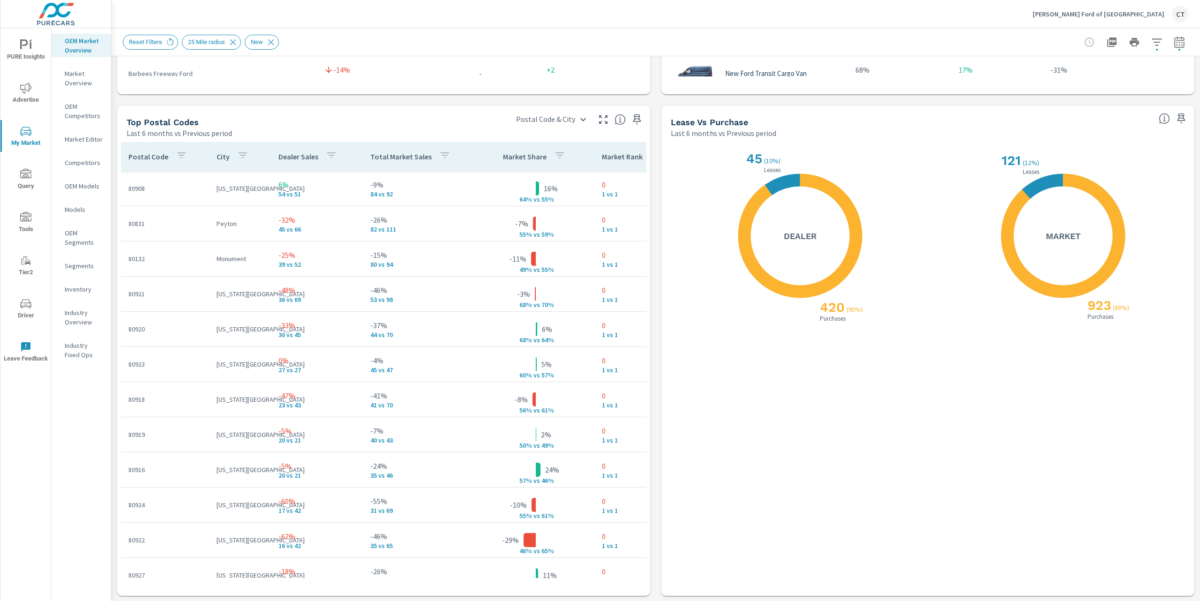
click at [1001, 276] on icon "X X" at bounding box center [1063, 236] width 124 height 124
click at [971, 199] on div "X X 923 ( 88% ) Purchases 121 ( 12% ) Leases Market" at bounding box center [1063, 236] width 244 height 176
click at [1079, 176] on icon "X X" at bounding box center [1063, 236] width 124 height 124
drag, startPoint x: 746, startPoint y: 164, endPoint x: 777, endPoint y: 160, distance: 31.2
click at [777, 161] on div "X X 420 ( 90% ) Purchases 45 ( 10% ) Leases Dealer" at bounding box center [800, 236] width 244 height 176
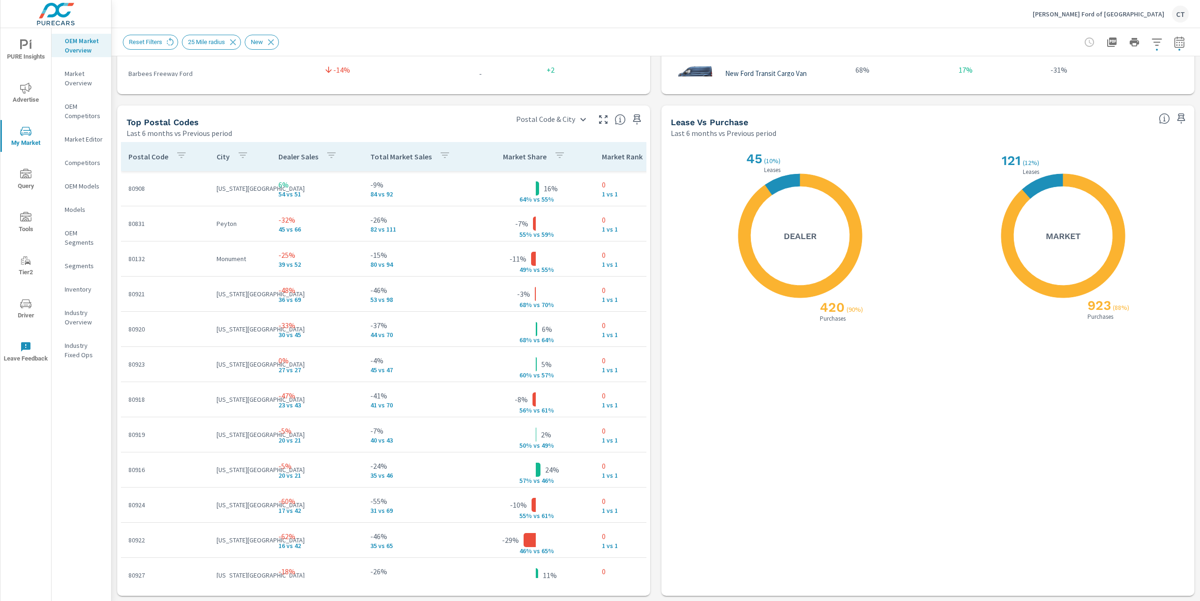
click at [883, 161] on div "X X 420 ( 90% ) Purchases 45 ( 10% ) Leases Dealer" at bounding box center [800, 236] width 244 height 176
drag, startPoint x: 650, startPoint y: 113, endPoint x: 649, endPoint y: 100, distance: 12.7
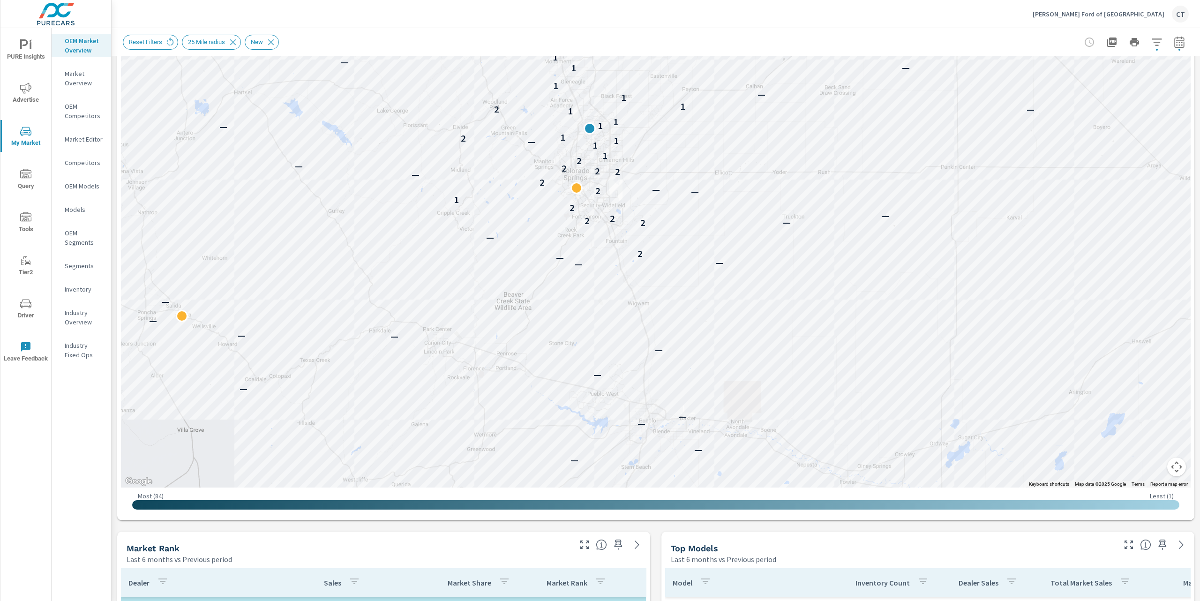
scroll to position [0, 0]
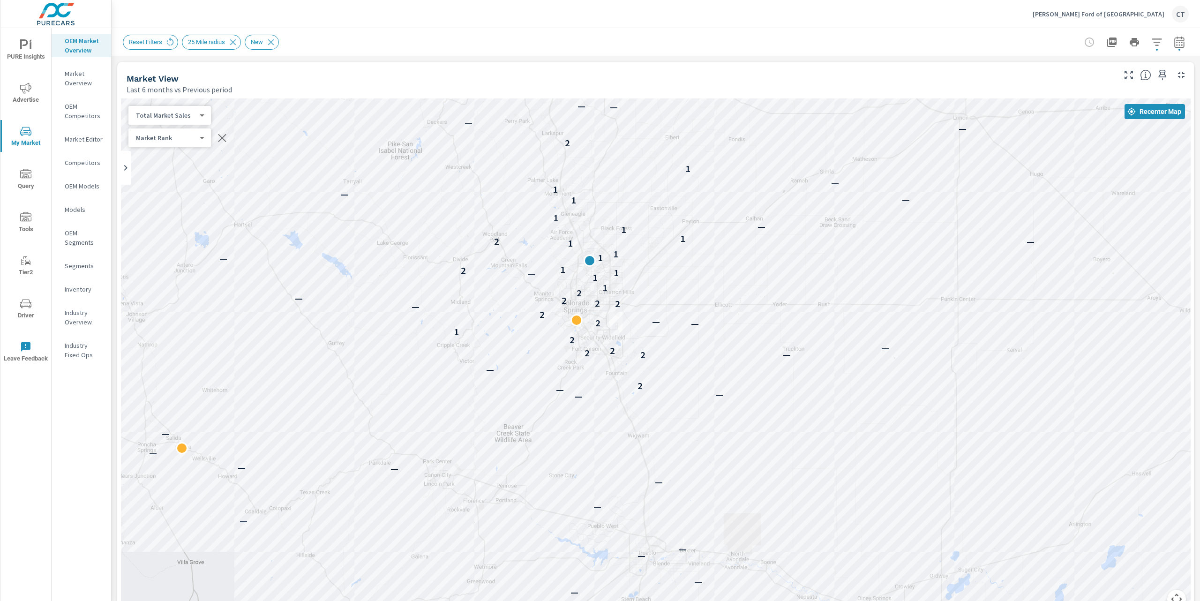
click at [586, 24] on div "Phil Long Ford of Chapel Hills CT" at bounding box center [656, 14] width 1066 height 28
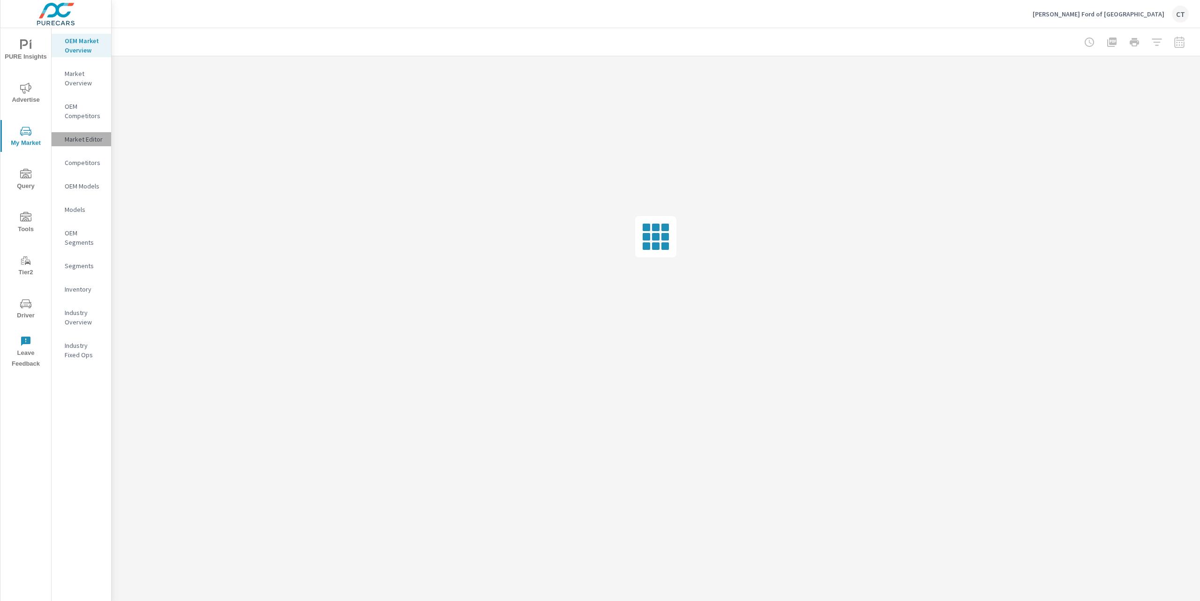
click at [89, 139] on p "Market Editor" at bounding box center [84, 139] width 39 height 9
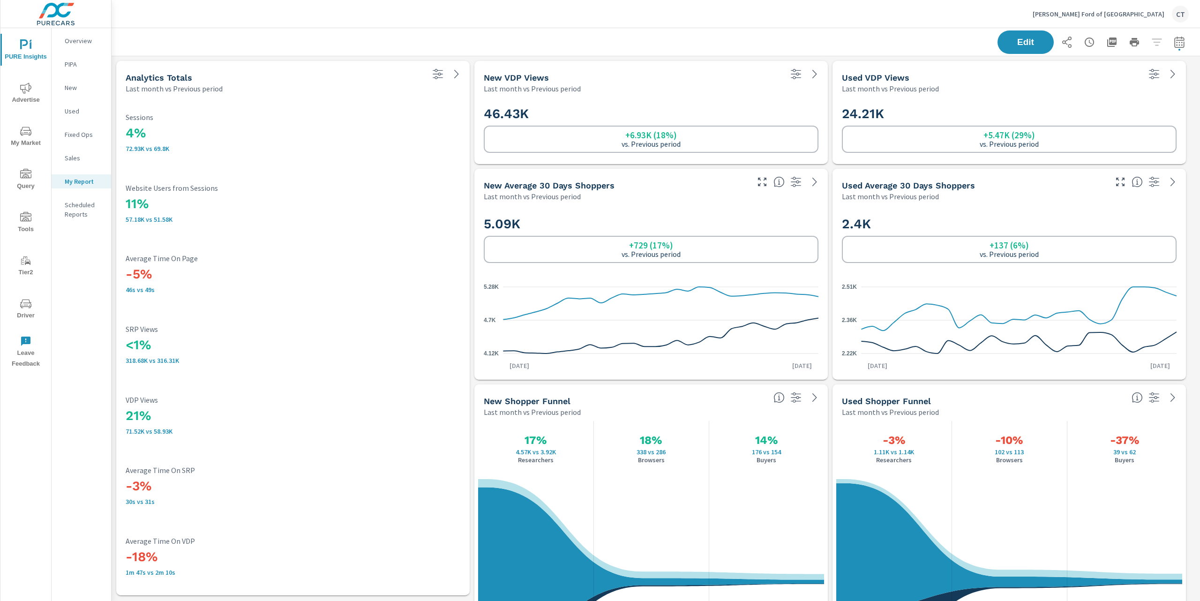
scroll to position [2287, 1098]
click at [1173, 35] on button "button" at bounding box center [1179, 42] width 19 height 19
select select "Last month"
select select "Previous period"
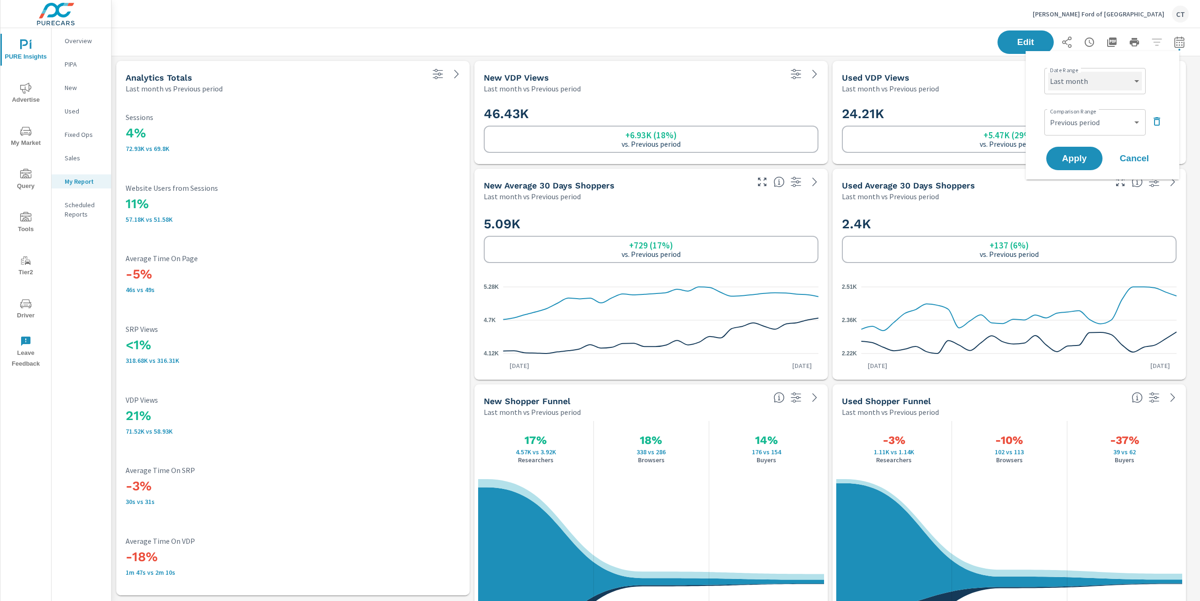
click at [1106, 75] on select "Custom [DATE] Last week Last 7 days Last 14 days Last 30 days Last 45 days Last…" at bounding box center [1095, 81] width 94 height 19
click at [1048, 72] on select "Custom [DATE] Last week Last 7 days Last 14 days Last 30 days Last 45 days Last…" at bounding box center [1095, 81] width 94 height 19
select select "Month to date"
click at [1097, 127] on select "Custom Previous period Previous month Previous year" at bounding box center [1095, 122] width 94 height 19
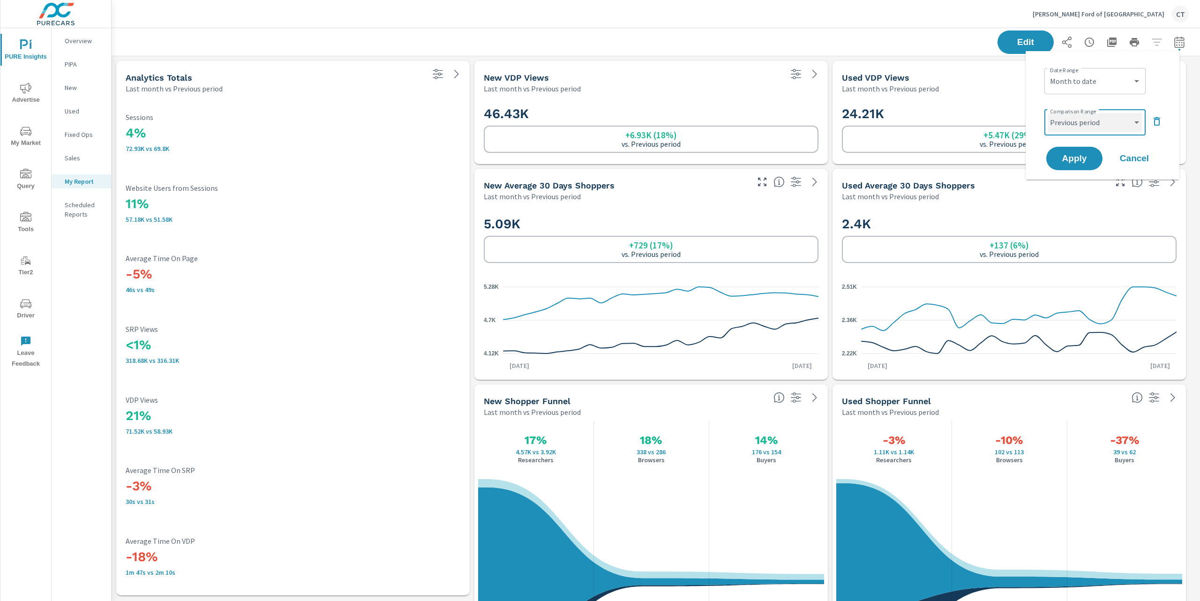
click at [1048, 113] on select "Custom Previous period Previous month Previous year" at bounding box center [1095, 122] width 94 height 19
select select "Previous month"
click at [1092, 157] on span "Apply" at bounding box center [1074, 158] width 38 height 9
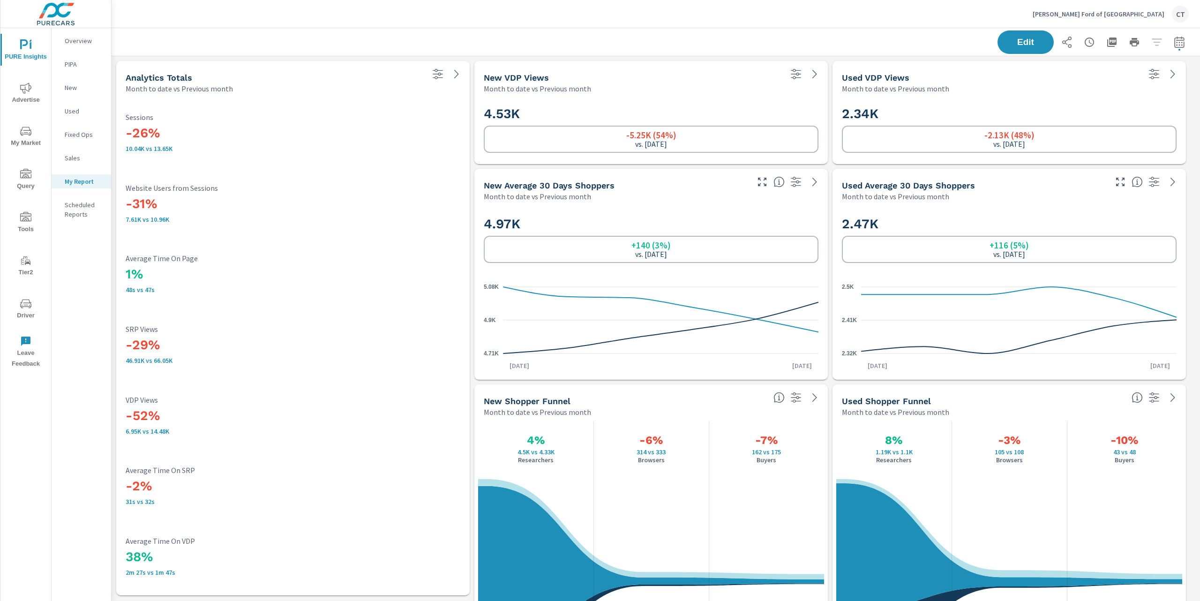
click at [780, 80] on div "New VDP Views" at bounding box center [632, 77] width 297 height 11
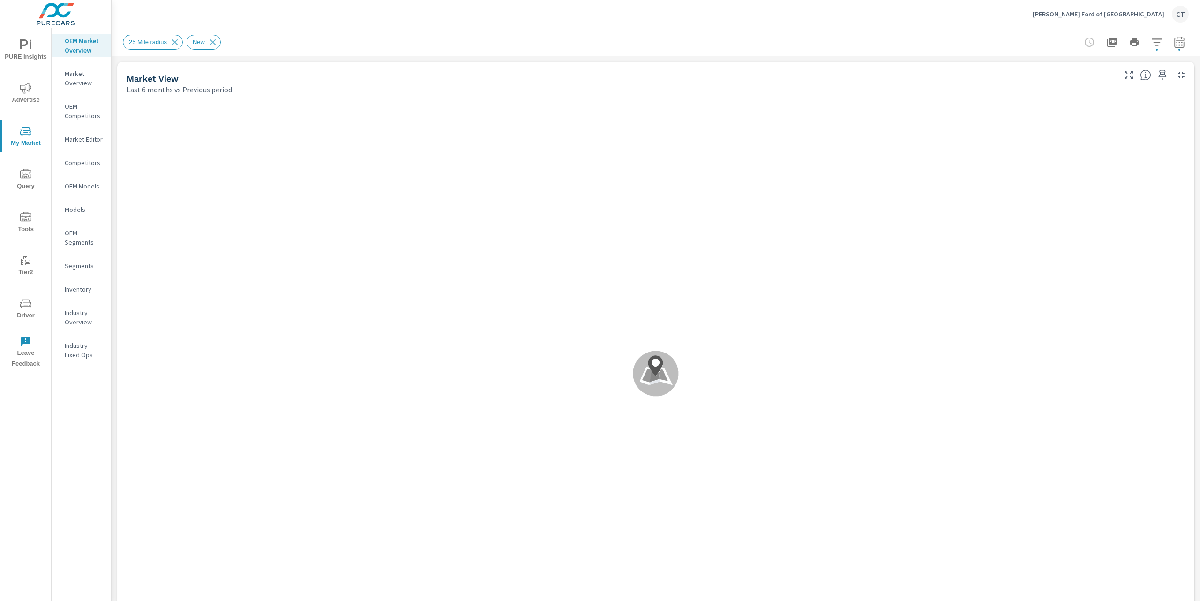
click at [1151, 46] on icon "button" at bounding box center [1156, 42] width 11 height 11
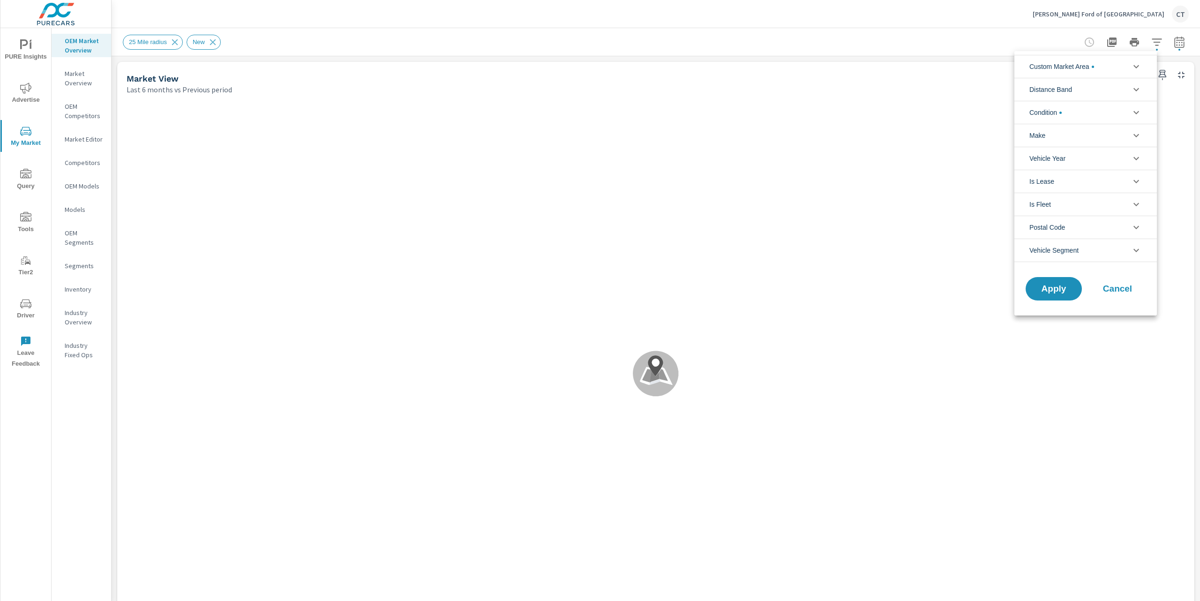
click at [1098, 67] on li "Custom Market Area" at bounding box center [1085, 66] width 142 height 23
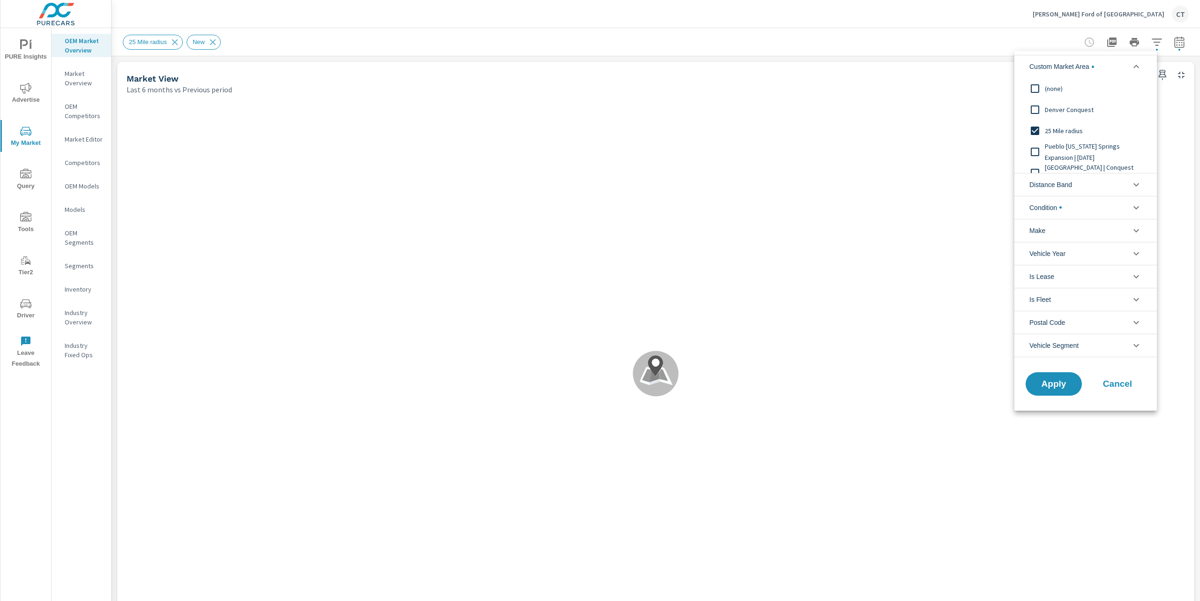
click at [1069, 113] on span "Denver Conquest" at bounding box center [1096, 109] width 103 height 11
click at [1058, 388] on span "Apply" at bounding box center [1053, 383] width 38 height 9
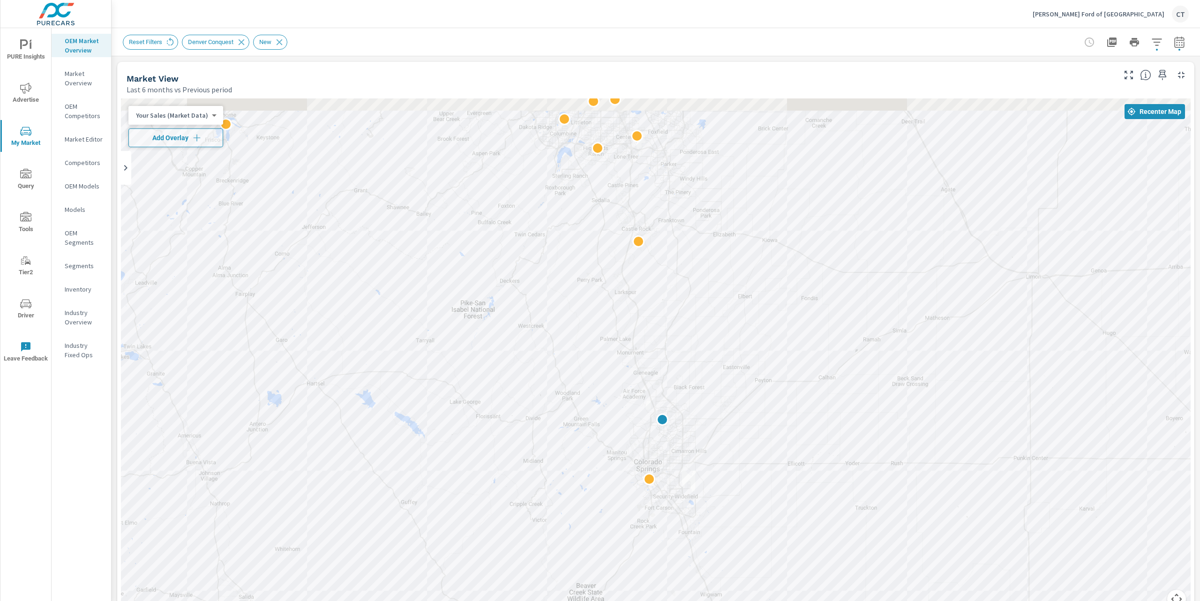
drag, startPoint x: 816, startPoint y: 356, endPoint x: 815, endPoint y: 457, distance: 101.2
click at [815, 457] on div "2" at bounding box center [655, 358] width 1069 height 521
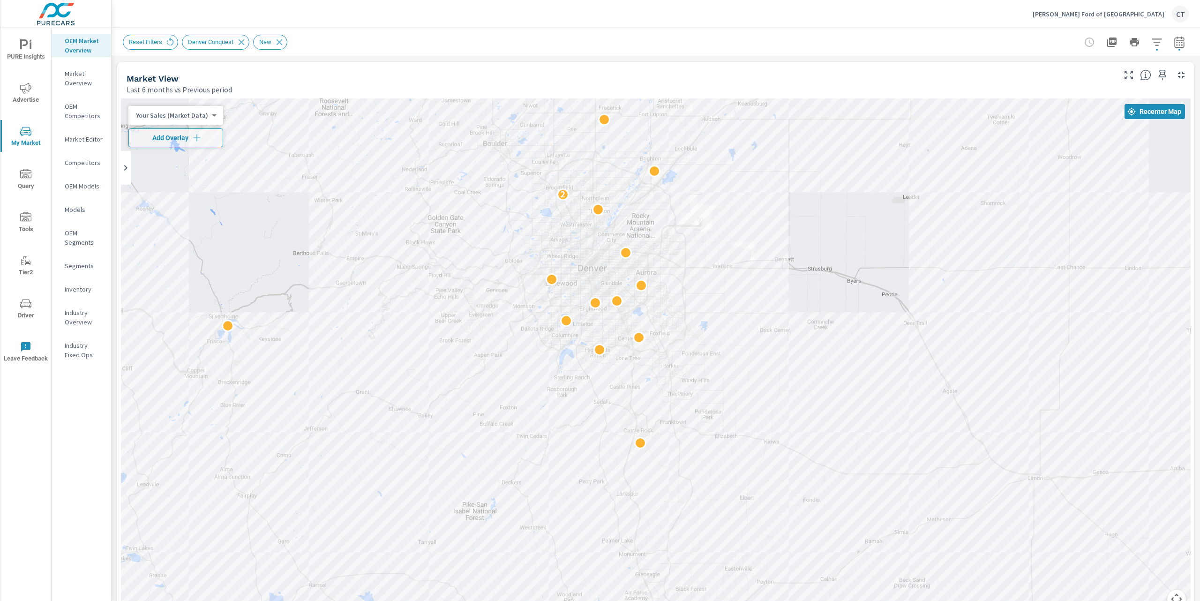
drag, startPoint x: 830, startPoint y: 274, endPoint x: 828, endPoint y: 354, distance: 80.6
click at [829, 354] on div "2" at bounding box center [655, 358] width 1069 height 521
click at [175, 112] on body "PURE Insights Advertise My Market Query Tools Tier2 Driver Leave Feedback OEM M…" at bounding box center [600, 300] width 1200 height 601
click at [276, 88] on div at bounding box center [600, 300] width 1200 height 601
click at [192, 135] on icon "button" at bounding box center [196, 137] width 9 height 9
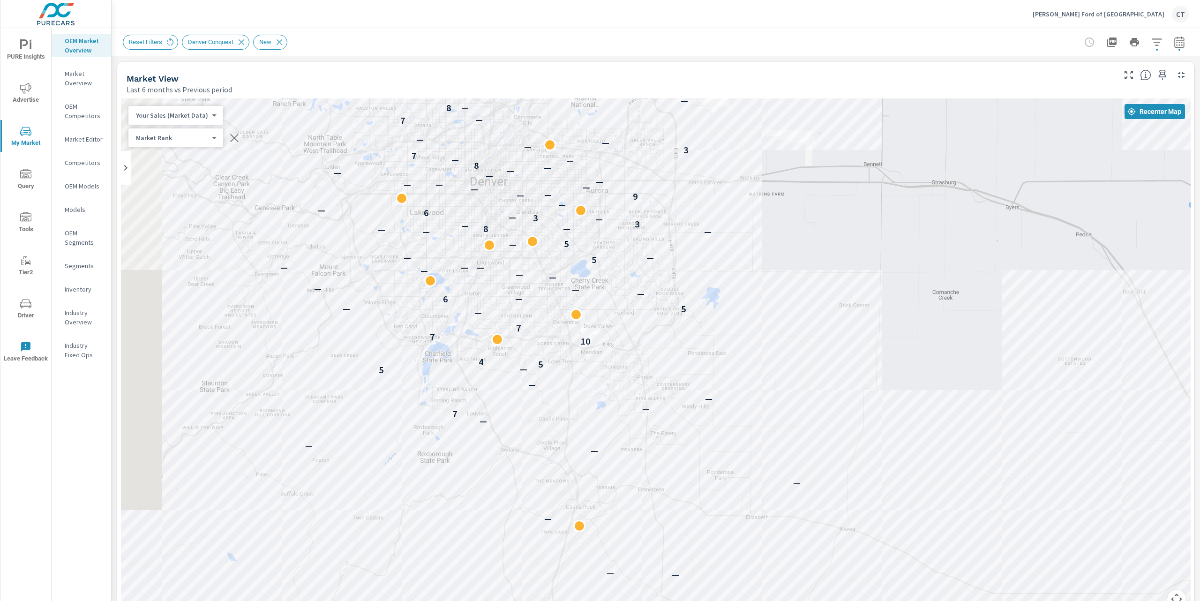
drag, startPoint x: 741, startPoint y: 392, endPoint x: 804, endPoint y: 388, distance: 62.5
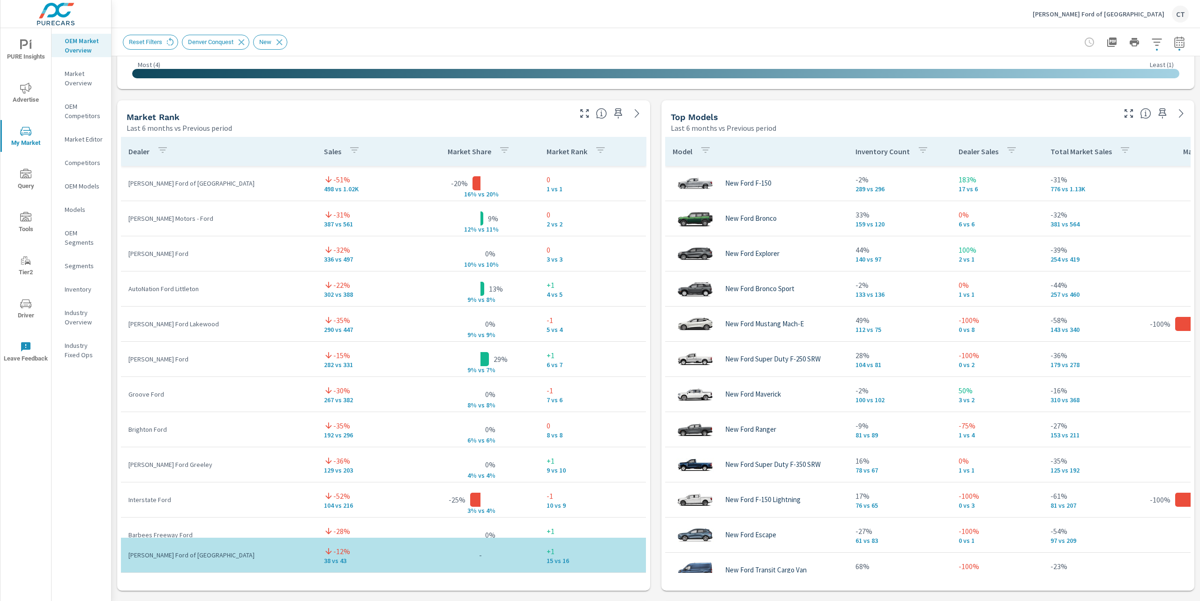
scroll to position [569, 0]
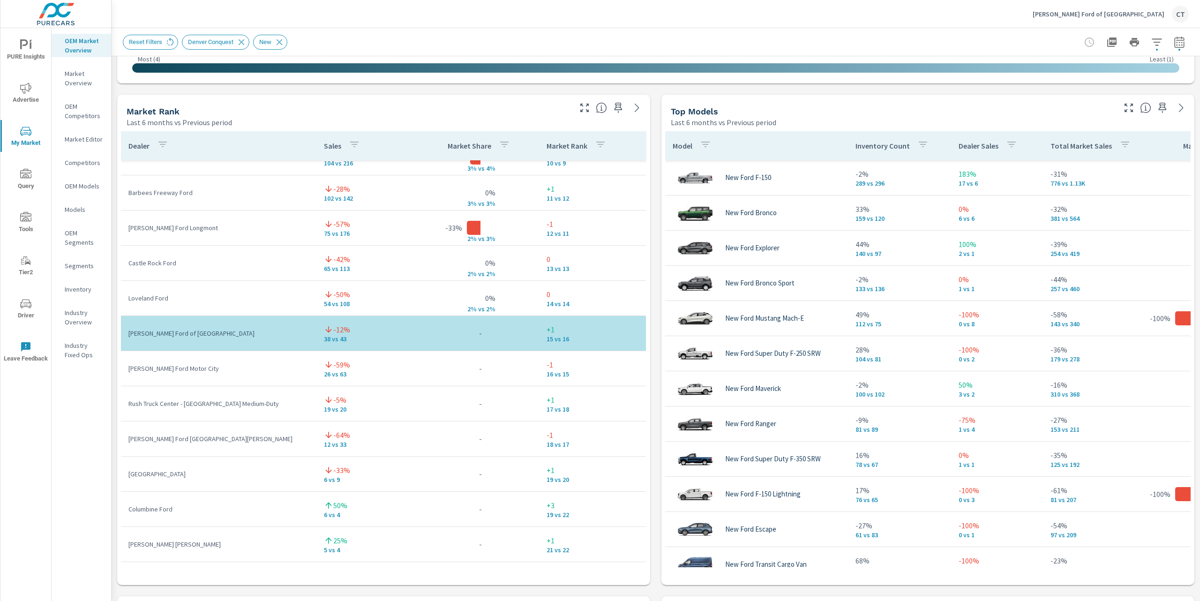
scroll to position [339, 0]
drag, startPoint x: 569, startPoint y: 336, endPoint x: 530, endPoint y: 328, distance: 39.8
click at [539, 328] on td "+1 15 vs 16" at bounding box center [592, 331] width 107 height 34
click at [566, 334] on p "15 vs 16" at bounding box center [592, 335] width 92 height 7
drag, startPoint x: 569, startPoint y: 338, endPoint x: 521, endPoint y: 331, distance: 48.3
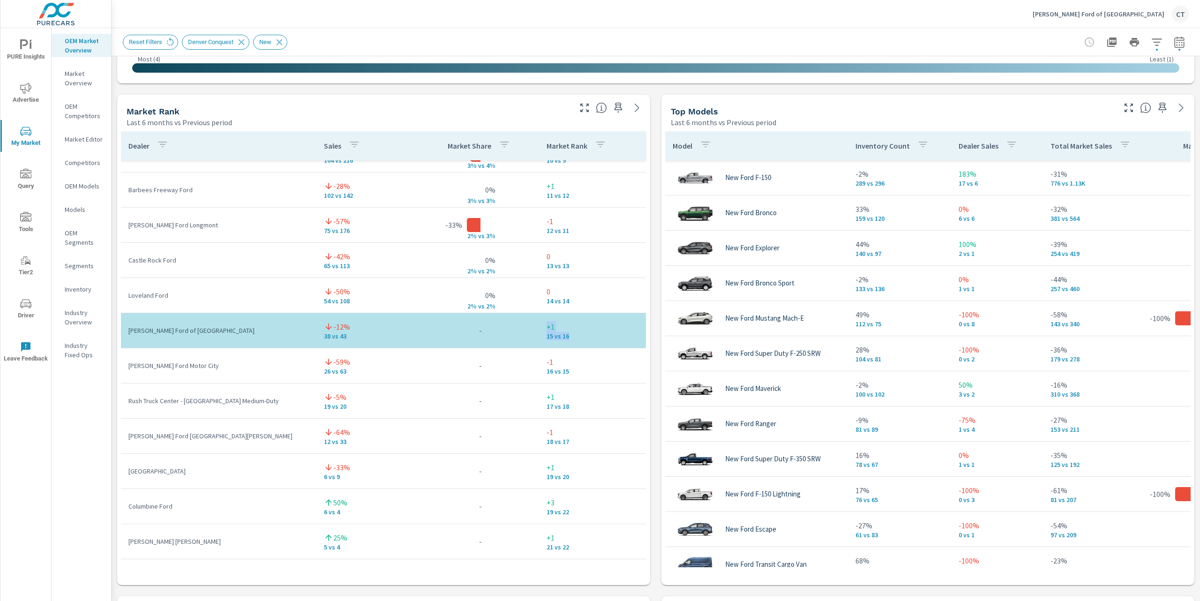
click at [521, 331] on tr "Phil Long Ford of Chapel Hills -12% 38 vs 43 - +1 15 vs 16" at bounding box center [383, 330] width 525 height 35
click at [487, 348] on tr "Phil Long Ford Motor City -59% 26 vs 63 - -1 16 vs 15" at bounding box center [383, 365] width 525 height 35
drag, startPoint x: 347, startPoint y: 337, endPoint x: 315, endPoint y: 336, distance: 32.3
click at [324, 336] on p "38 vs 43" at bounding box center [369, 335] width 90 height 7
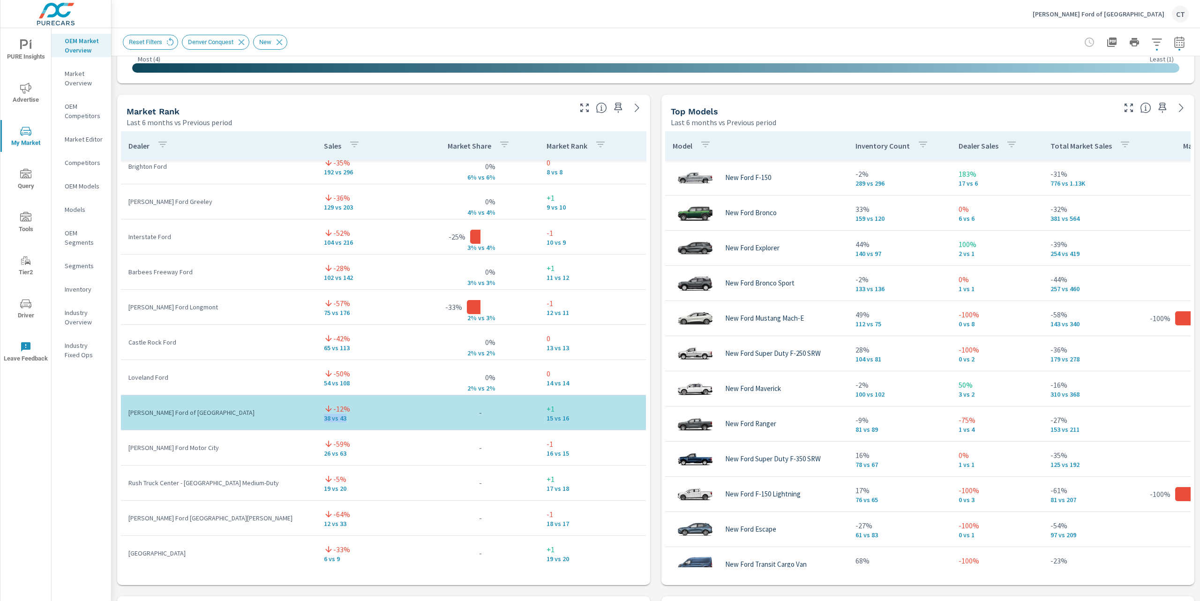
scroll to position [258, 0]
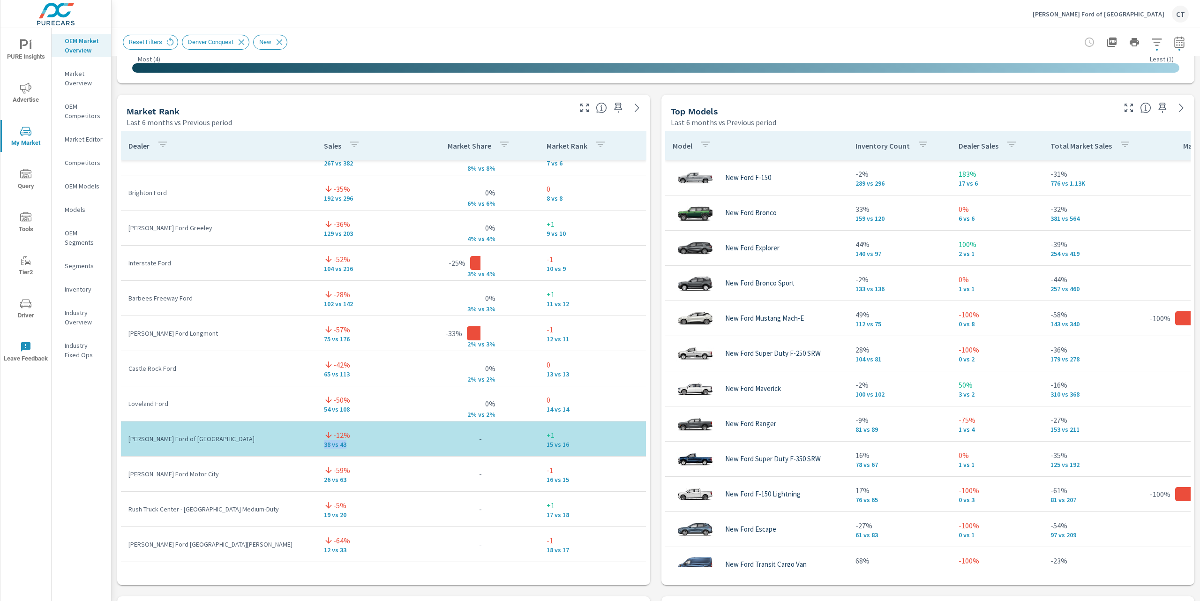
scroll to position [57, 0]
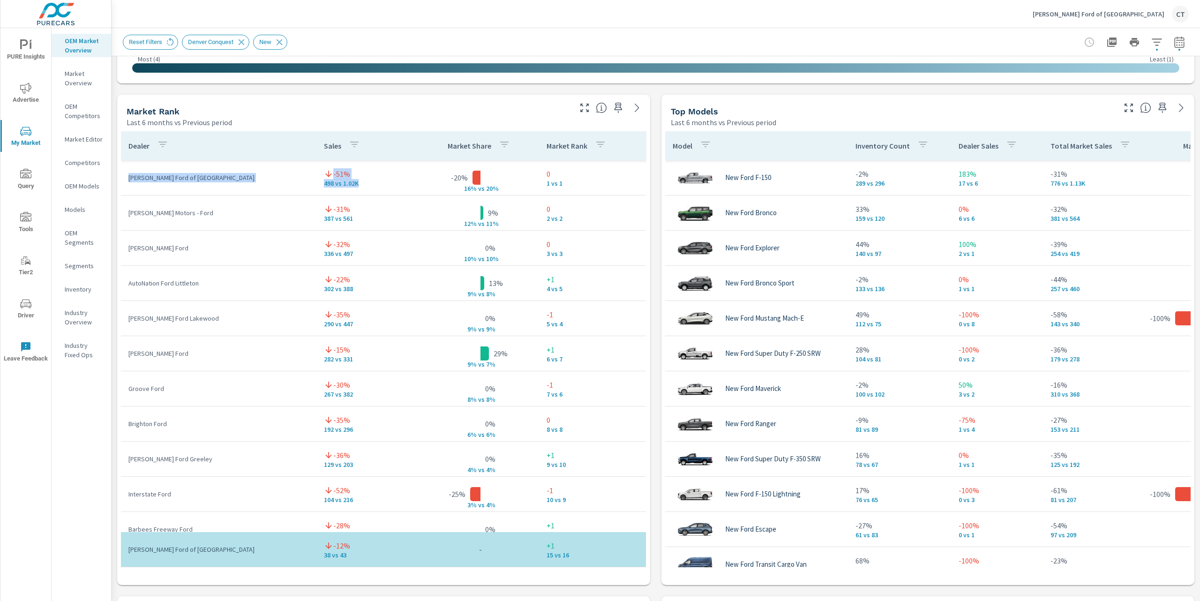
drag, startPoint x: 362, startPoint y: 185, endPoint x: 303, endPoint y: 171, distance: 60.8
click at [302, 171] on tr "Phil Long Ford of Denver -51% 498 vs 1.02K -20% 16% v s 20% 0 1 vs 1" at bounding box center [383, 177] width 525 height 35
click at [344, 181] on p "498 vs 1.02K" at bounding box center [369, 182] width 90 height 7
drag, startPoint x: 485, startPoint y: 190, endPoint x: 424, endPoint y: 177, distance: 62.3
click at [424, 177] on td "-20% 16% v s 20%" at bounding box center [480, 177] width 117 height 15
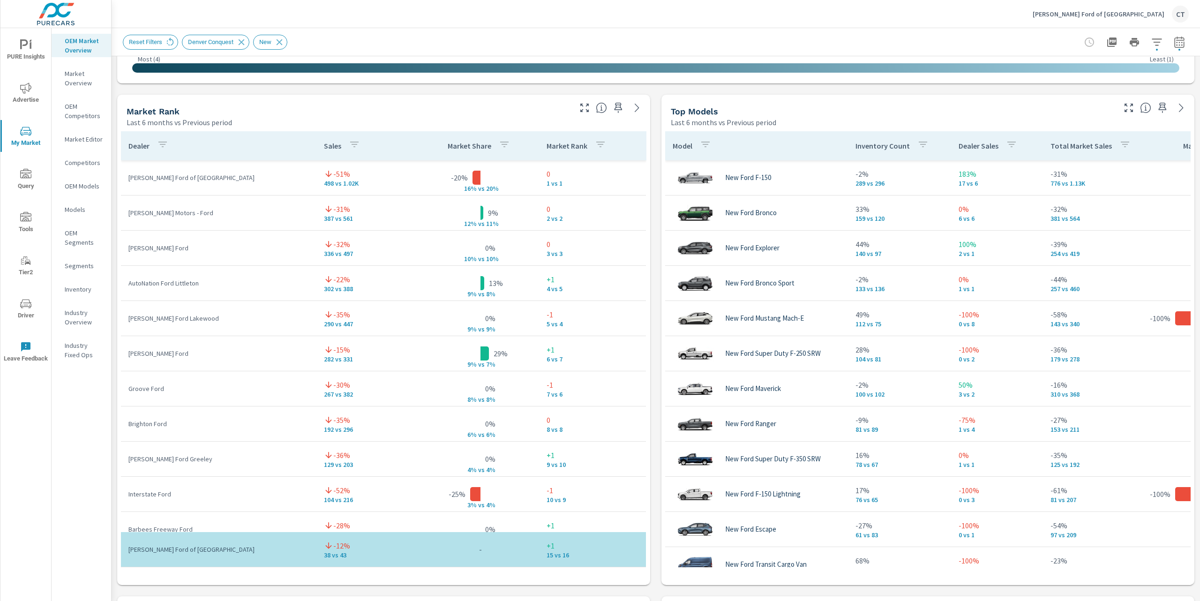
click at [519, 181] on td "-20% 16% v s 20%" at bounding box center [480, 177] width 117 height 15
drag, startPoint x: 351, startPoint y: 184, endPoint x: 308, endPoint y: 174, distance: 44.7
click at [316, 174] on td "-51% 498 vs 1.02K" at bounding box center [368, 178] width 105 height 34
click at [364, 187] on td "-51% 498 vs 1.02K" at bounding box center [368, 178] width 105 height 34
click at [516, 256] on tr "O'Meara Ford -32% 336 vs 497 0% 10% v s 10% 0 3 vs 3" at bounding box center [383, 248] width 525 height 35
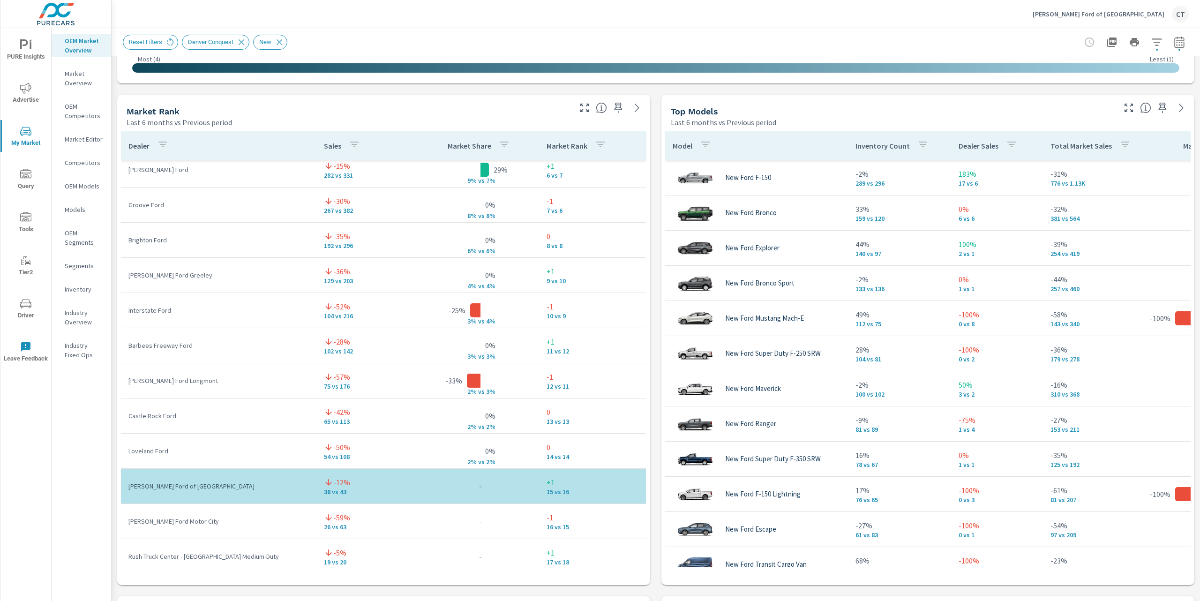
scroll to position [19, 0]
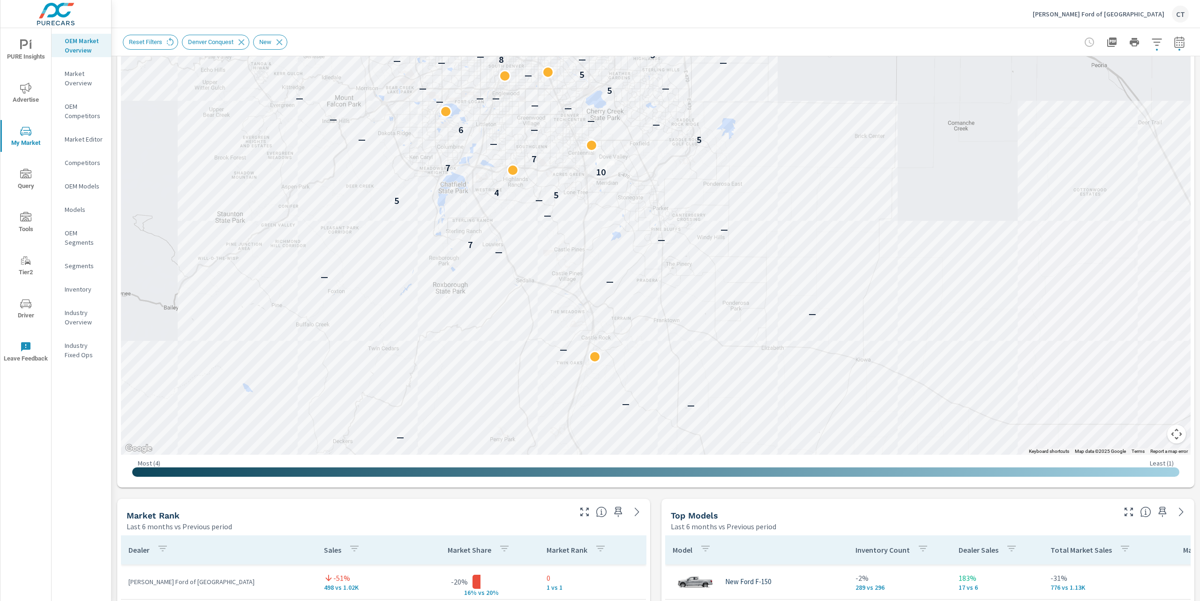
scroll to position [115, 0]
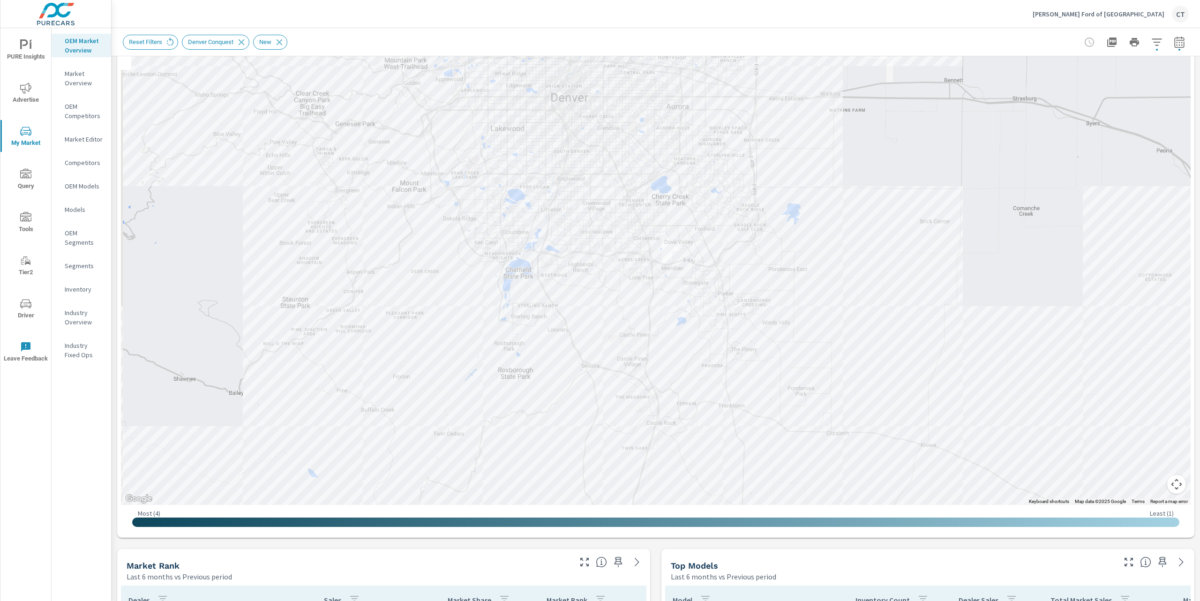
drag, startPoint x: 681, startPoint y: 280, endPoint x: 746, endPoint y: 315, distance: 74.0
click at [746, 315] on div "— — — — — — — — — — — — — — — — — — — — — — — — — — — — — — — — — — — — — — — —…" at bounding box center [1171, 532] width 900 height 506
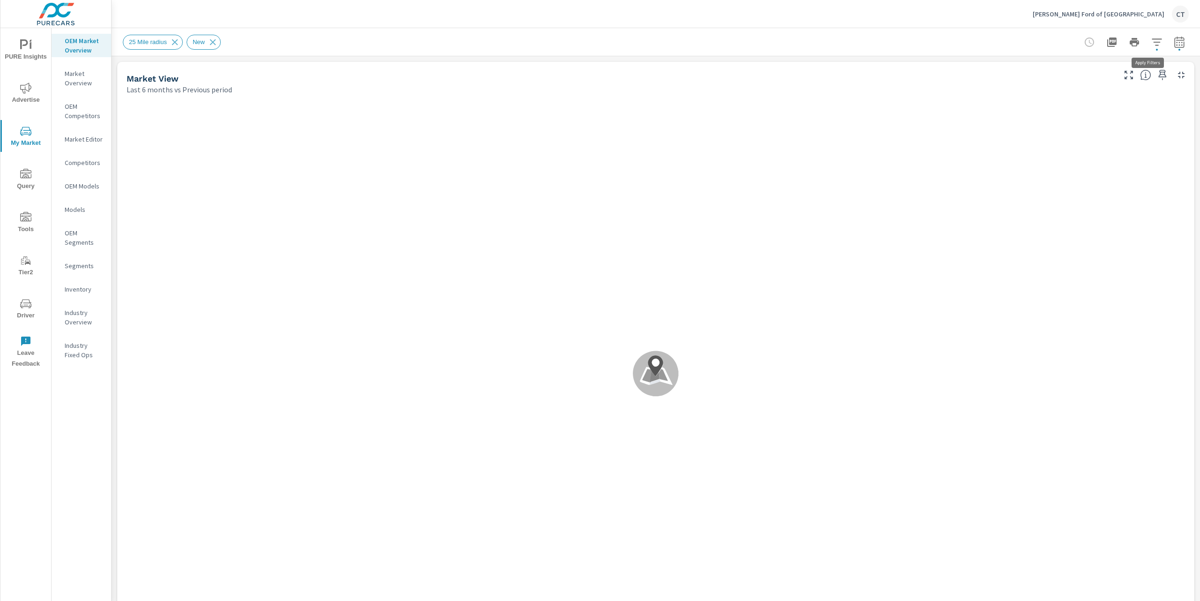
click at [1151, 43] on icon "button" at bounding box center [1156, 42] width 11 height 11
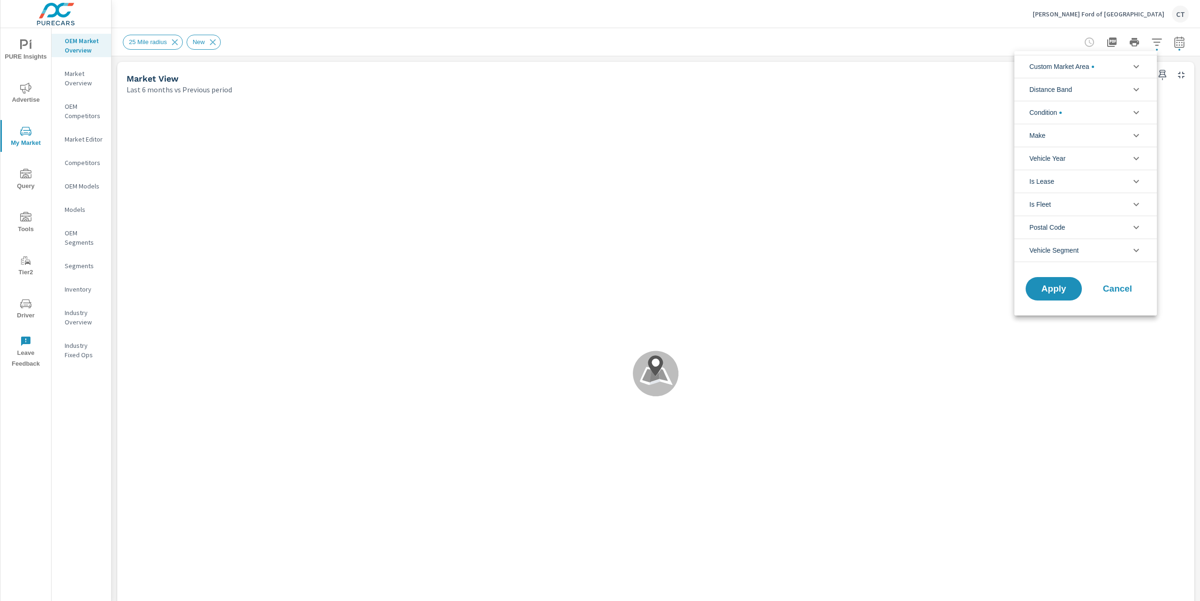
click at [1108, 65] on li "Custom Market Area" at bounding box center [1085, 66] width 142 height 23
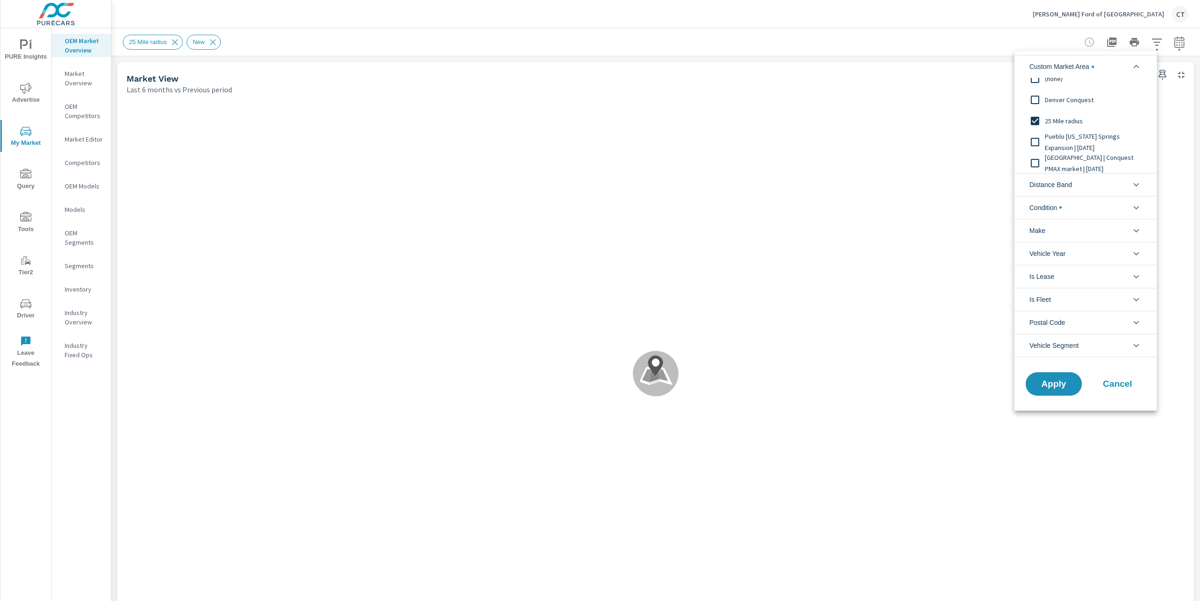
scroll to position [11, 0]
click at [1095, 164] on span "[GEOGRAPHIC_DATA] | Conquest PMAX market | [DATE]" at bounding box center [1096, 161] width 103 height 22
click at [1089, 136] on span "Pueblo [US_STATE] Springs Expansion | [DATE]" at bounding box center [1096, 140] width 103 height 22
click at [1050, 380] on button "Apply" at bounding box center [1053, 384] width 58 height 24
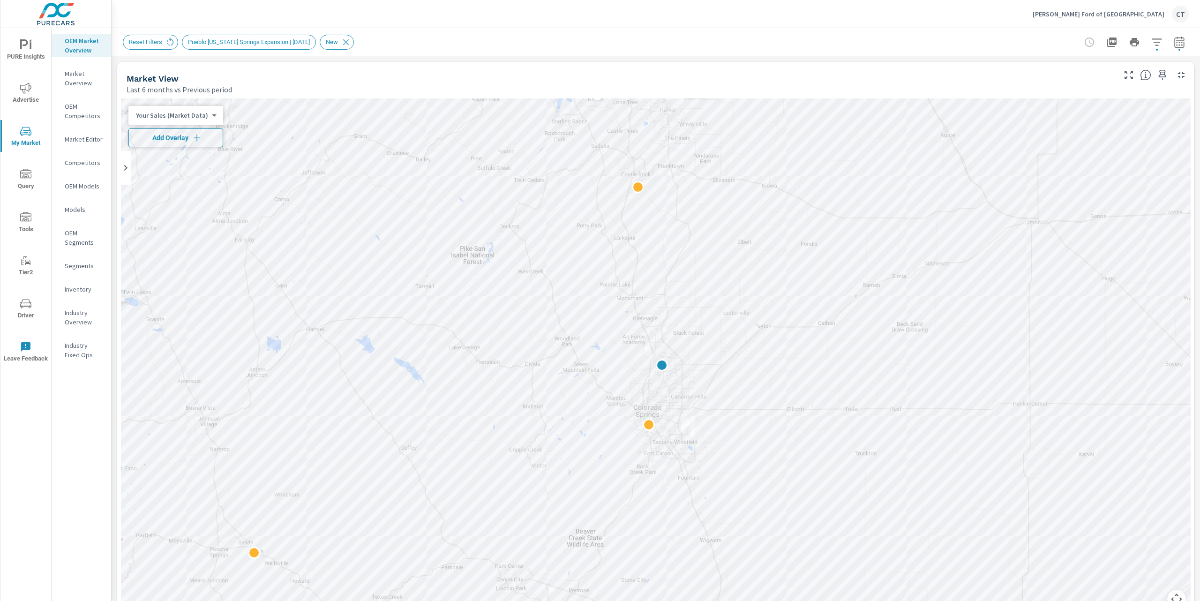
click at [167, 141] on span "Add Overlay" at bounding box center [176, 137] width 86 height 9
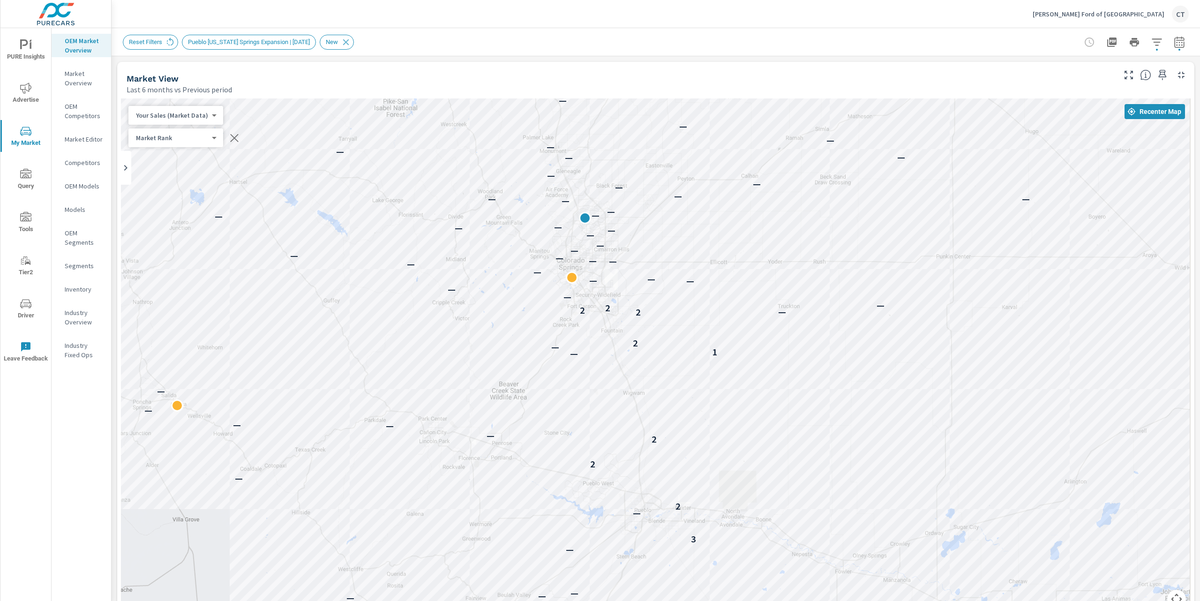
drag, startPoint x: 1073, startPoint y: 337, endPoint x: 1005, endPoint y: 194, distance: 158.1
click at [1005, 194] on div "— — — — — — — — — — — — — 3 — 2 — 2 2 — — — — — — — 1 — 2 — 2 — 2 2 — — — — — —…" at bounding box center [655, 358] width 1069 height 521
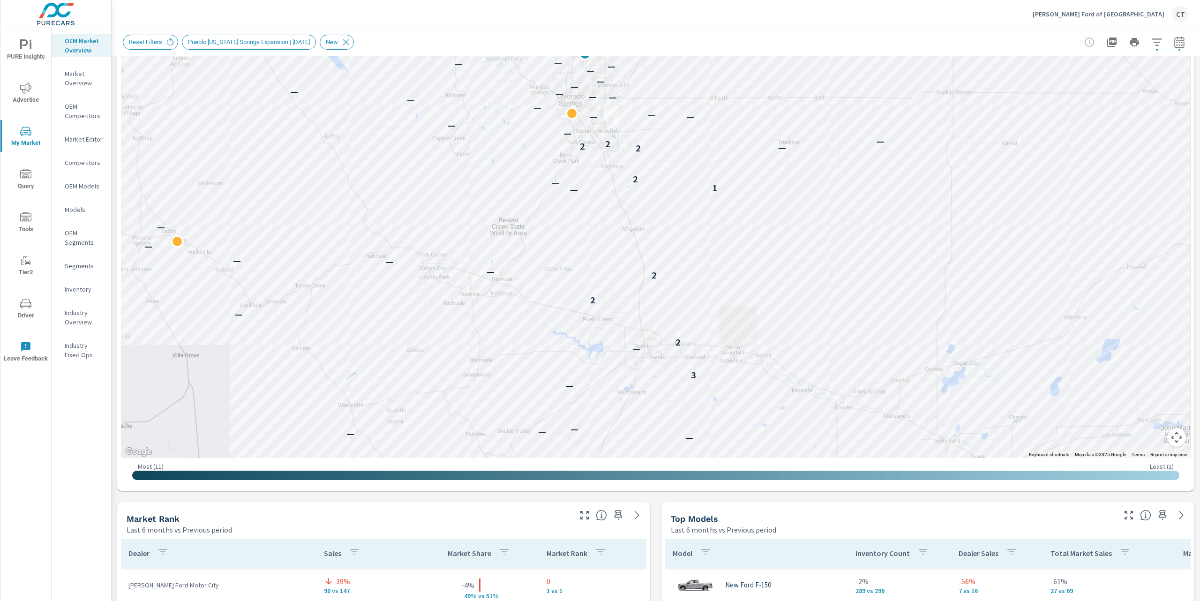
scroll to position [160, 0]
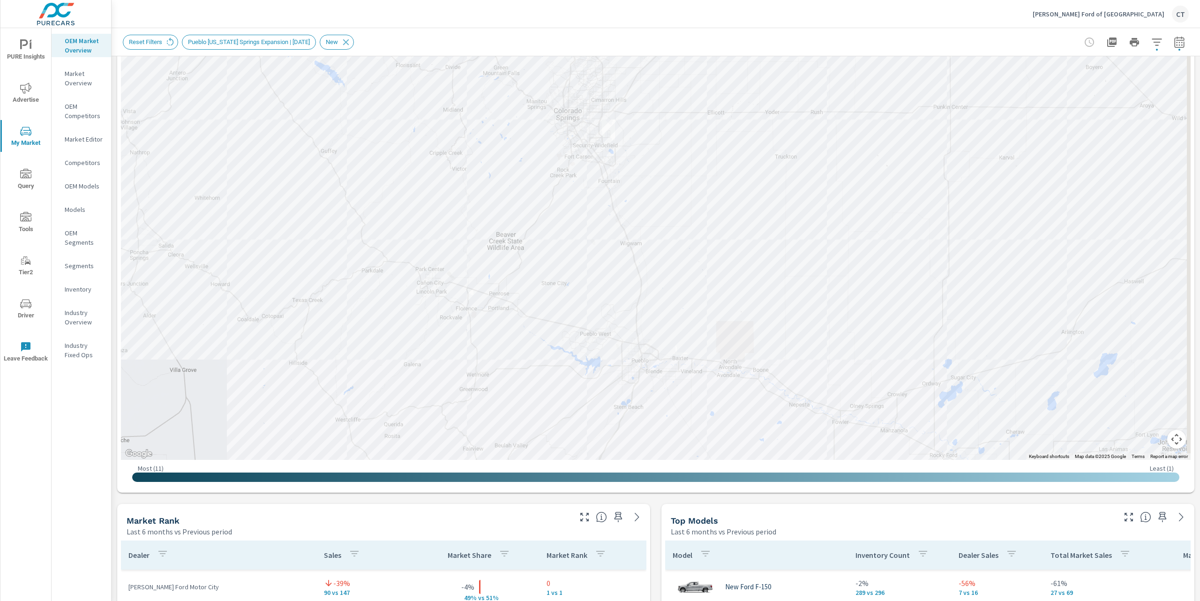
drag, startPoint x: 912, startPoint y: 313, endPoint x: 910, endPoint y: 319, distance: 6.3
click at [910, 319] on div "— — — — — — — — — — — — — — — — — — — — — 3 — 2 — 2 2 — — — — — — — 1 — 2 — 2 —…" at bounding box center [1103, 465] width 900 height 506
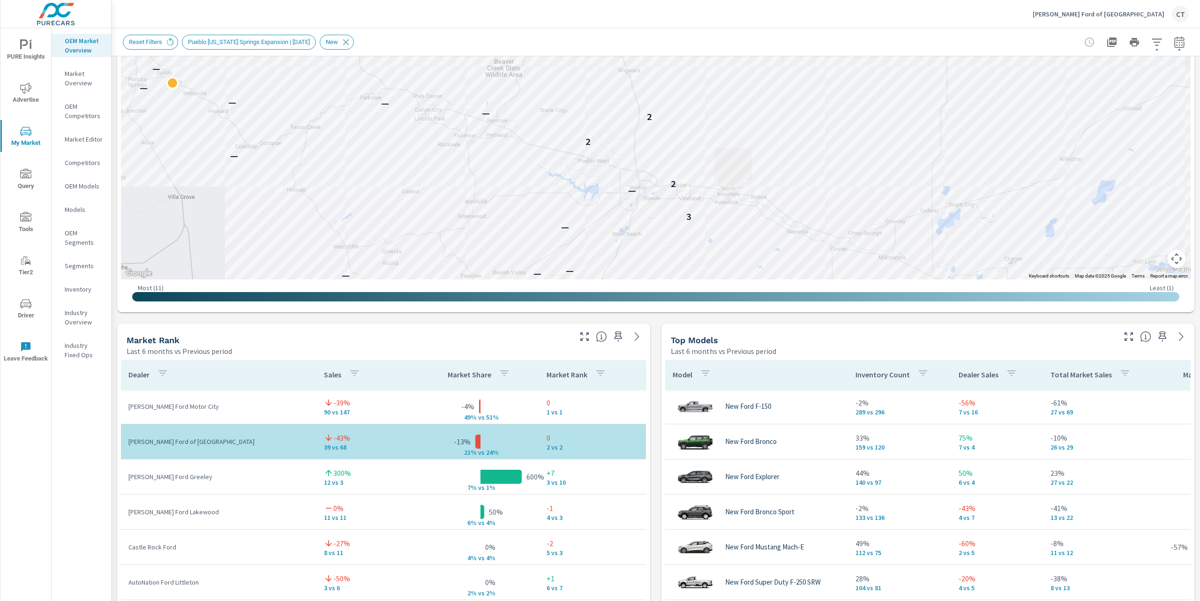
scroll to position [342, 0]
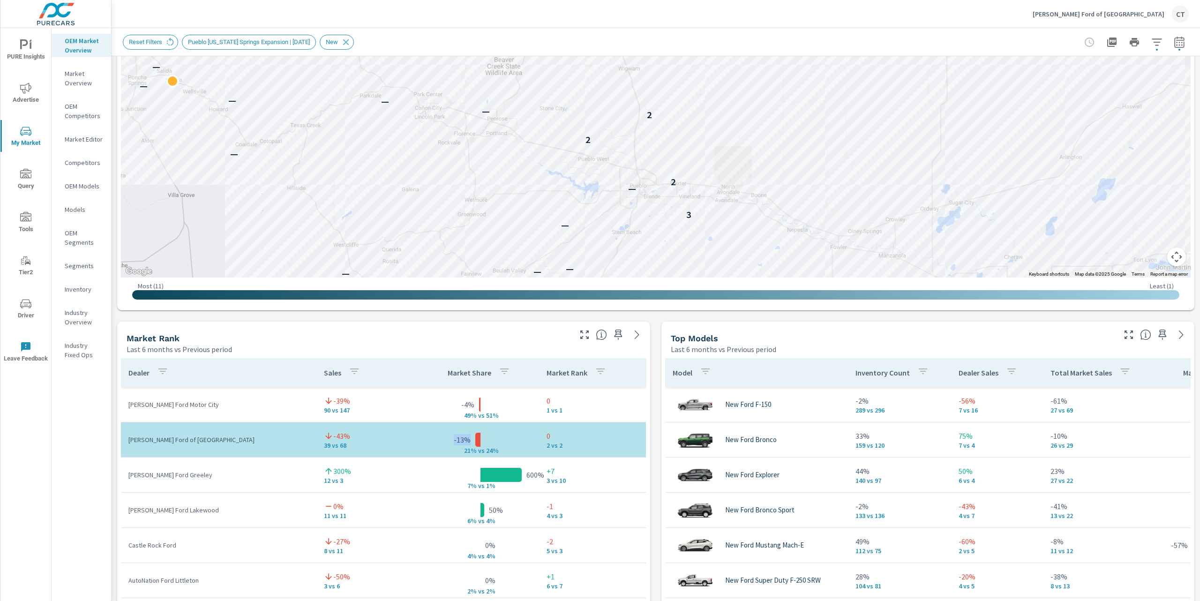
drag, startPoint x: 492, startPoint y: 447, endPoint x: 438, endPoint y: 436, distance: 55.1
click at [438, 436] on tr "Phil Long Ford of Chapel Hills -43% 39 vs 68 -13% 21% v s 24% 0 2 vs 2" at bounding box center [383, 439] width 525 height 35
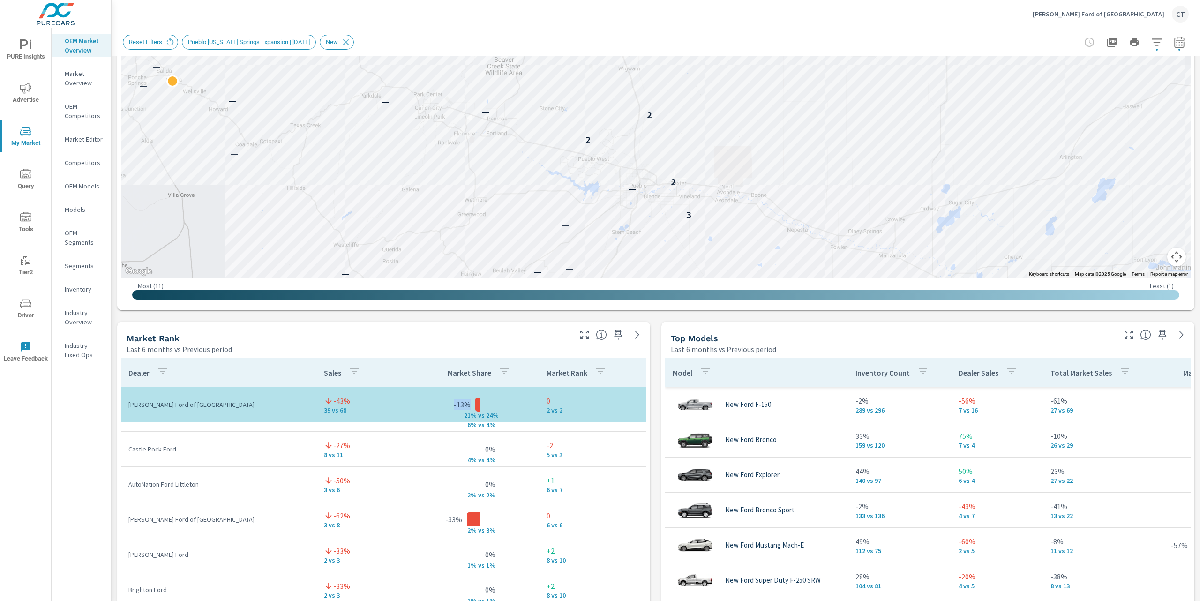
scroll to position [94, 0]
click at [336, 320] on div "Market View Last 6 months vs Previous period ← Move left → Move right ↑ Move up…" at bounding box center [656, 516] width 1088 height 1605
drag, startPoint x: 820, startPoint y: 167, endPoint x: 819, endPoint y: 194, distance: 26.7
click at [819, 194] on div "— — — — — — — — — — — — — — — — — — — — 3 — 2 — 2 2 — — — — — — — 1 — 2 — 2 — 2…" at bounding box center [1106, 270] width 900 height 506
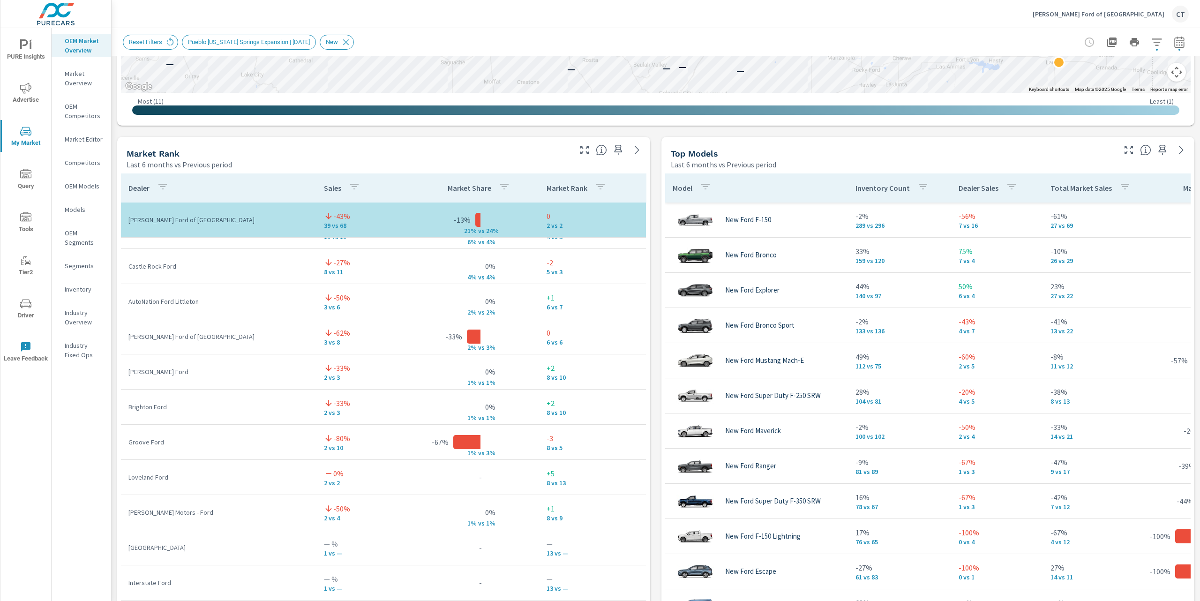
scroll to position [531, 0]
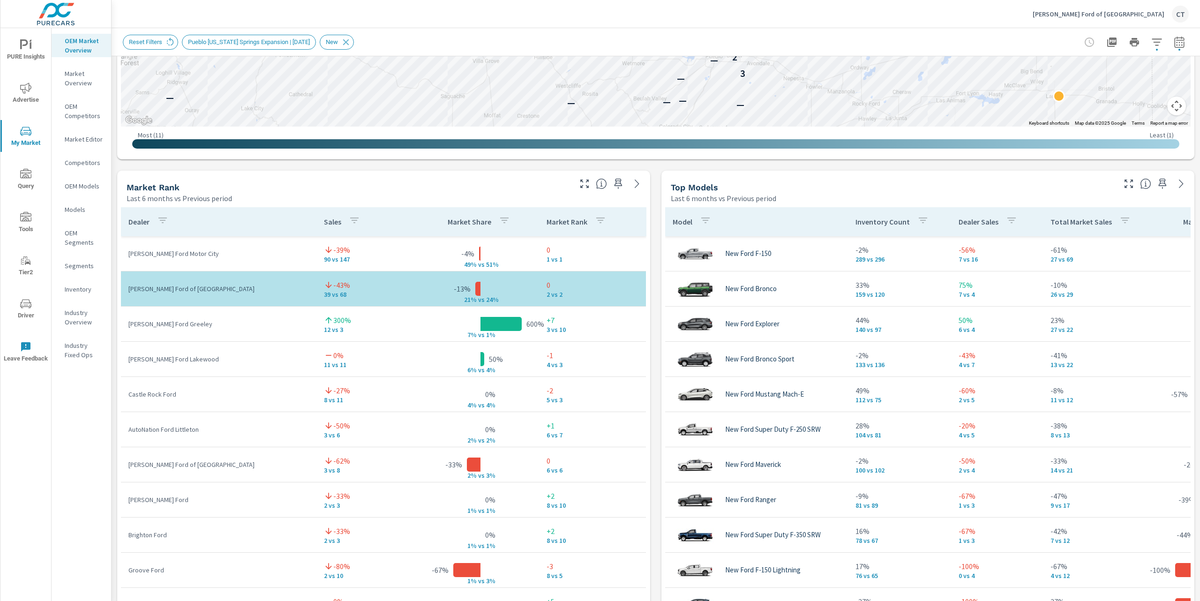
scroll to position [488, 0]
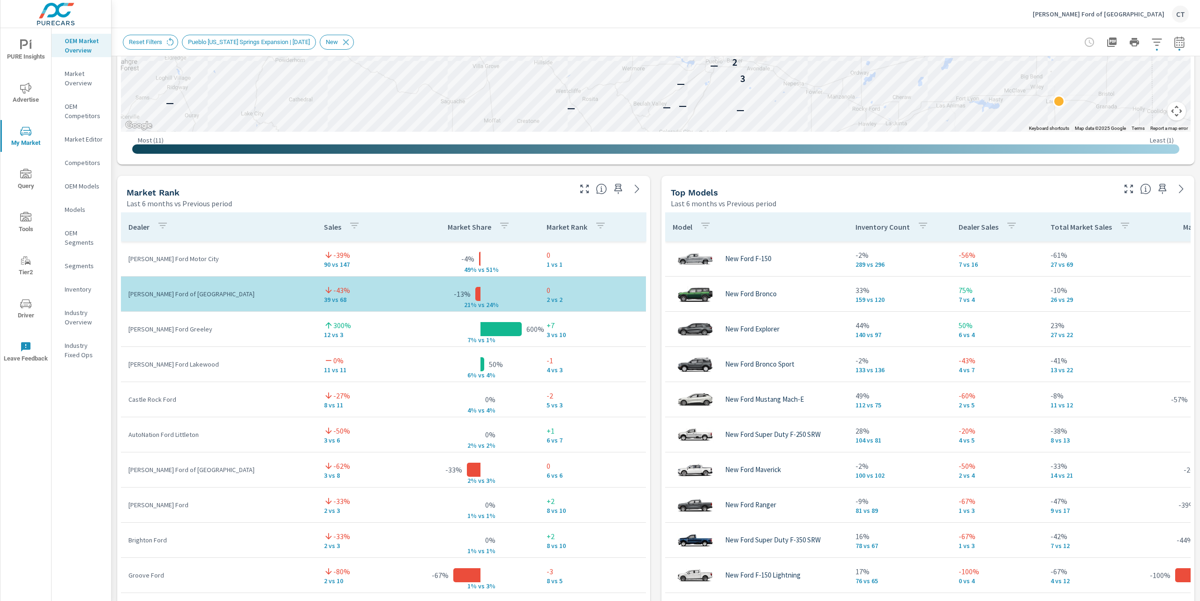
drag, startPoint x: 298, startPoint y: 336, endPoint x: 287, endPoint y: 337, distance: 11.3
click at [299, 335] on td "Ken Garff Ford Greeley" at bounding box center [218, 329] width 195 height 24
drag, startPoint x: 336, startPoint y: 335, endPoint x: 314, endPoint y: 334, distance: 23.0
click at [316, 334] on td "300% 12 vs 3" at bounding box center [368, 329] width 105 height 34
click at [650, 205] on div "Market View Last 6 months vs Previous period ← Move left → Move right ↑ Move up…" at bounding box center [656, 370] width 1088 height 1605
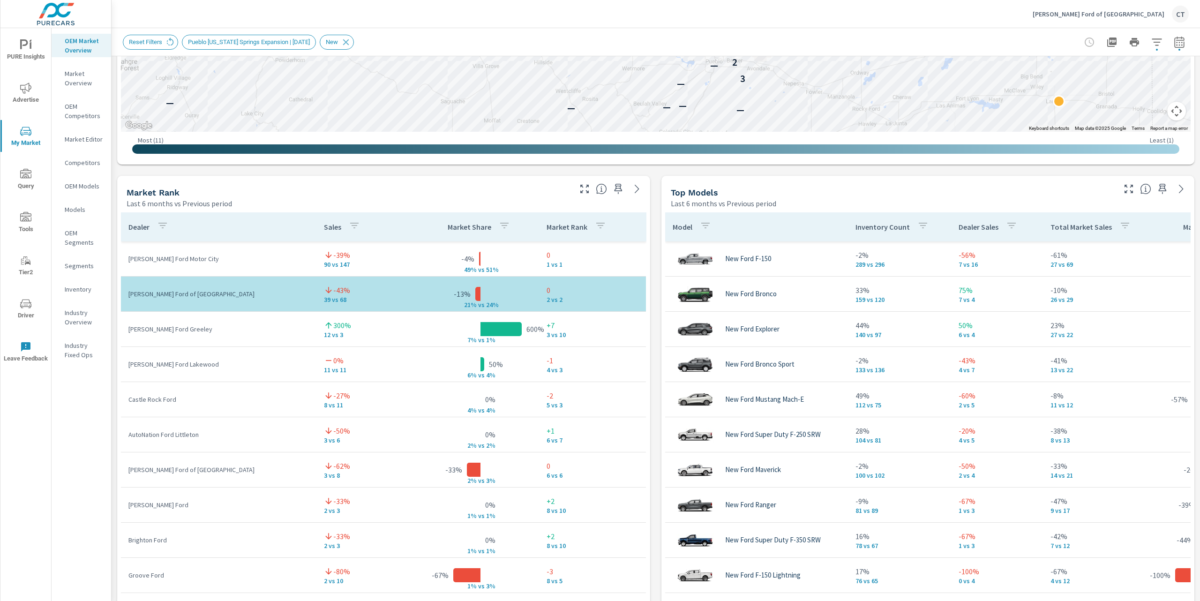
drag, startPoint x: 357, startPoint y: 304, endPoint x: 344, endPoint y: 303, distance: 12.7
click at [351, 302] on td "-43% 39 vs 68" at bounding box center [368, 294] width 105 height 34
drag, startPoint x: 347, startPoint y: 301, endPoint x: 308, endPoint y: 301, distance: 38.9
click at [316, 301] on td "-43% 39 vs 68" at bounding box center [368, 294] width 105 height 34
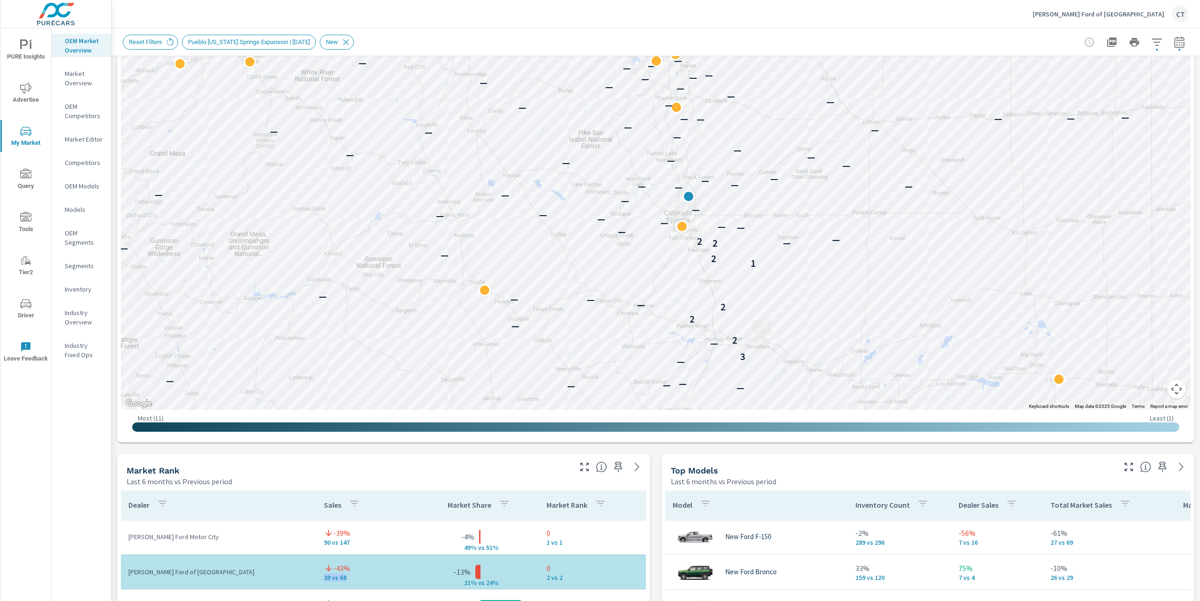
scroll to position [190, 0]
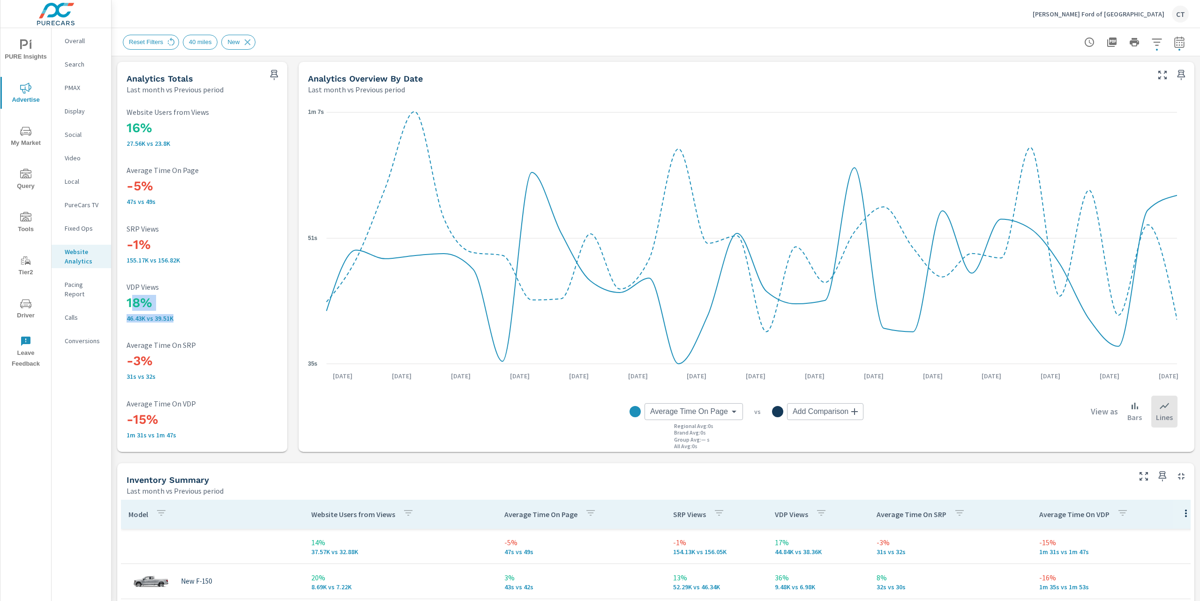
drag, startPoint x: 153, startPoint y: 312, endPoint x: 134, endPoint y: 297, distance: 24.3
click at [134, 299] on div "18% 46.43K vs 39.51K VDP Views" at bounding box center [202, 302] width 151 height 39
click at [217, 314] on p "46.43K vs 39.51K" at bounding box center [202, 317] width 151 height 7
drag, startPoint x: 195, startPoint y: 441, endPoint x: 126, endPoint y: 417, distance: 74.0
click at [126, 417] on div "16% 27.56K vs 23.8K Website Users from Views -5% 47s vs 49s Average Time On Pag…" at bounding box center [202, 273] width 163 height 350
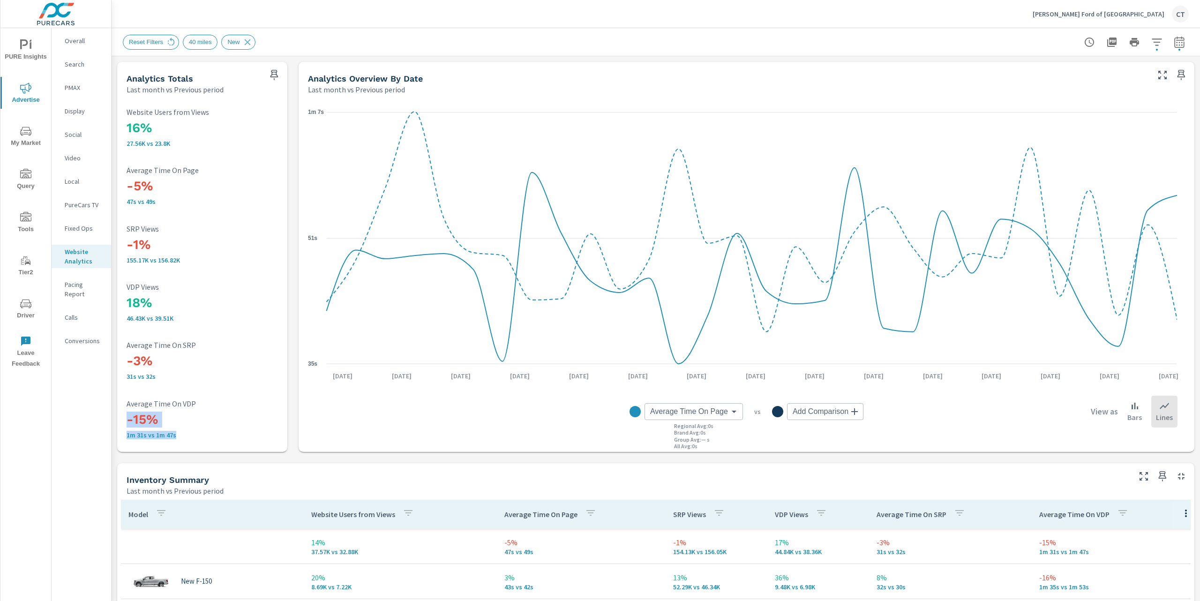
click at [187, 431] on p "1m 31s vs 1m 47s" at bounding box center [202, 434] width 151 height 7
drag, startPoint x: 180, startPoint y: 320, endPoint x: 123, endPoint y: 300, distance: 60.3
click at [123, 300] on div "16% 27.56K vs 23.8K Website Users from Views -5% 47s vs 49s Average Time On Pag…" at bounding box center [202, 273] width 163 height 350
click at [183, 312] on div "18% 46.43K vs 39.51K VDP Views" at bounding box center [202, 302] width 151 height 39
drag, startPoint x: 191, startPoint y: 444, endPoint x: 125, endPoint y: 419, distance: 70.6
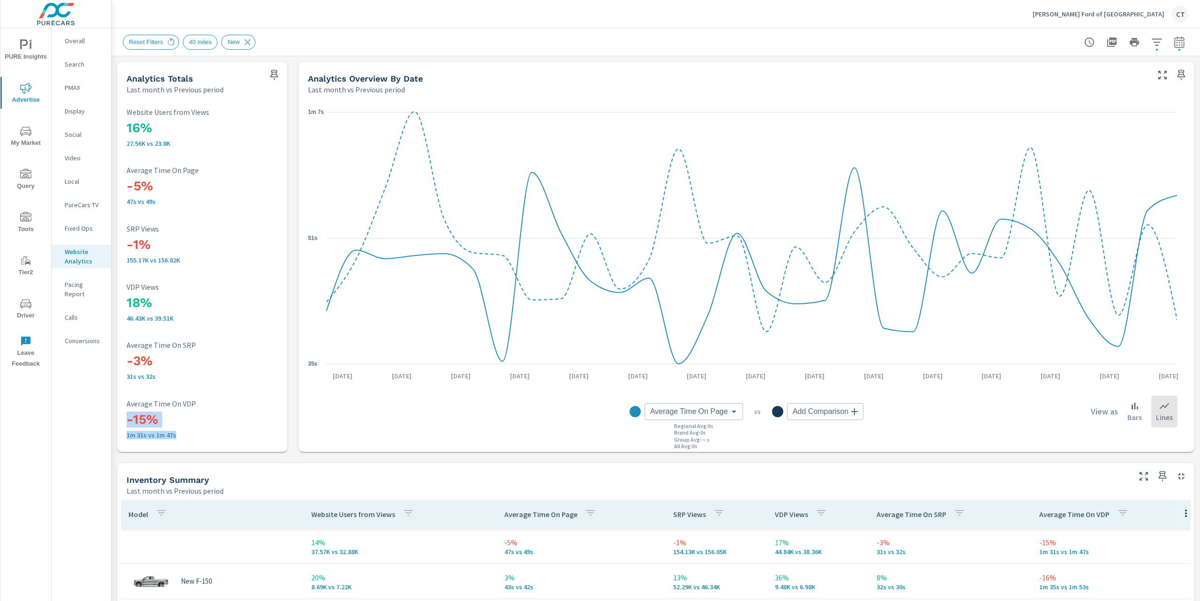
click at [125, 419] on div "16% 27.56K vs 23.8K Website Users from Views -5% 47s vs 49s Average Time On Pag…" at bounding box center [202, 273] width 163 height 350
click at [718, 37] on div "Reset Filters 40 miles New" at bounding box center [590, 42] width 934 height 15
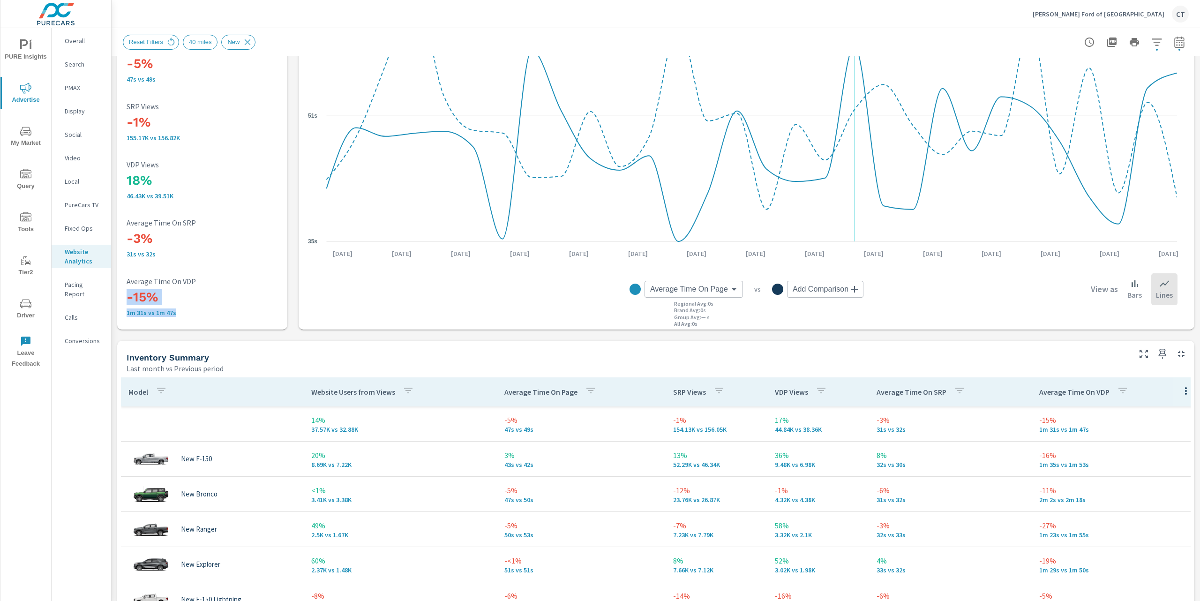
scroll to position [149, 0]
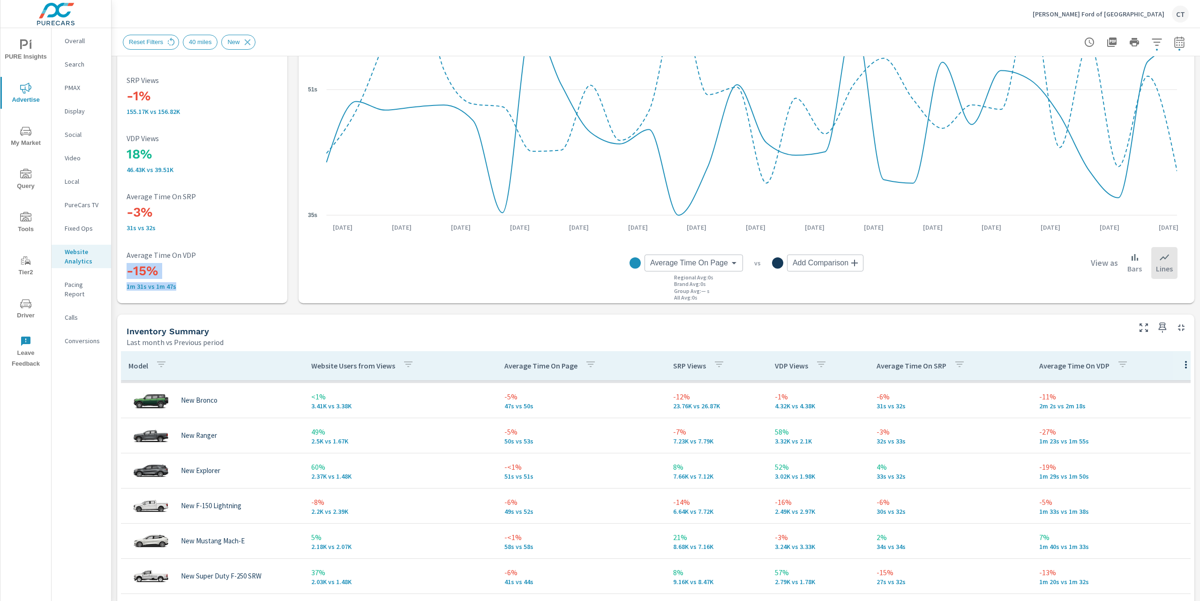
scroll to position [73, 0]
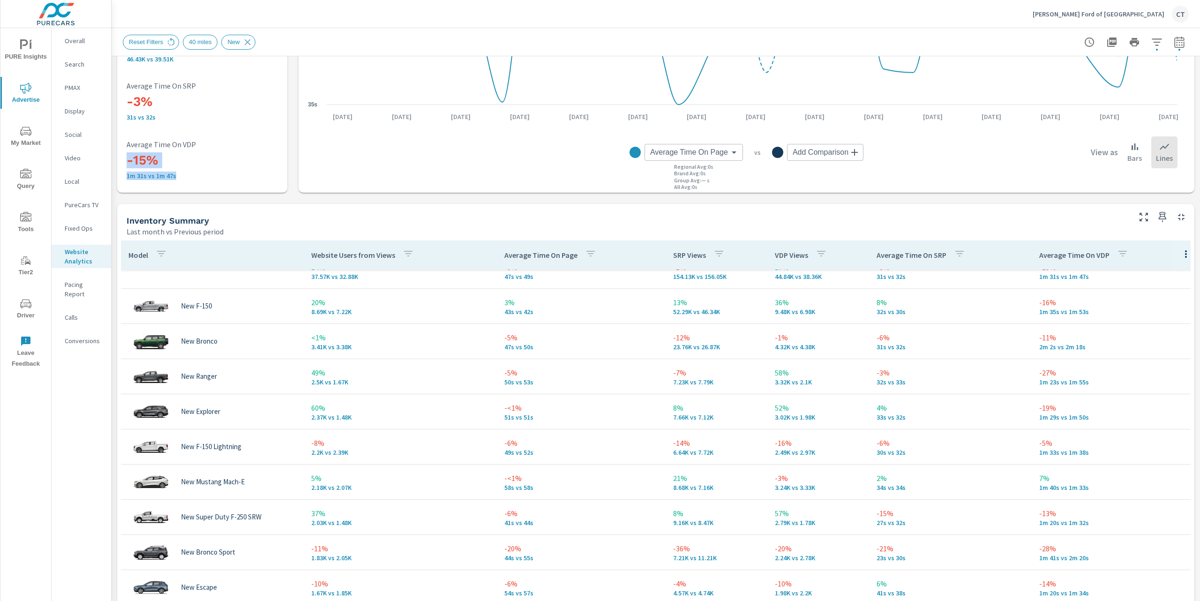
scroll to position [269, 0]
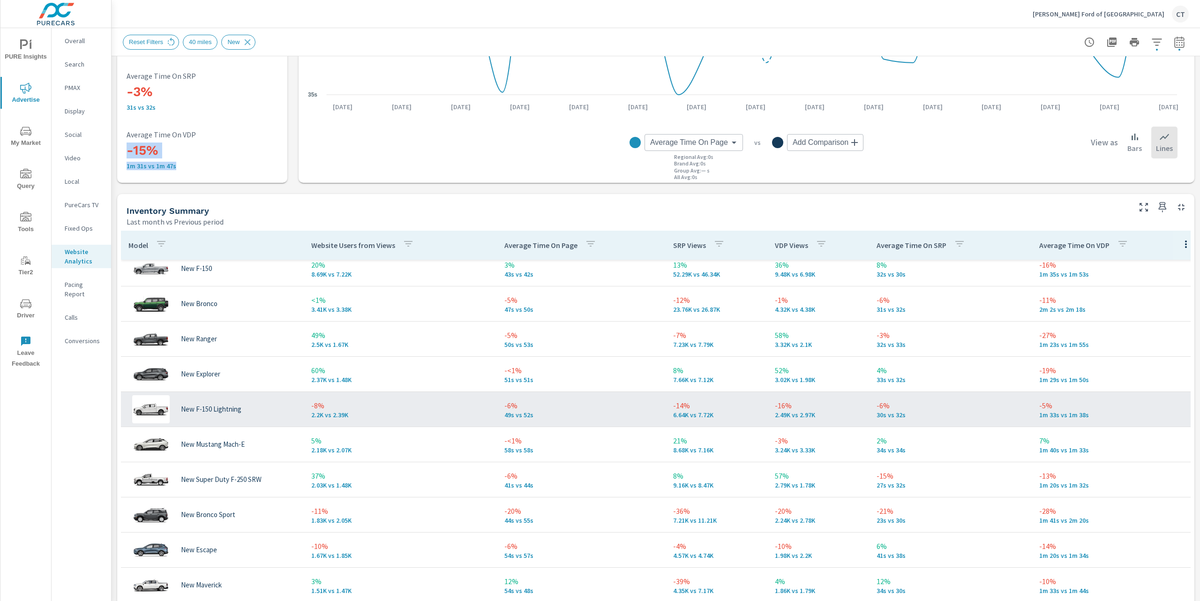
scroll to position [47, 0]
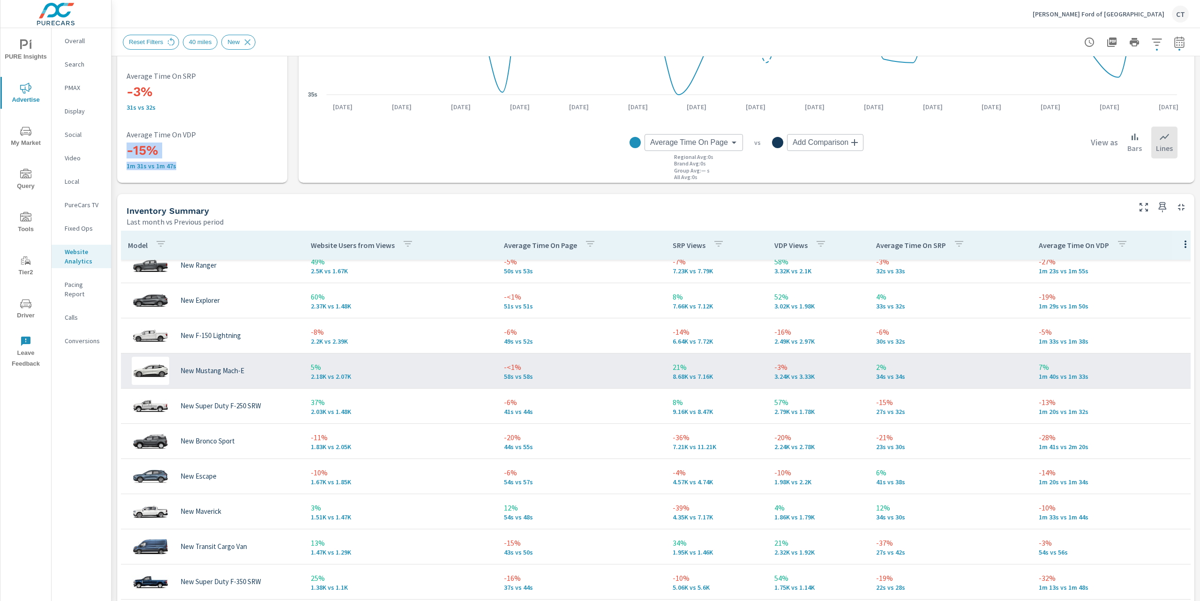
scroll to position [120, 0]
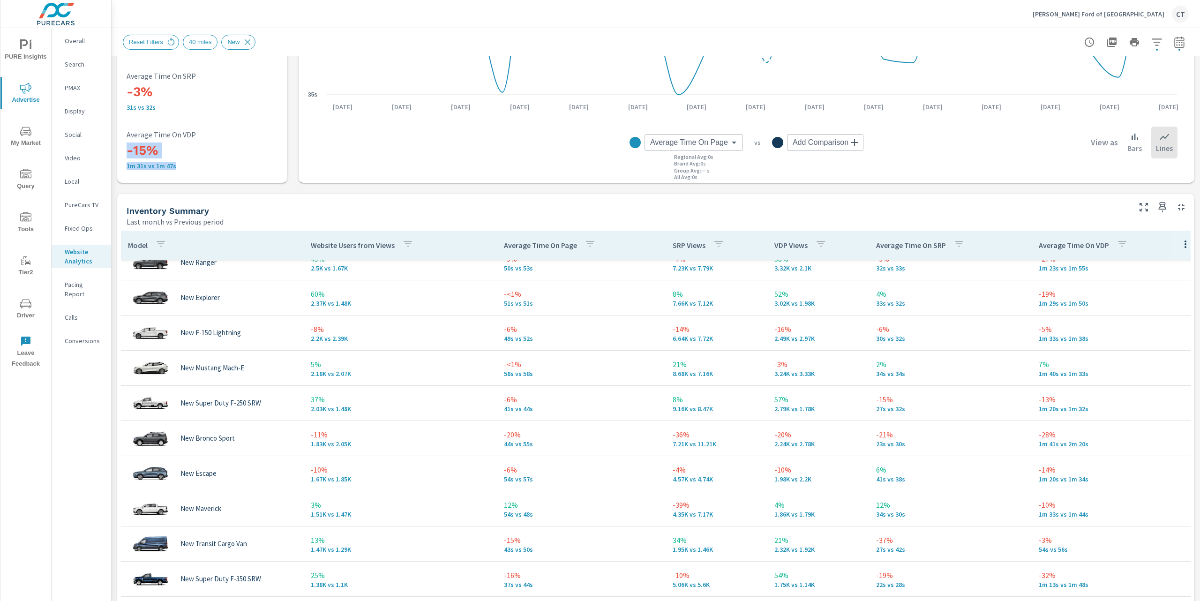
click at [959, 151] on div "View as Bars Lines" at bounding box center [1033, 143] width 287 height 32
click at [696, 207] on div "Inventory Summary" at bounding box center [628, 210] width 1002 height 11
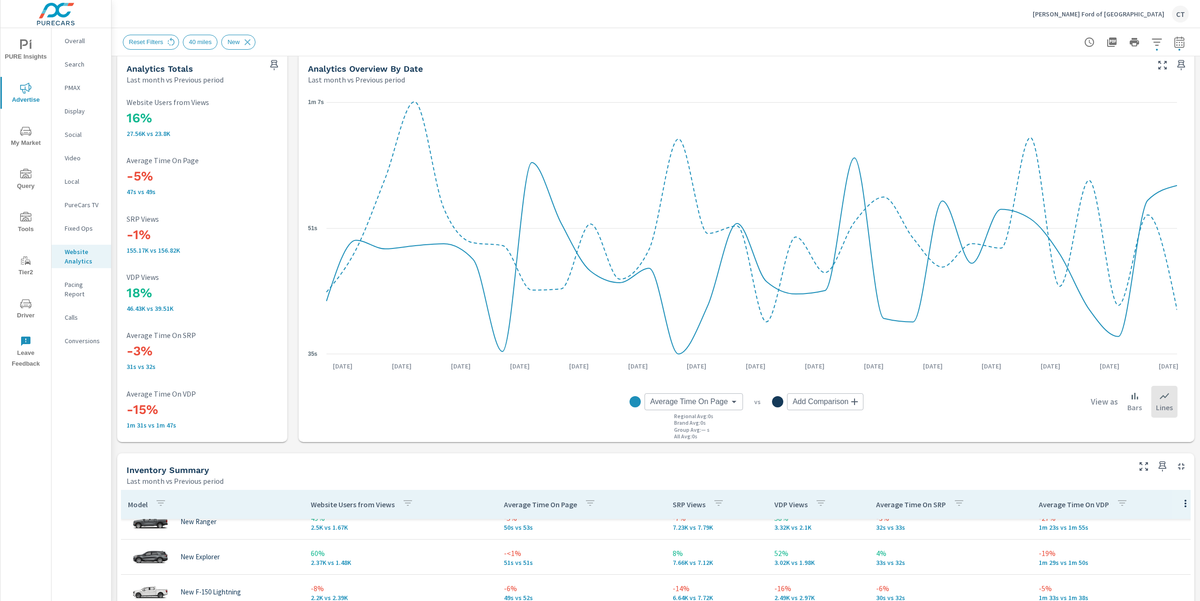
scroll to position [0, 0]
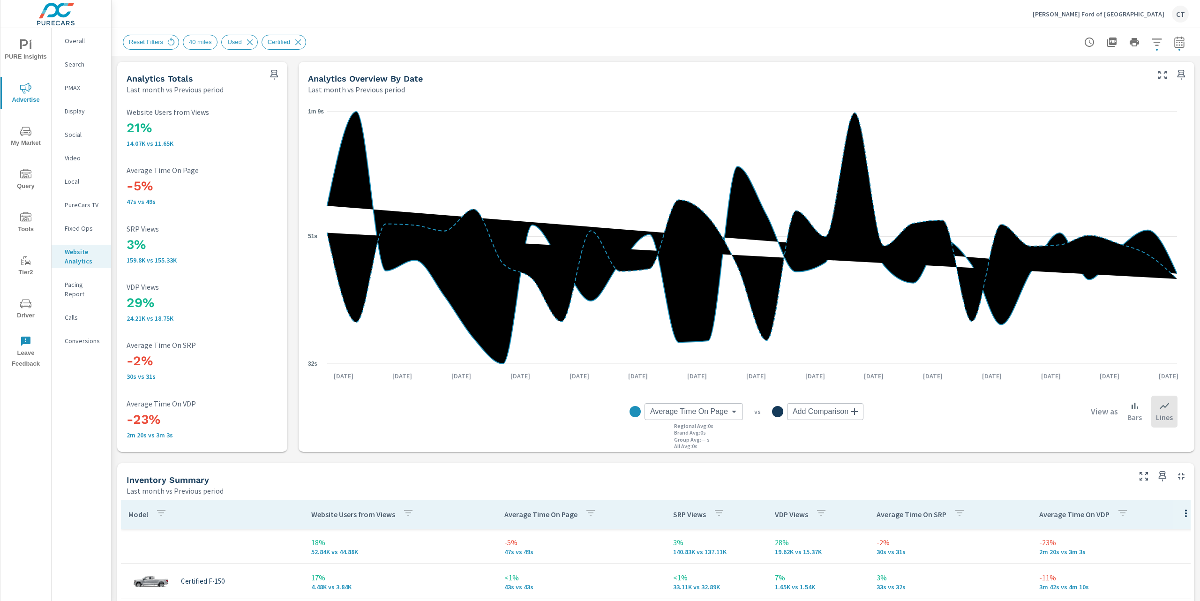
click at [541, 448] on div "32s 51s 1m 9s [DATE] [DATE] [DATE] [DATE] [DATE] [DATE] [DATE] [DATE] [DATE] [D…" at bounding box center [747, 273] width 896 height 357
drag, startPoint x: 158, startPoint y: 307, endPoint x: 121, endPoint y: 305, distance: 37.1
click at [121, 305] on div "21% 14.07K vs 11.65K Website Users from Views -5% 47s vs 49s Average Time On Pa…" at bounding box center [202, 273] width 163 height 350
click at [252, 388] on div "21% 14.07K vs 11.65K Website Users from Views -5% 47s vs 49s Average Time On Pa…" at bounding box center [202, 273] width 163 height 350
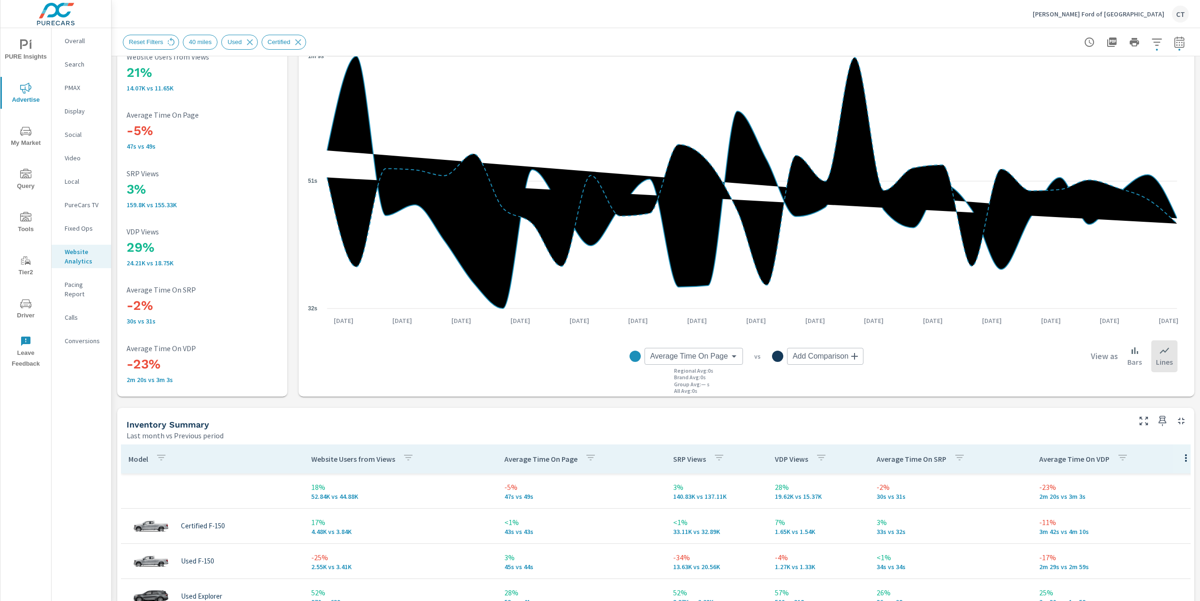
scroll to position [78, 0]
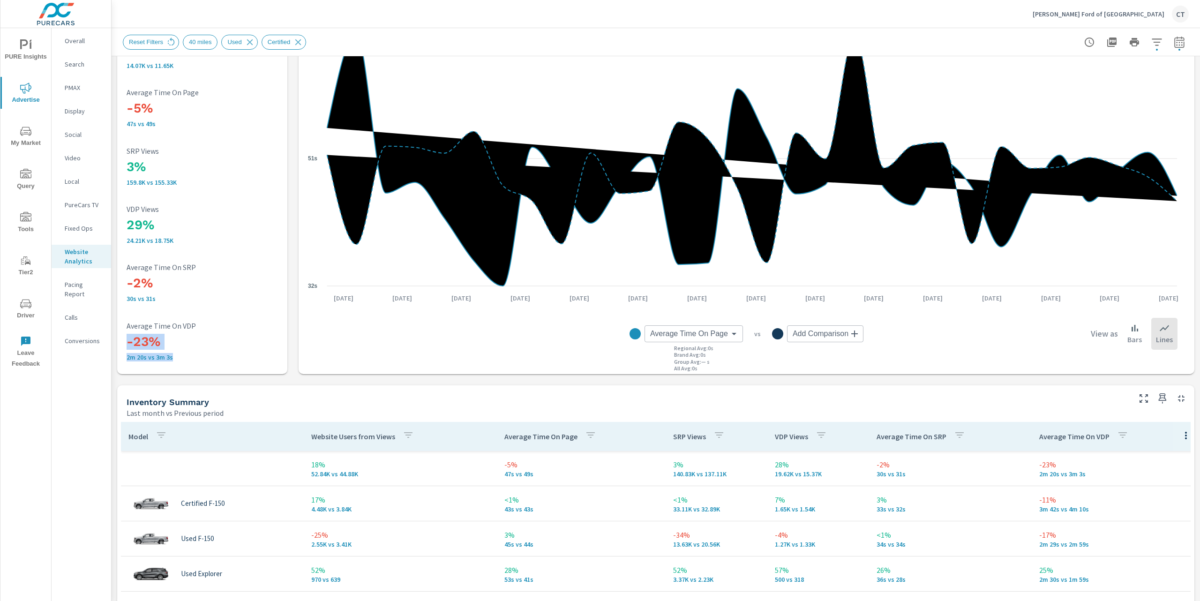
drag, startPoint x: 179, startPoint y: 359, endPoint x: 126, endPoint y: 344, distance: 54.6
click at [125, 344] on div "21% 14.07K vs 11.65K Website Users from Views -5% 47s vs 49s Average Time On Pa…" at bounding box center [202, 196] width 163 height 350
click at [182, 353] on p "2m 20s vs 3m 3s" at bounding box center [202, 356] width 151 height 7
drag, startPoint x: 185, startPoint y: 358, endPoint x: 118, endPoint y: 342, distance: 68.4
click at [118, 342] on div "21% 14.07K vs 11.65K Website Users from Views -5% 47s vs 49s Average Time On Pa…" at bounding box center [202, 195] width 170 height 357
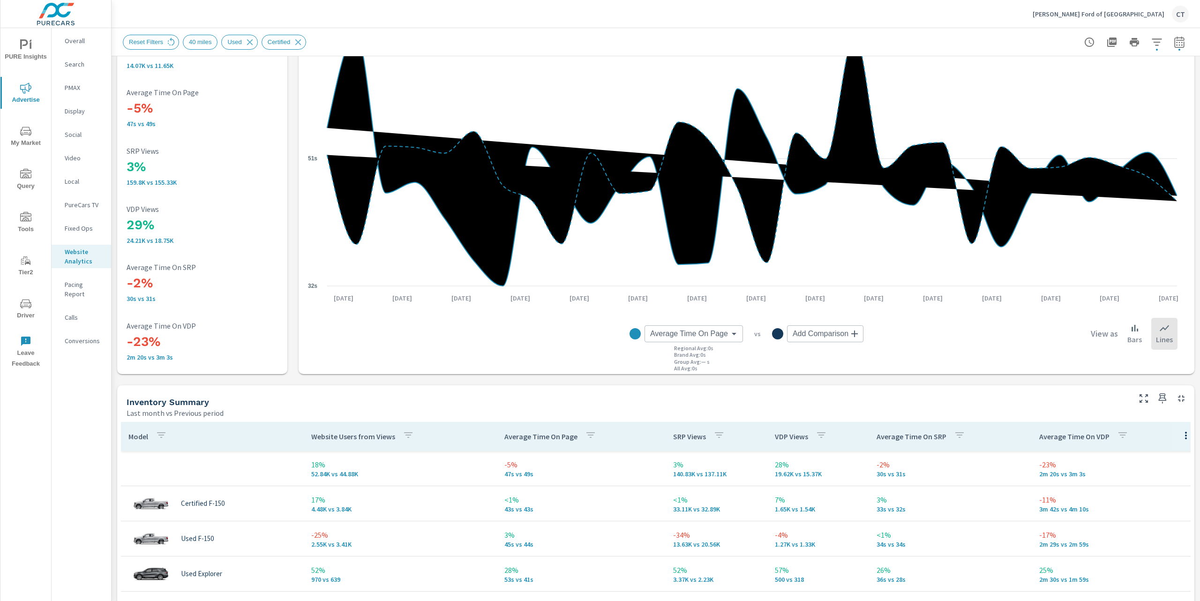
drag, startPoint x: 183, startPoint y: 240, endPoint x: 116, endPoint y: 206, distance: 75.2
click at [117, 206] on div "Analytics Totals Last month vs Previous period 21% 14.07K vs 11.65K Website Use…" at bounding box center [202, 179] width 170 height 390
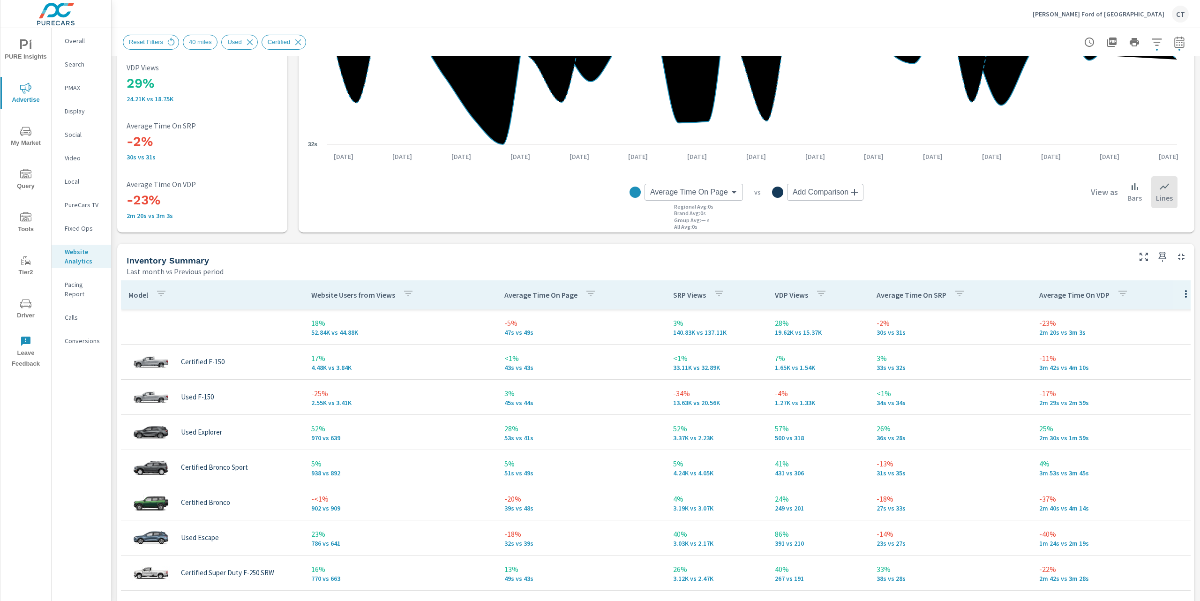
scroll to position [226, 0]
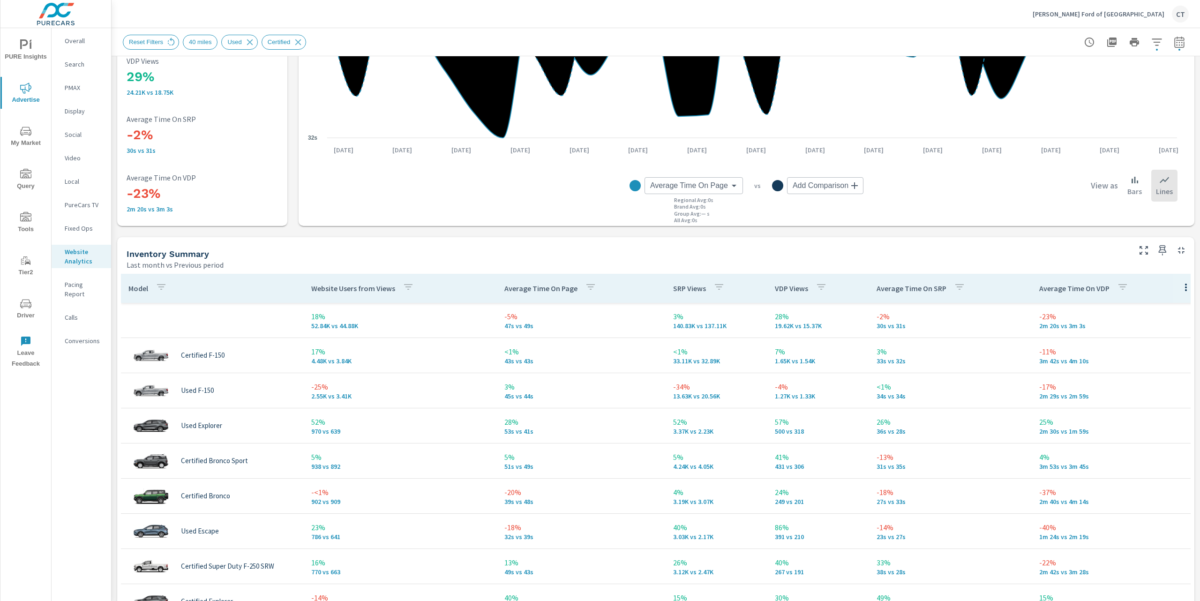
click at [438, 232] on div "Analytics Totals Last month vs Previous period 21% 14.07K vs 11.65K Website Use…" at bounding box center [656, 582] width 1088 height 1504
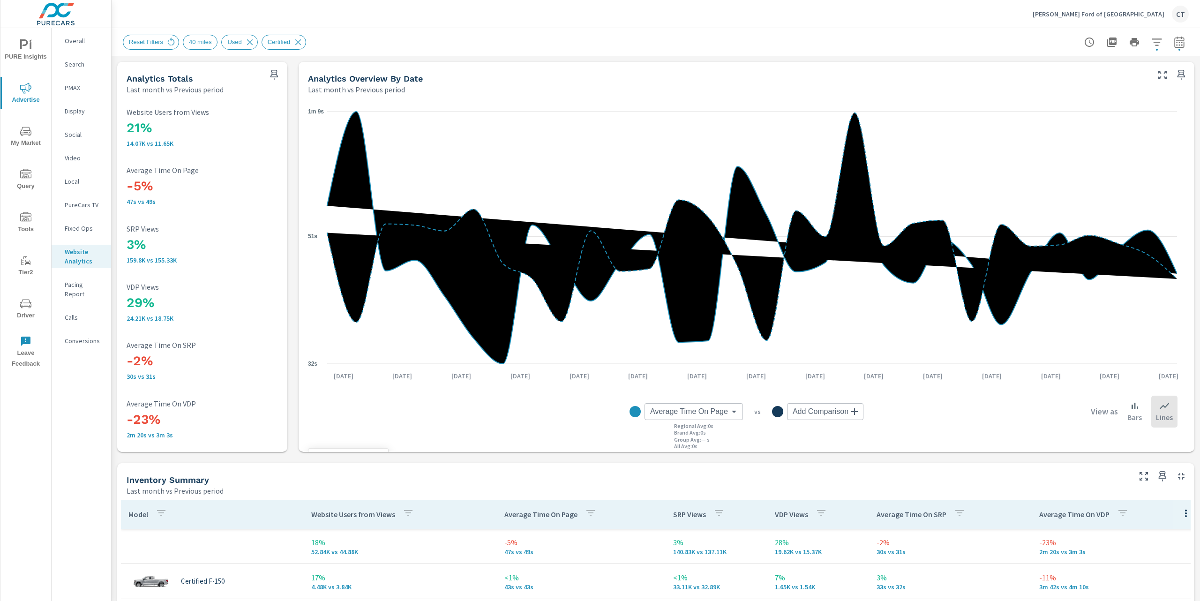
scroll to position [4, 0]
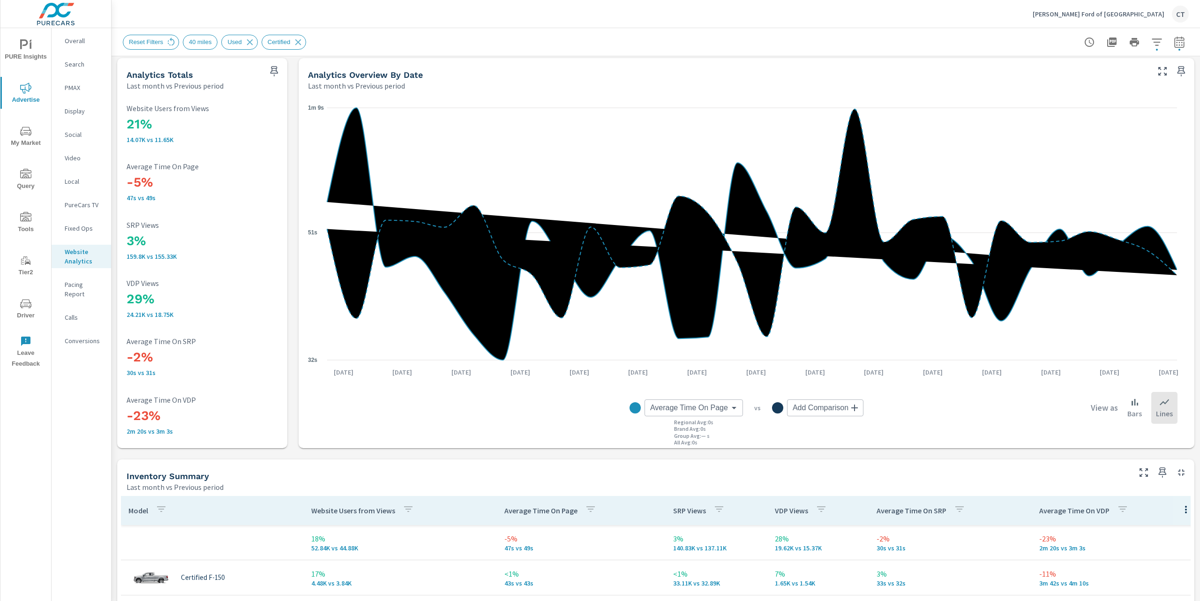
click at [673, 31] on div "Reset Filters 40 miles Used Certified" at bounding box center [656, 42] width 1066 height 28
click at [1179, 230] on div "32s 51s 1m 9s [DATE] [DATE] [DATE] [DATE] [DATE] [DATE] [DATE] [DATE] [DATE] [D…" at bounding box center [747, 269] width 896 height 357
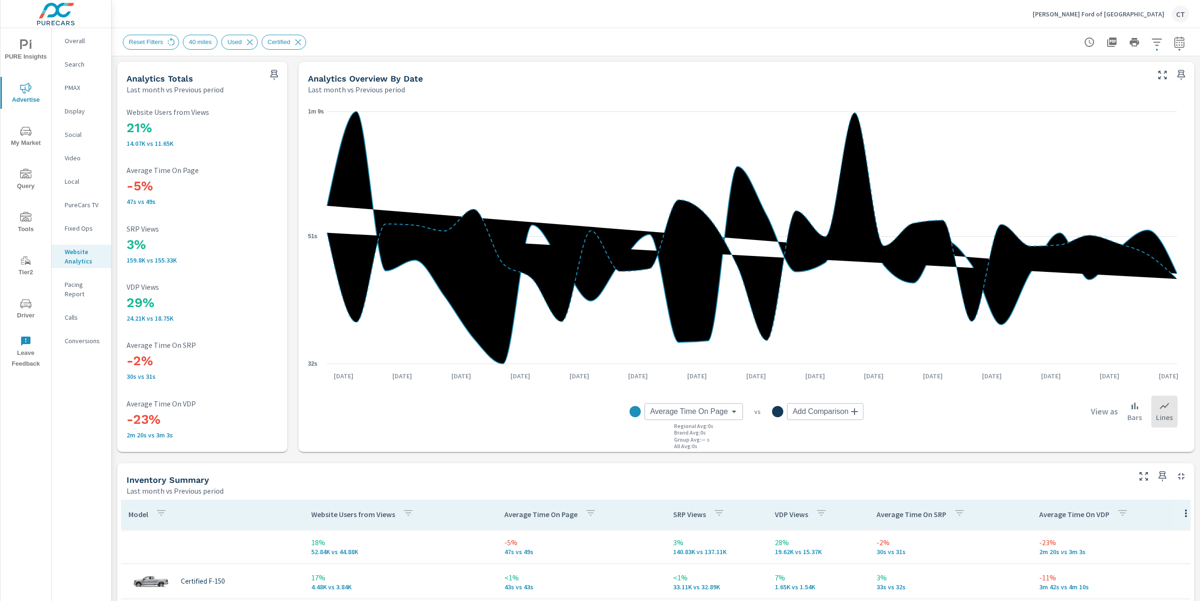
click at [708, 28] on header "[PERSON_NAME] Ford of [GEOGRAPHIC_DATA]" at bounding box center [656, 14] width 1088 height 28
drag, startPoint x: 444, startPoint y: 42, endPoint x: 434, endPoint y: 42, distance: 9.9
click at [445, 42] on div "Reset Filters 40 miles Used Certified" at bounding box center [590, 42] width 934 height 15
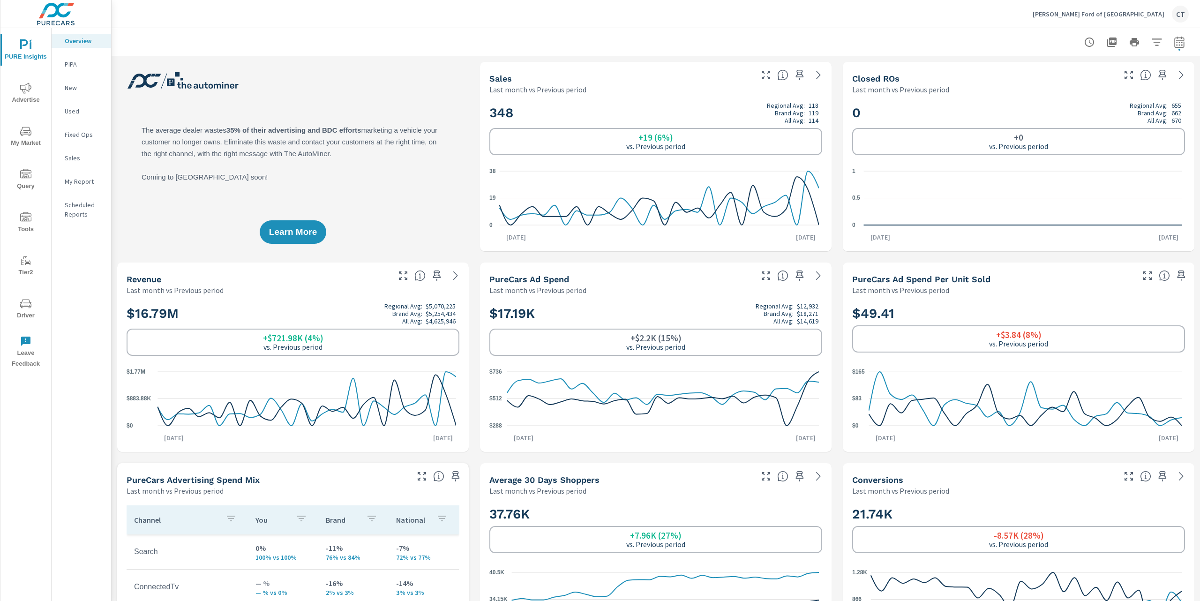
click at [454, 53] on div at bounding box center [656, 42] width 1066 height 28
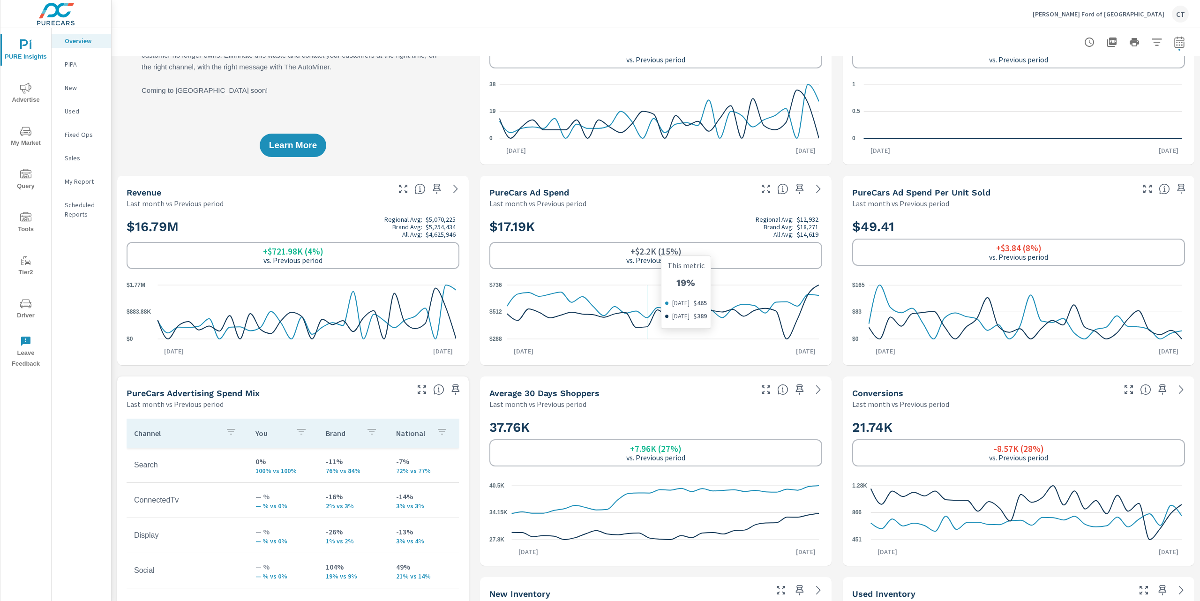
scroll to position [88, 0]
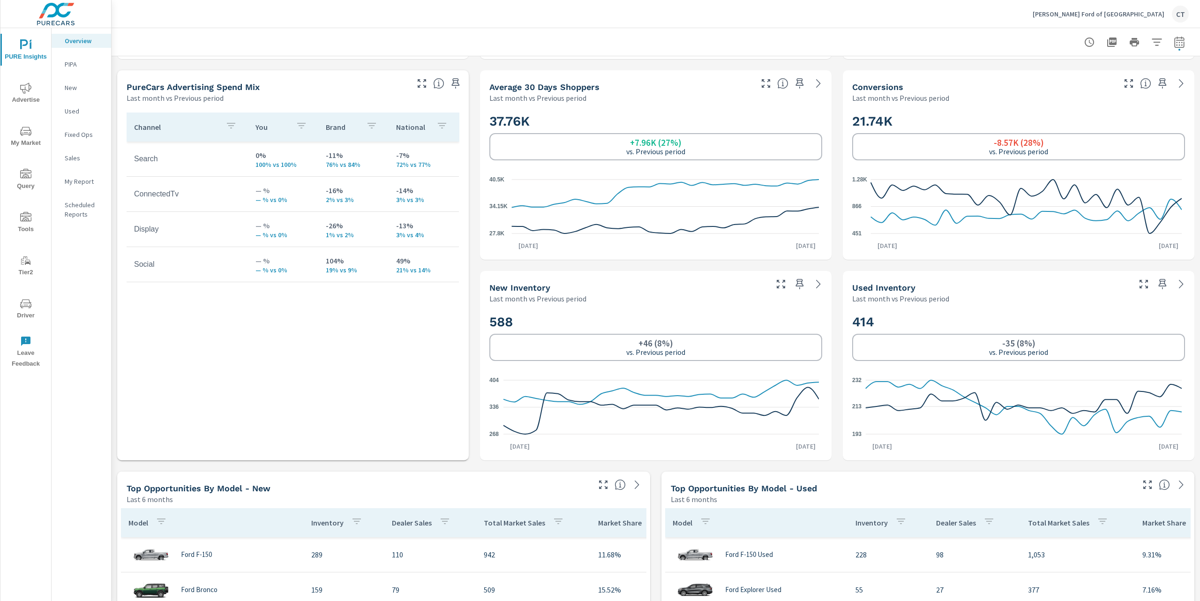
scroll to position [0, 0]
